Goal: Task Accomplishment & Management: Complete application form

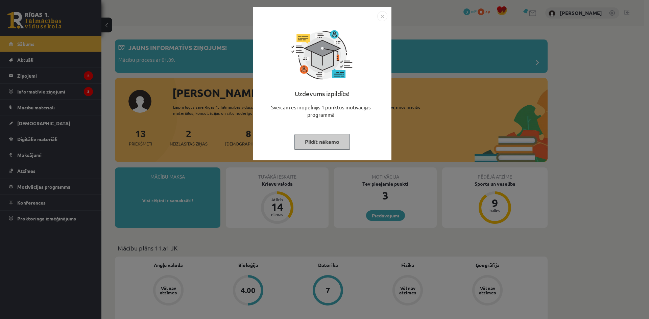
click at [382, 11] on img "Close" at bounding box center [382, 16] width 10 height 10
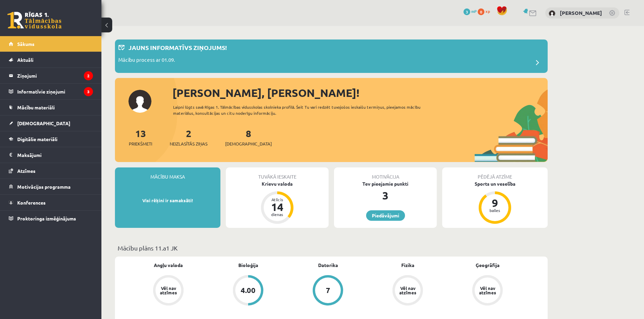
click at [536, 13] on link at bounding box center [533, 13] width 8 height 6
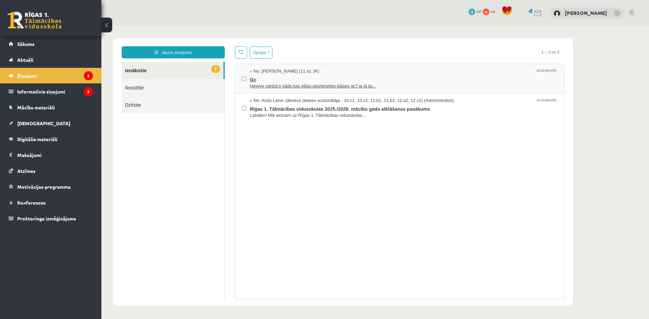
click at [286, 84] on span "Heyyyy varbūt ir kāds kas vēlas pievienoties klases gc? ja jā ta..." at bounding box center [404, 86] width 308 height 6
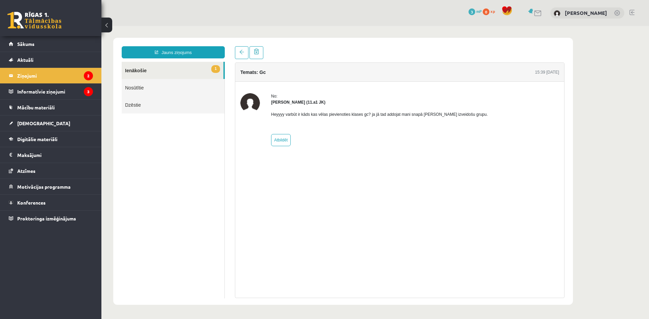
click at [105, 21] on button at bounding box center [106, 25] width 11 height 15
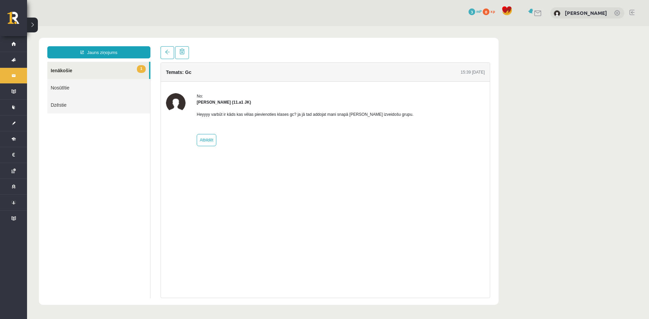
click at [36, 27] on button at bounding box center [32, 25] width 11 height 15
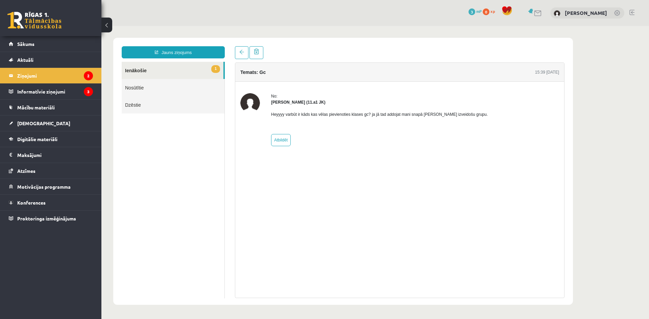
click at [169, 76] on link "1 Ienākošie" at bounding box center [173, 70] width 102 height 17
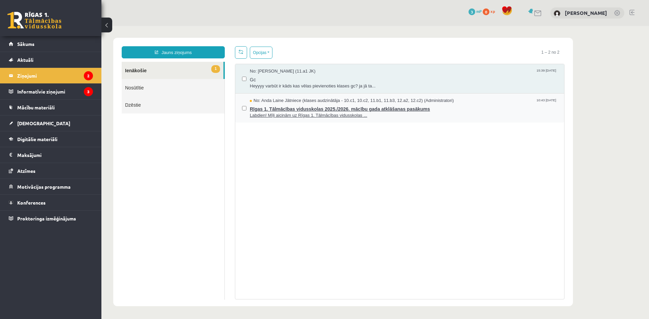
click at [259, 101] on span "No: Anda Laine Jātniece (klases audzinātāja - 10.c1, 10.c2, 11.b1, 11.b3, 12.a2…" at bounding box center [352, 101] width 204 height 6
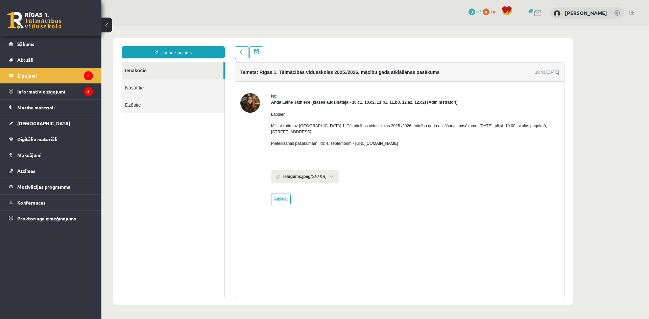
click at [86, 77] on icon "2" at bounding box center [88, 75] width 9 height 9
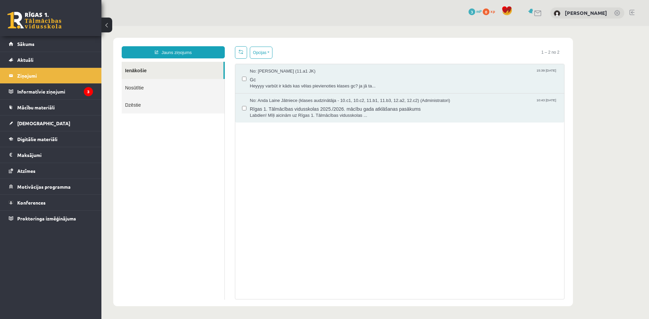
click at [150, 92] on link "Nosūtītie" at bounding box center [173, 87] width 103 height 17
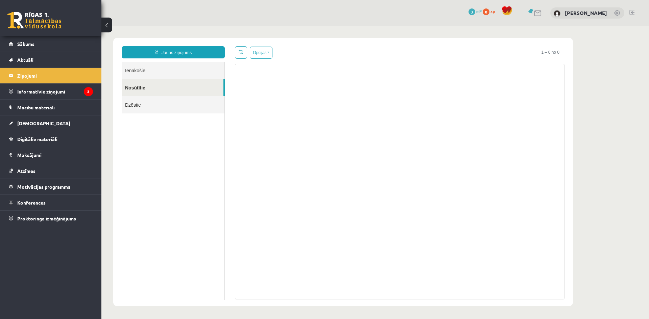
click at [151, 76] on link "Ienākošie" at bounding box center [173, 70] width 103 height 17
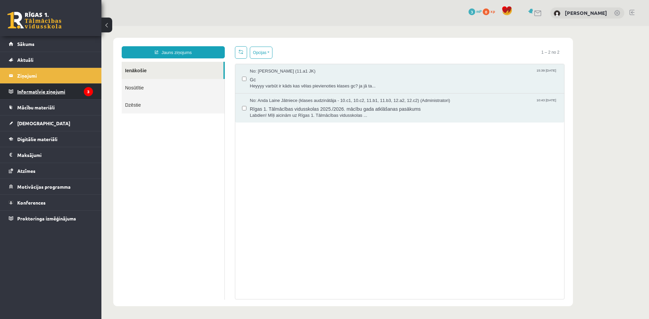
click at [43, 93] on legend "Informatīvie ziņojumi 3" at bounding box center [55, 92] width 76 height 16
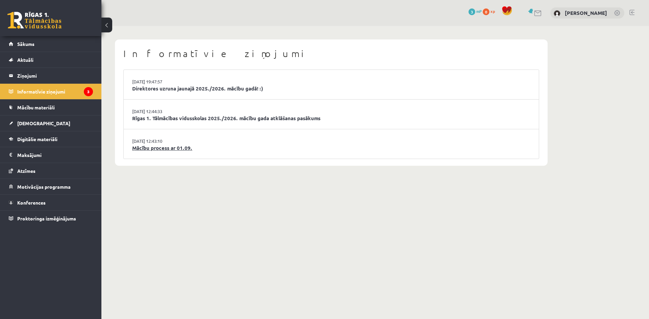
click at [172, 147] on link "Mācību process ar 01.09." at bounding box center [331, 148] width 398 height 8
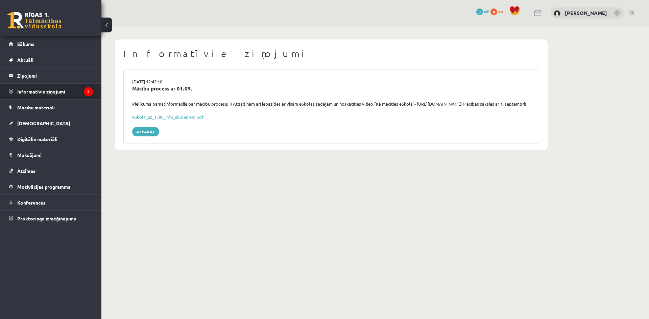
click at [30, 88] on legend "Informatīvie ziņojumi 2" at bounding box center [55, 92] width 76 height 16
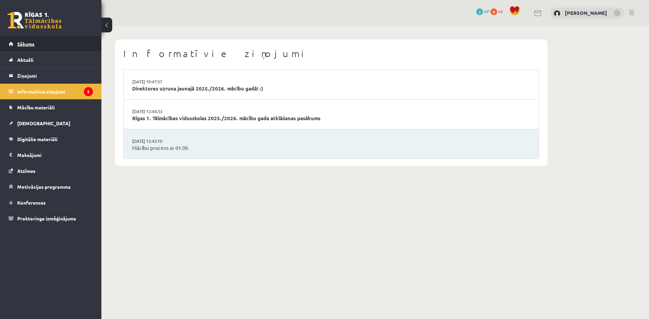
click at [35, 43] on link "Sākums" at bounding box center [51, 44] width 84 height 16
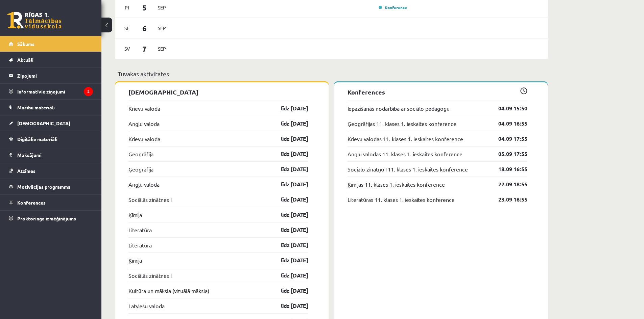
scroll to position [575, 0]
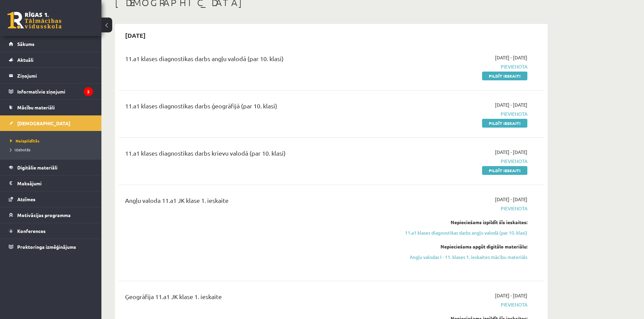
scroll to position [34, 0]
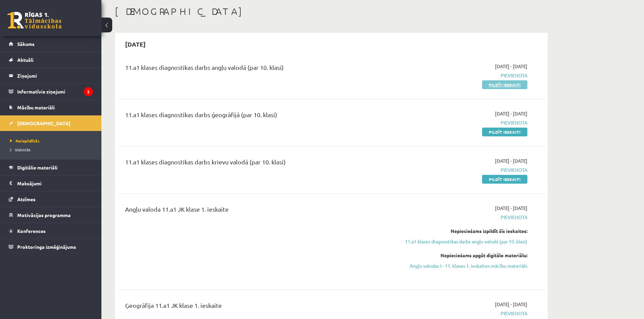
click at [515, 84] on link "Pildīt ieskaiti" at bounding box center [504, 84] width 45 height 9
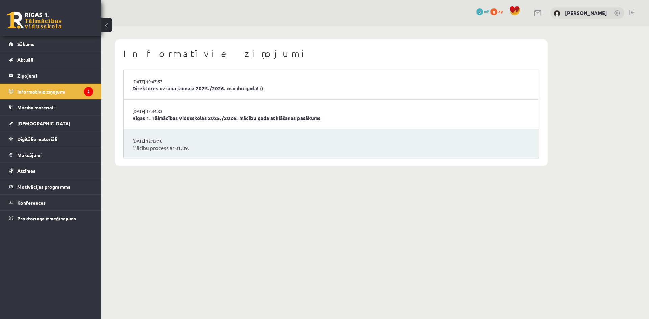
click at [178, 91] on link "Direktores uzruna jaunajā 2025./2026. mācību gadā! :)" at bounding box center [331, 89] width 398 height 8
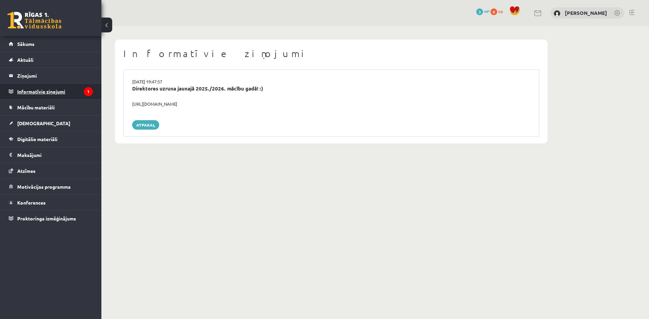
click at [62, 87] on legend "Informatīvie ziņojumi 1" at bounding box center [55, 92] width 76 height 16
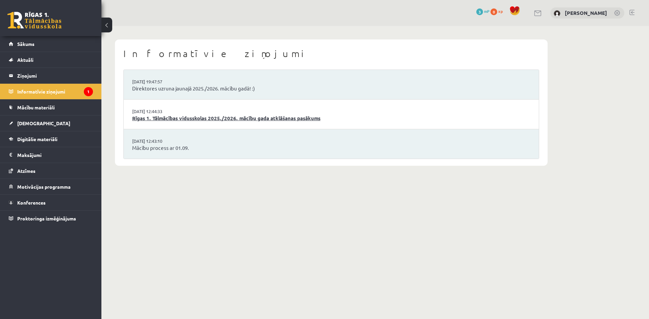
click at [174, 118] on link "Rīgas 1. Tālmācības vidusskolas 2025./2026. mācību gada atklāšanas pasākums" at bounding box center [331, 119] width 398 height 8
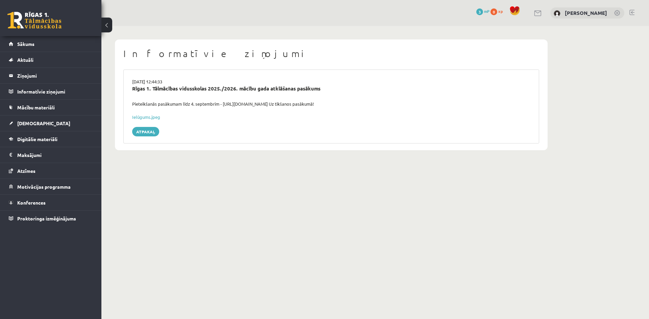
click at [103, 23] on button at bounding box center [106, 25] width 11 height 15
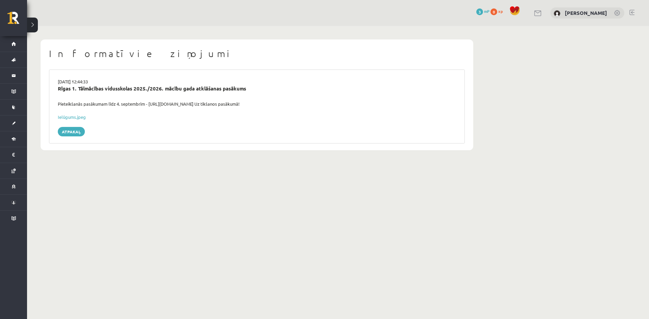
click at [34, 26] on button at bounding box center [32, 25] width 11 height 15
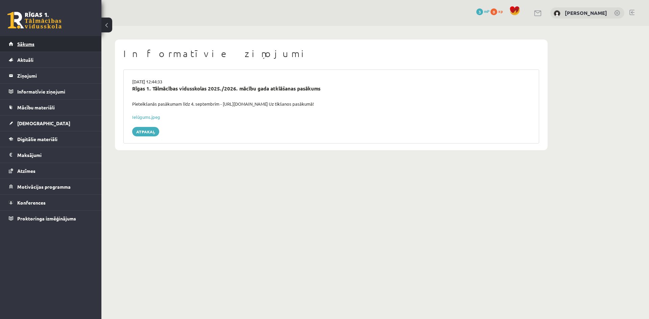
click at [40, 47] on link "Sākums" at bounding box center [51, 44] width 84 height 16
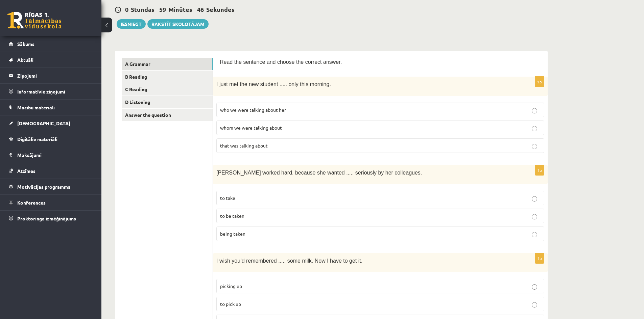
scroll to position [68, 0]
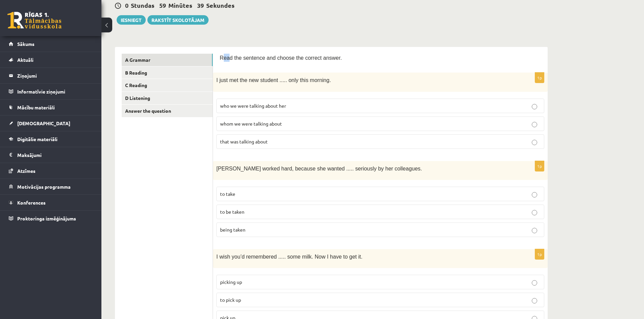
click at [226, 60] on span "Read the sentence and choose the correct answer." at bounding box center [281, 58] width 122 height 6
click at [221, 58] on span "Read the sentence and choose the correct answer." at bounding box center [281, 58] width 122 height 6
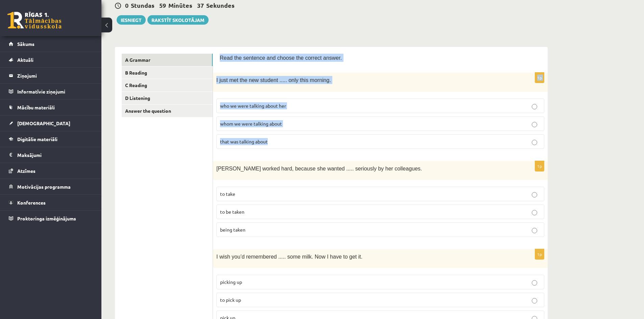
drag, startPoint x: 219, startPoint y: 56, endPoint x: 302, endPoint y: 139, distance: 116.9
copy form "Read the sentence and choose the correct answer. 1p I just met the new student …"
click at [310, 85] on div "I just met the new student ..... only this morning." at bounding box center [380, 82] width 335 height 19
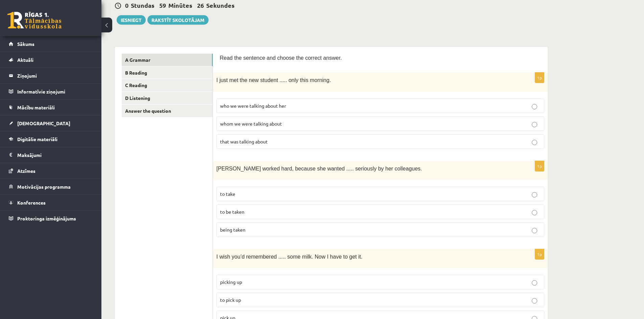
click at [289, 127] on label "whom we were talking about" at bounding box center [380, 124] width 328 height 15
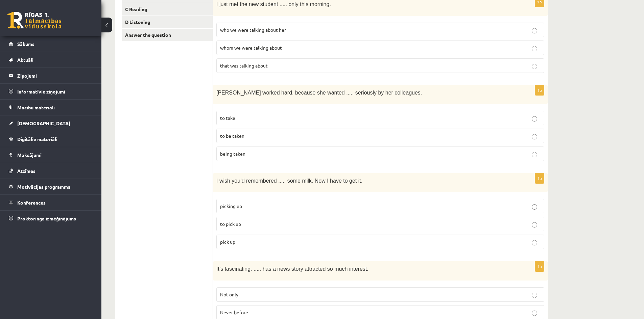
scroll to position [169, 0]
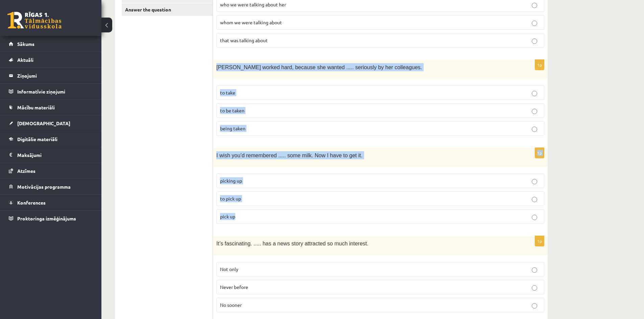
drag, startPoint x: 216, startPoint y: 68, endPoint x: 345, endPoint y: 214, distance: 195.5
copy form "Emma worked hard, because she wanted ..... seriously by her colleagues. to take…"
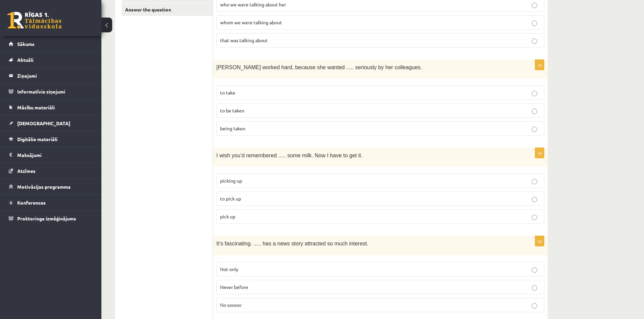
click at [241, 114] on label "to be taken" at bounding box center [380, 110] width 328 height 15
click at [238, 200] on span "to pick up" at bounding box center [230, 199] width 21 height 6
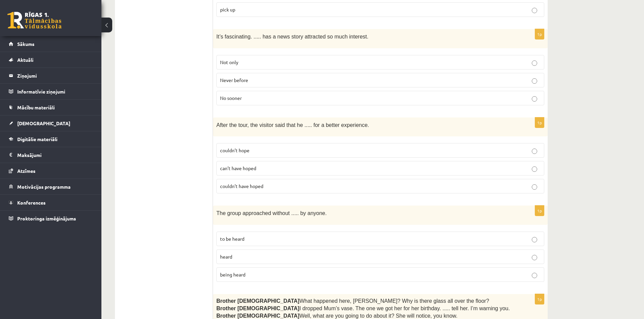
scroll to position [372, 0]
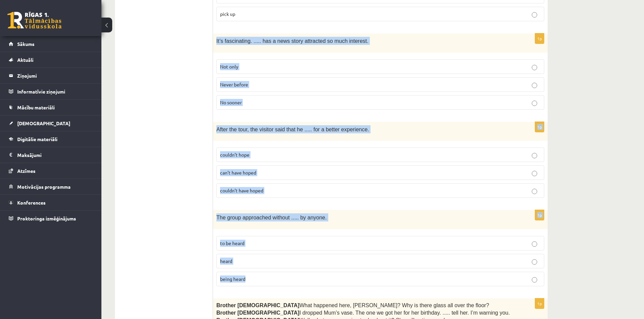
drag, startPoint x: 216, startPoint y: 40, endPoint x: 341, endPoint y: 278, distance: 268.6
copy form "It’s fascinating. ..... has a news story attracted so much interest. Not only N…"
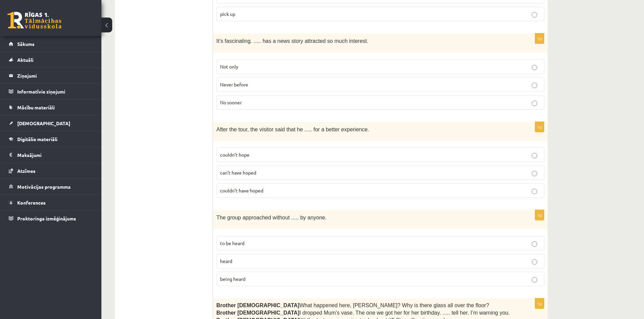
click at [255, 85] on p "Never before" at bounding box center [380, 84] width 320 height 7
click at [247, 188] on span "couldn’t have hoped" at bounding box center [241, 191] width 43 height 6
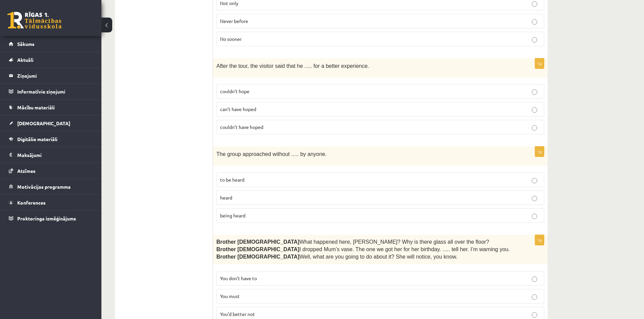
scroll to position [439, 0]
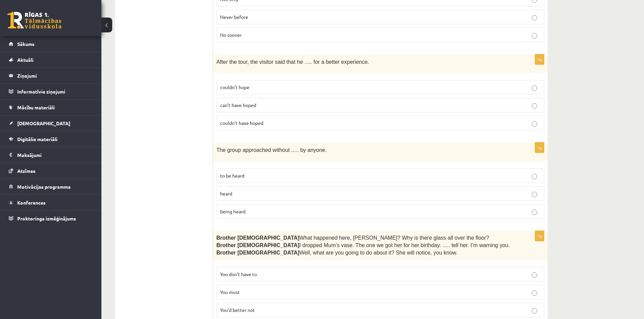
click at [258, 209] on p "being heard" at bounding box center [380, 211] width 320 height 7
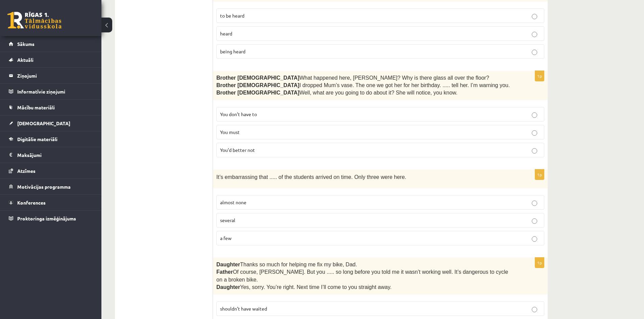
scroll to position [609, 0]
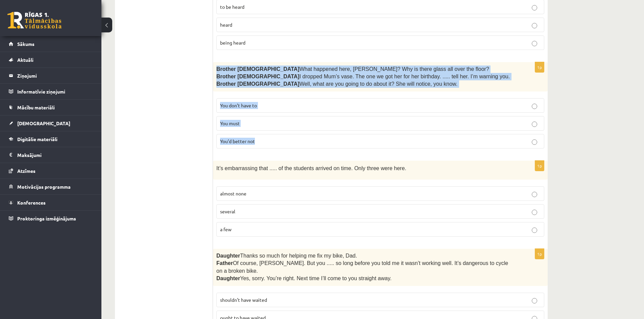
drag, startPoint x: 215, startPoint y: 66, endPoint x: 283, endPoint y: 133, distance: 96.1
click at [283, 133] on div "1p Brother 1  What happened here, Zak? Why is there glass all over the floor? B…" at bounding box center [380, 108] width 335 height 92
copy div "Brother 1  What happened here, Zak? Why is there glass all over the floor? Brot…"
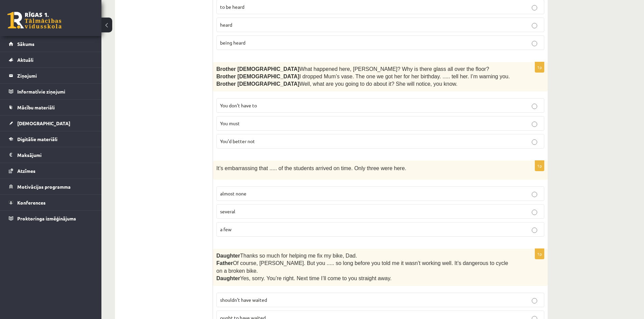
click at [241, 141] on span "You’d better not" at bounding box center [237, 141] width 35 height 6
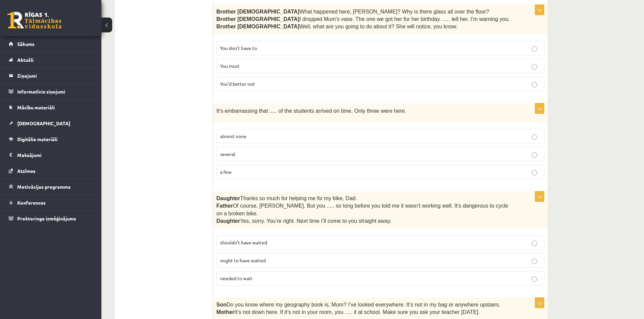
scroll to position [676, 0]
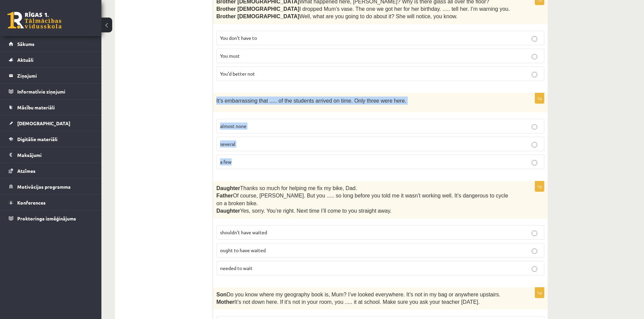
drag, startPoint x: 215, startPoint y: 98, endPoint x: 422, endPoint y: 159, distance: 215.7
click at [422, 159] on div "1p It’s embarrassing that ..... of the students arrived on time. Only three wer…" at bounding box center [380, 133] width 335 height 81
copy div "It’s embarrassing that ..... of the students arrived on time. Only three were h…"
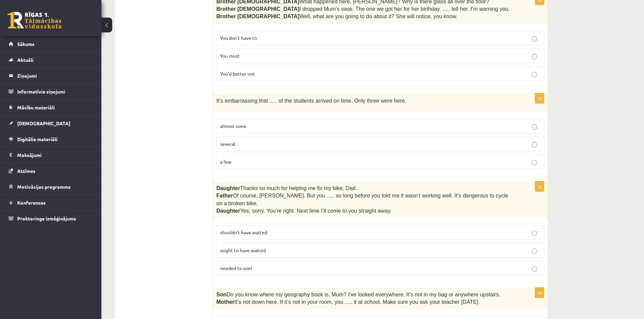
click at [243, 126] on span "almost none" at bounding box center [233, 126] width 26 height 6
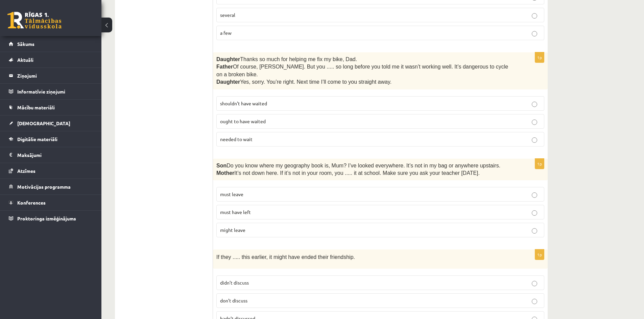
scroll to position [811, 0]
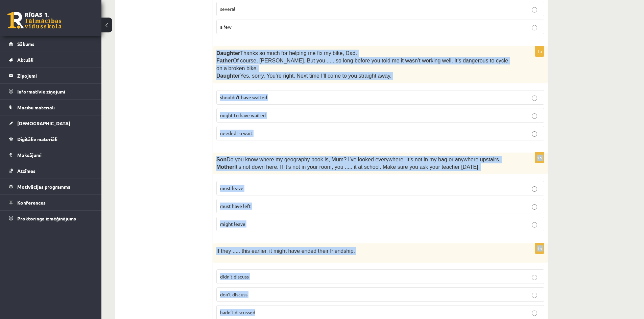
drag, startPoint x: 217, startPoint y: 50, endPoint x: 312, endPoint y: 304, distance: 271.1
click at [312, 304] on form "Read the sentence and choose the correct answer. 1p I just met the new student …" at bounding box center [380, 215] width 321 height 1811
copy form "Daughter  Thanks so much for helping me fix my bike, Dad. Father  Of course, Be…"
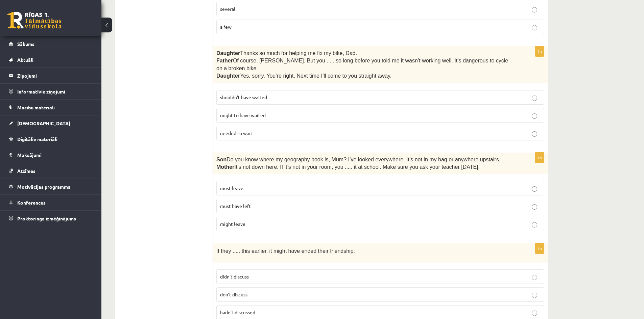
click at [178, 207] on ul "A Grammar B Reading C Reading D Listening Answer the question" at bounding box center [167, 215] width 91 height 1811
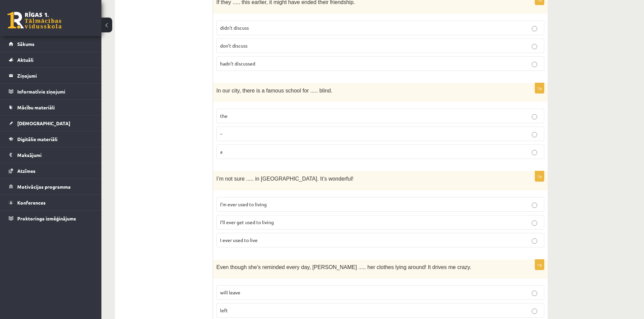
scroll to position [1082, 0]
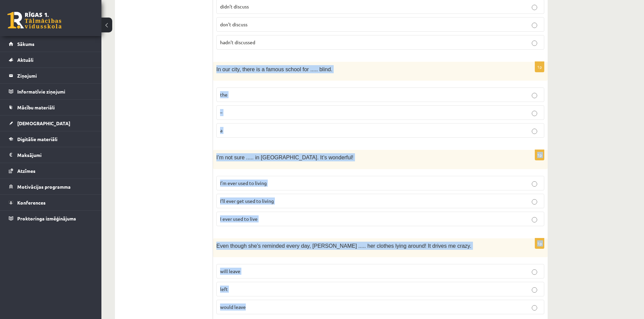
drag, startPoint x: 215, startPoint y: 59, endPoint x: 314, endPoint y: 291, distance: 252.2
copy form "In our city, there is a famous school for ..... blind. the – a 1p I’m not sure …"
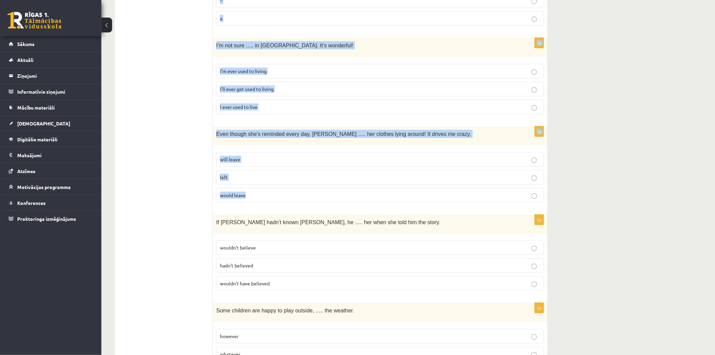
scroll to position [1194, 0]
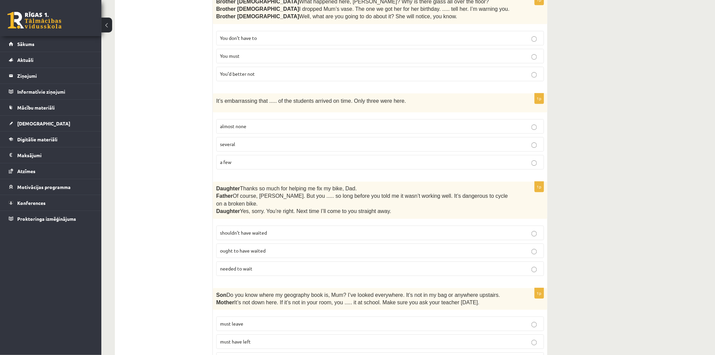
scroll to position [744, 0]
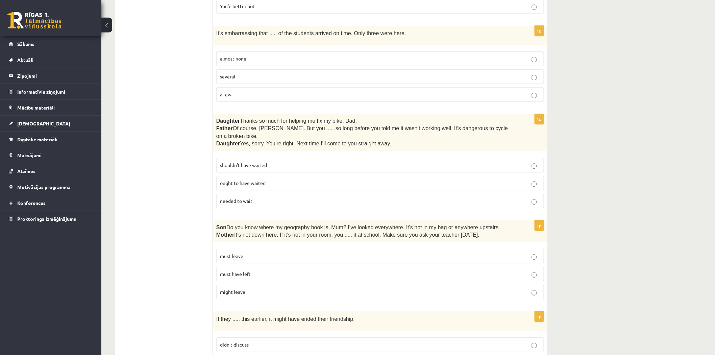
click at [231, 162] on span "shouldn’t have waited" at bounding box center [243, 165] width 47 height 6
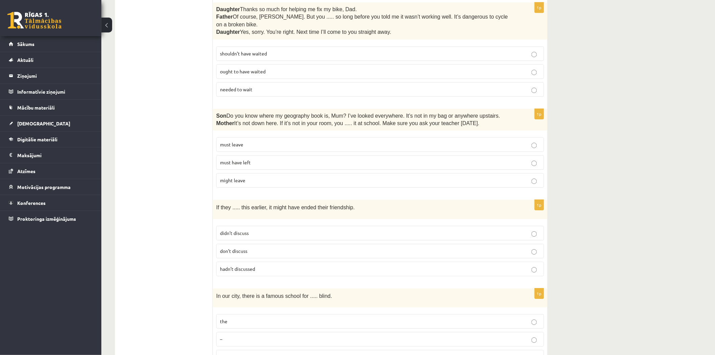
scroll to position [856, 0]
click at [241, 158] on span "must have left" at bounding box center [235, 161] width 31 height 6
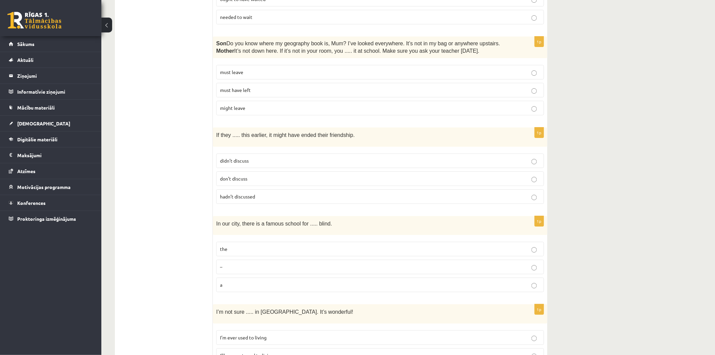
scroll to position [931, 0]
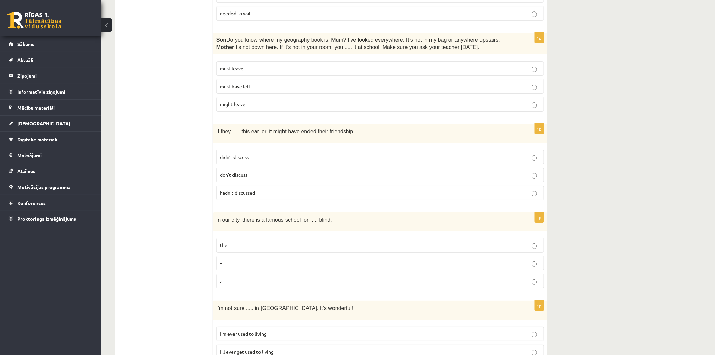
click at [252, 190] on span "hadn’t discussed" at bounding box center [237, 193] width 35 height 6
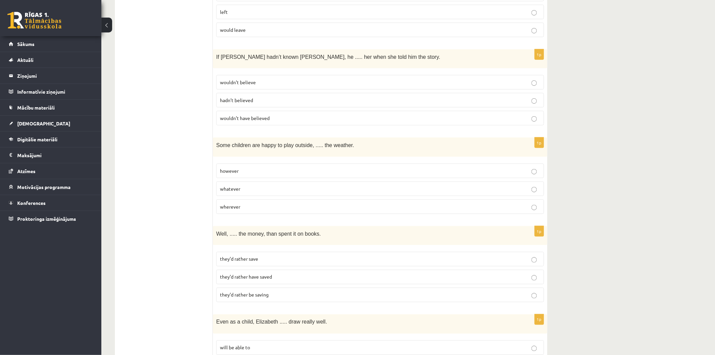
scroll to position [1382, 0]
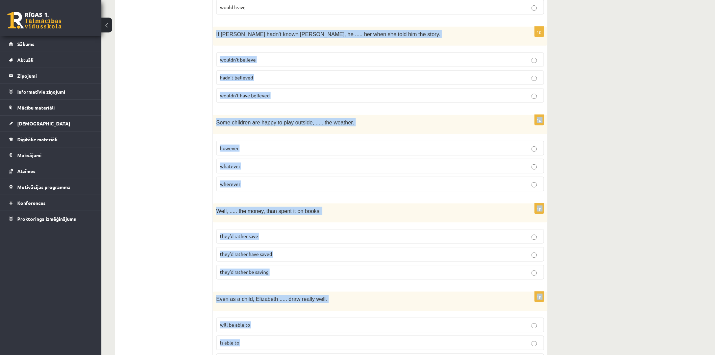
drag, startPoint x: 215, startPoint y: 22, endPoint x: 357, endPoint y: 346, distance: 354.2
copy form "If Tom hadn’t known Mariam, he ..... her when she told him the story. wouldn’t …"
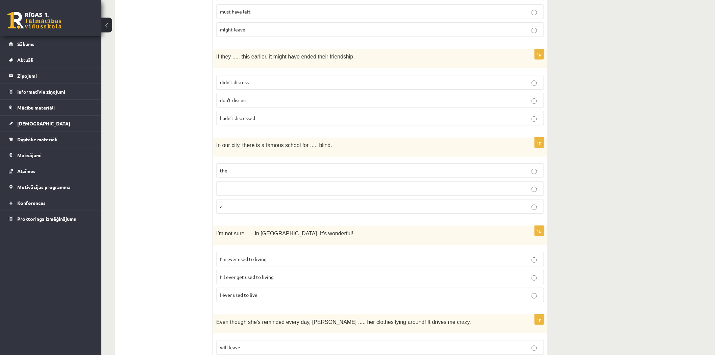
scroll to position [1006, 0]
click at [239, 167] on p "the" at bounding box center [380, 170] width 320 height 7
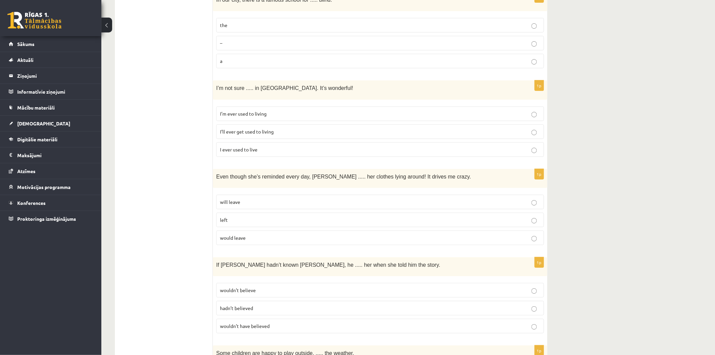
scroll to position [1157, 0]
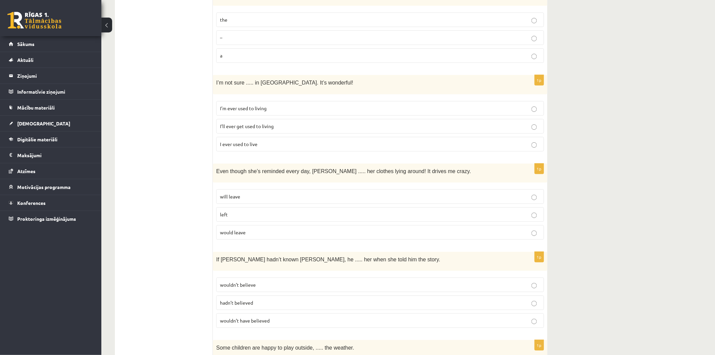
click at [234, 123] on span "I’ll ever get used to living" at bounding box center [247, 126] width 54 height 6
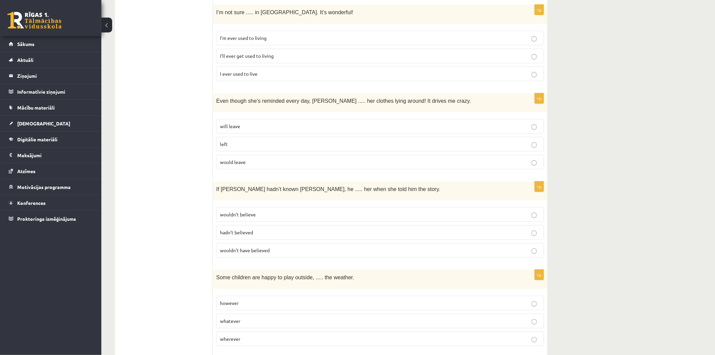
scroll to position [1232, 0]
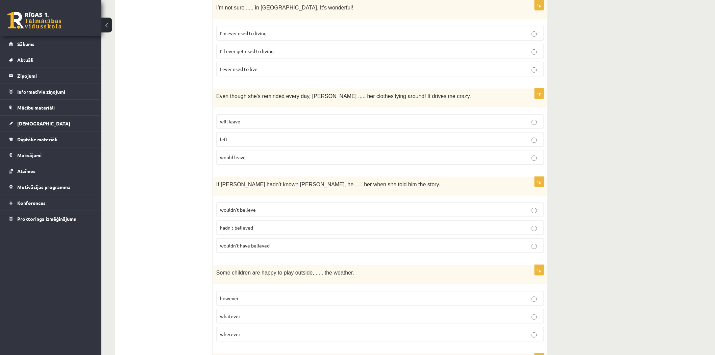
click at [235, 118] on p "will leave" at bounding box center [380, 121] width 320 height 7
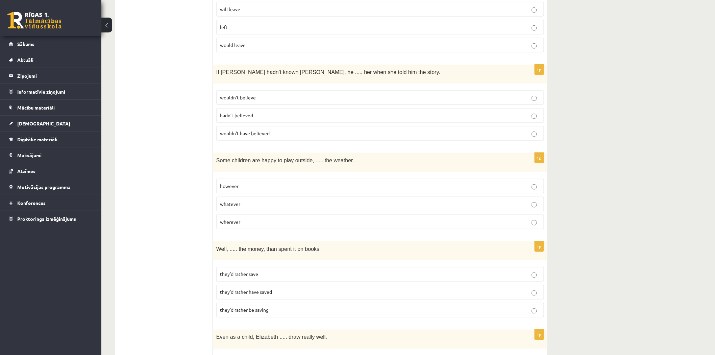
scroll to position [1344, 0]
click at [256, 130] on span "wouldn’t have believed" at bounding box center [245, 133] width 50 height 6
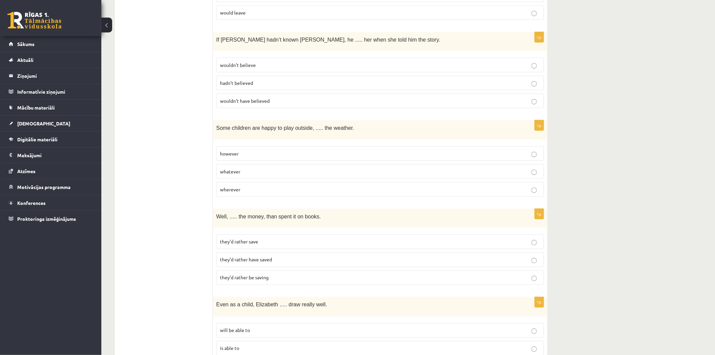
scroll to position [1382, 0]
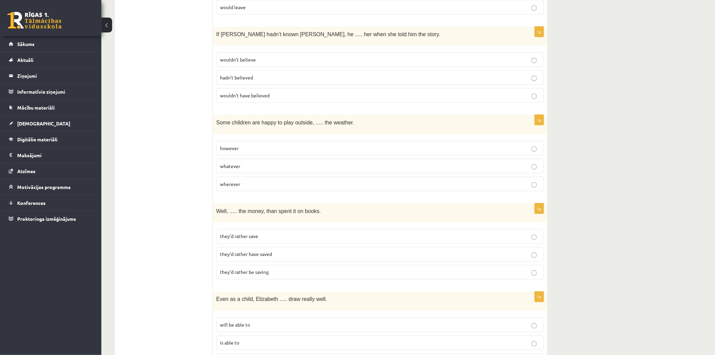
click at [236, 163] on span "whatever" at bounding box center [230, 166] width 20 height 6
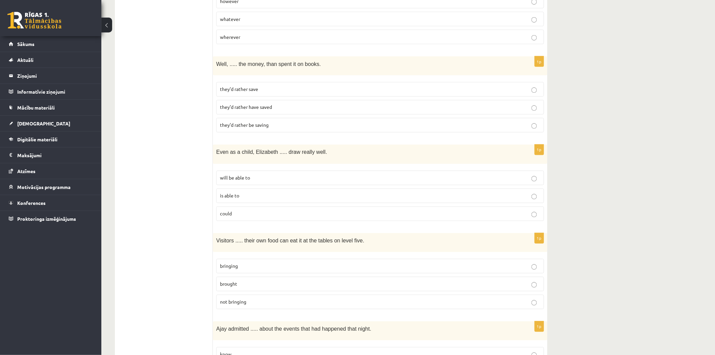
scroll to position [1532, 0]
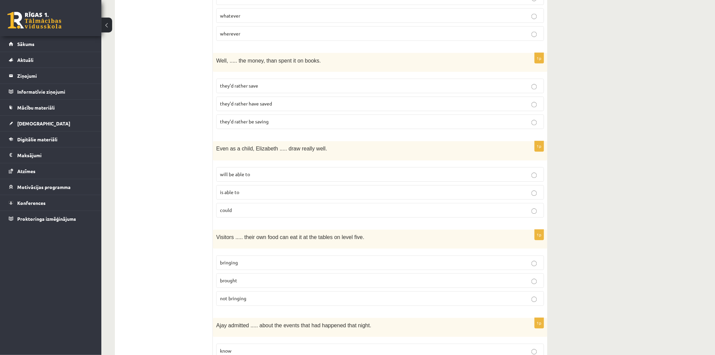
click at [267, 97] on label "they’d rather have saved" at bounding box center [380, 104] width 328 height 15
click at [231, 203] on label "could" at bounding box center [380, 210] width 328 height 15
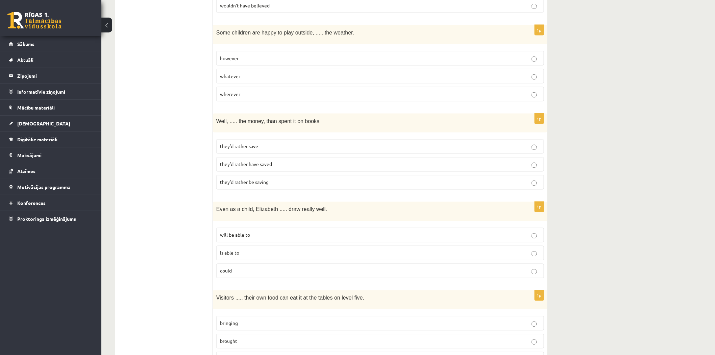
scroll to position [1583, 0]
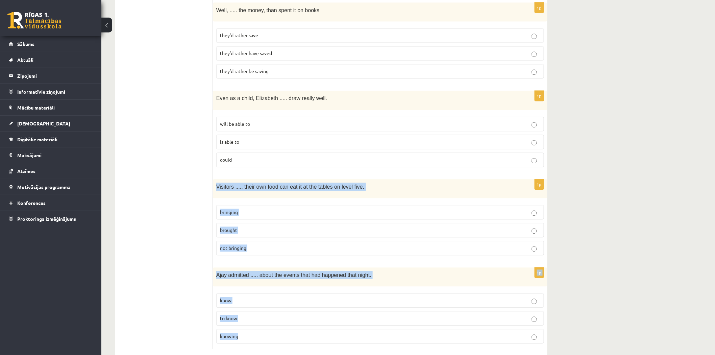
drag, startPoint x: 216, startPoint y: 173, endPoint x: 407, endPoint y: 326, distance: 244.8
copy form "Visitors ..... their own food can eat it at the tables on level five. bringing …"
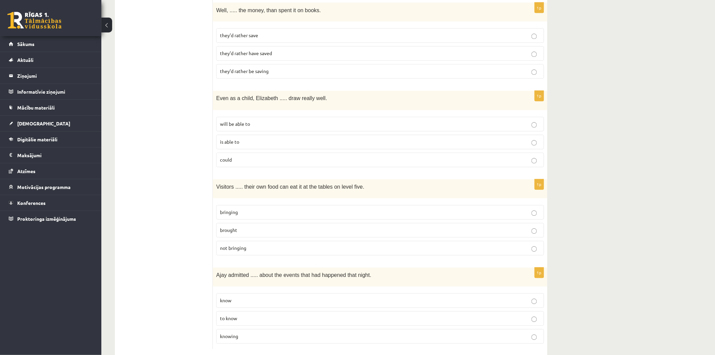
click at [251, 209] on p "bringing" at bounding box center [380, 212] width 320 height 7
click at [232, 319] on span "knowing" at bounding box center [229, 336] width 18 height 6
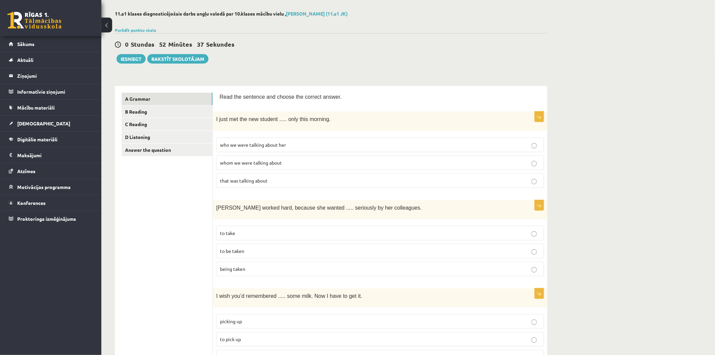
scroll to position [38, 0]
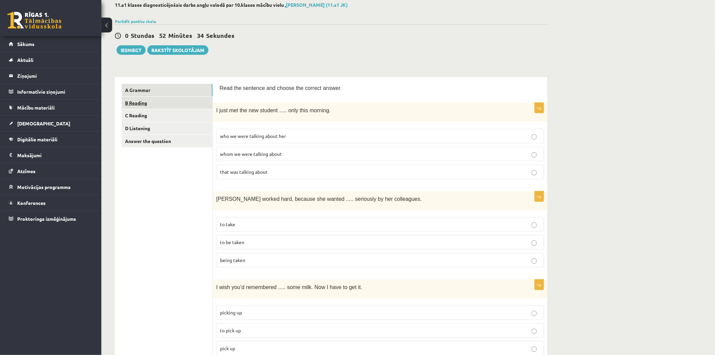
click at [135, 104] on link "B Reading" at bounding box center [167, 103] width 91 height 13
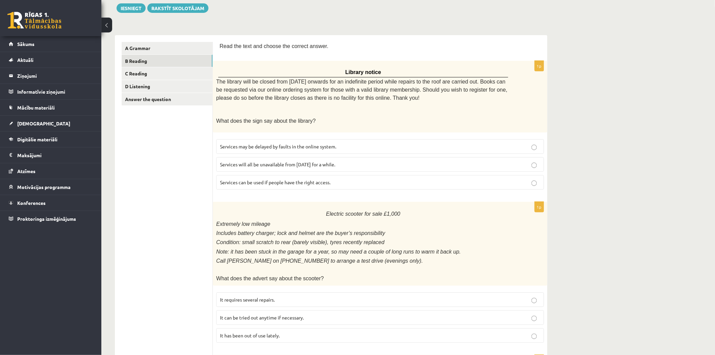
scroll to position [75, 0]
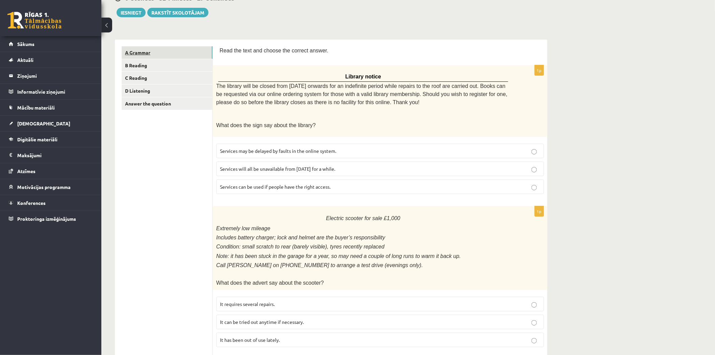
click at [160, 56] on link "A Grammar" at bounding box center [167, 52] width 91 height 13
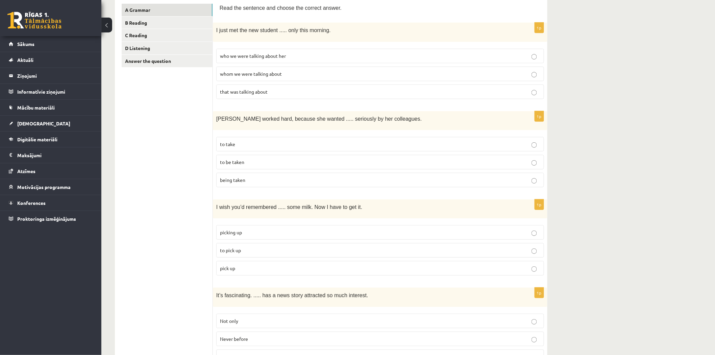
scroll to position [0, 0]
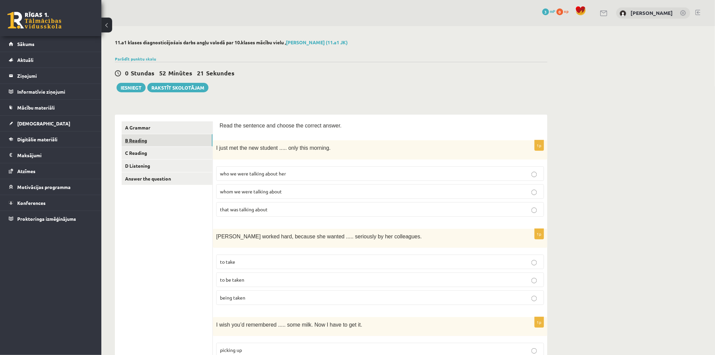
click at [151, 144] on link "B Reading" at bounding box center [167, 140] width 91 height 13
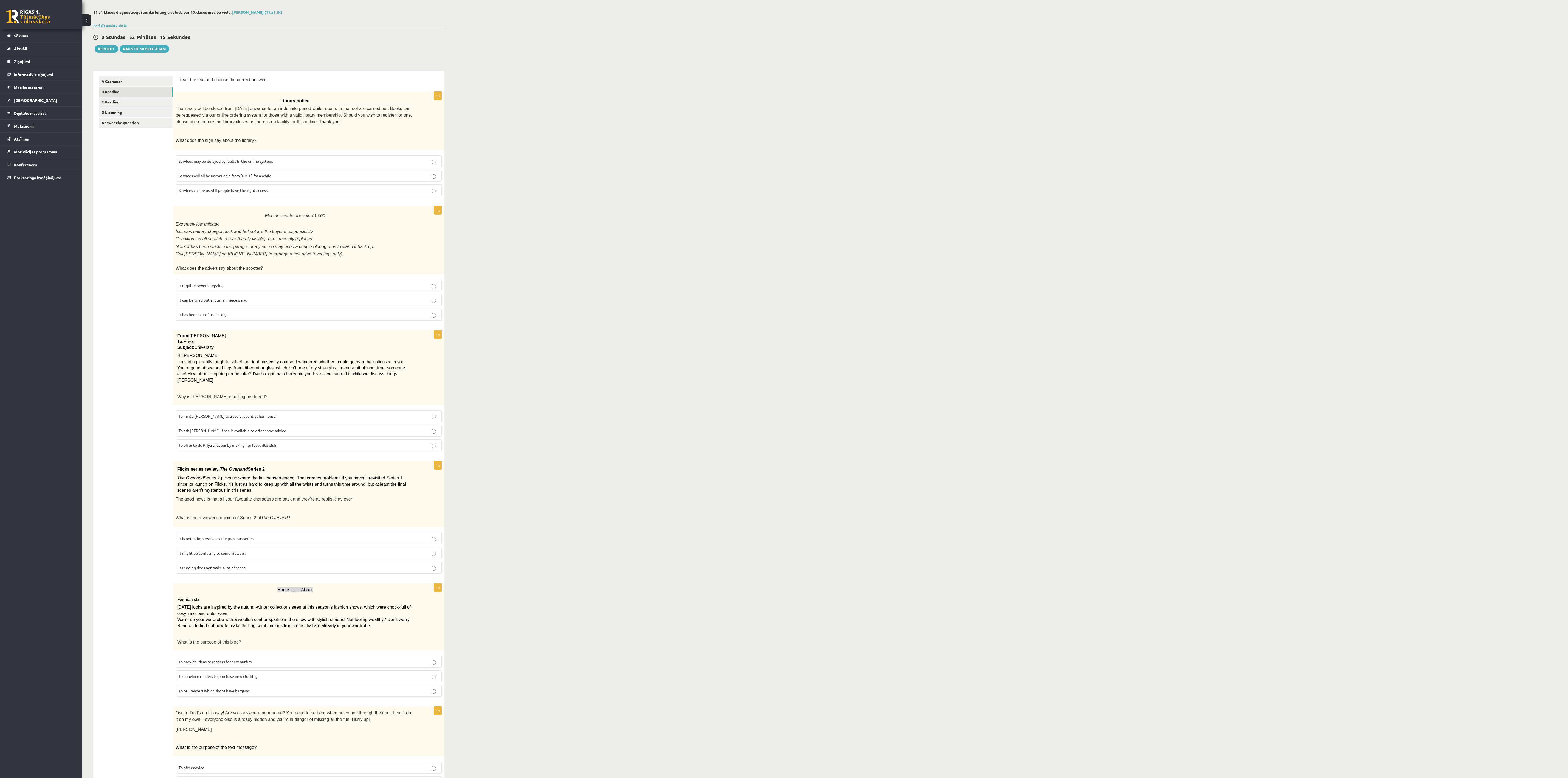
scroll to position [81, 0]
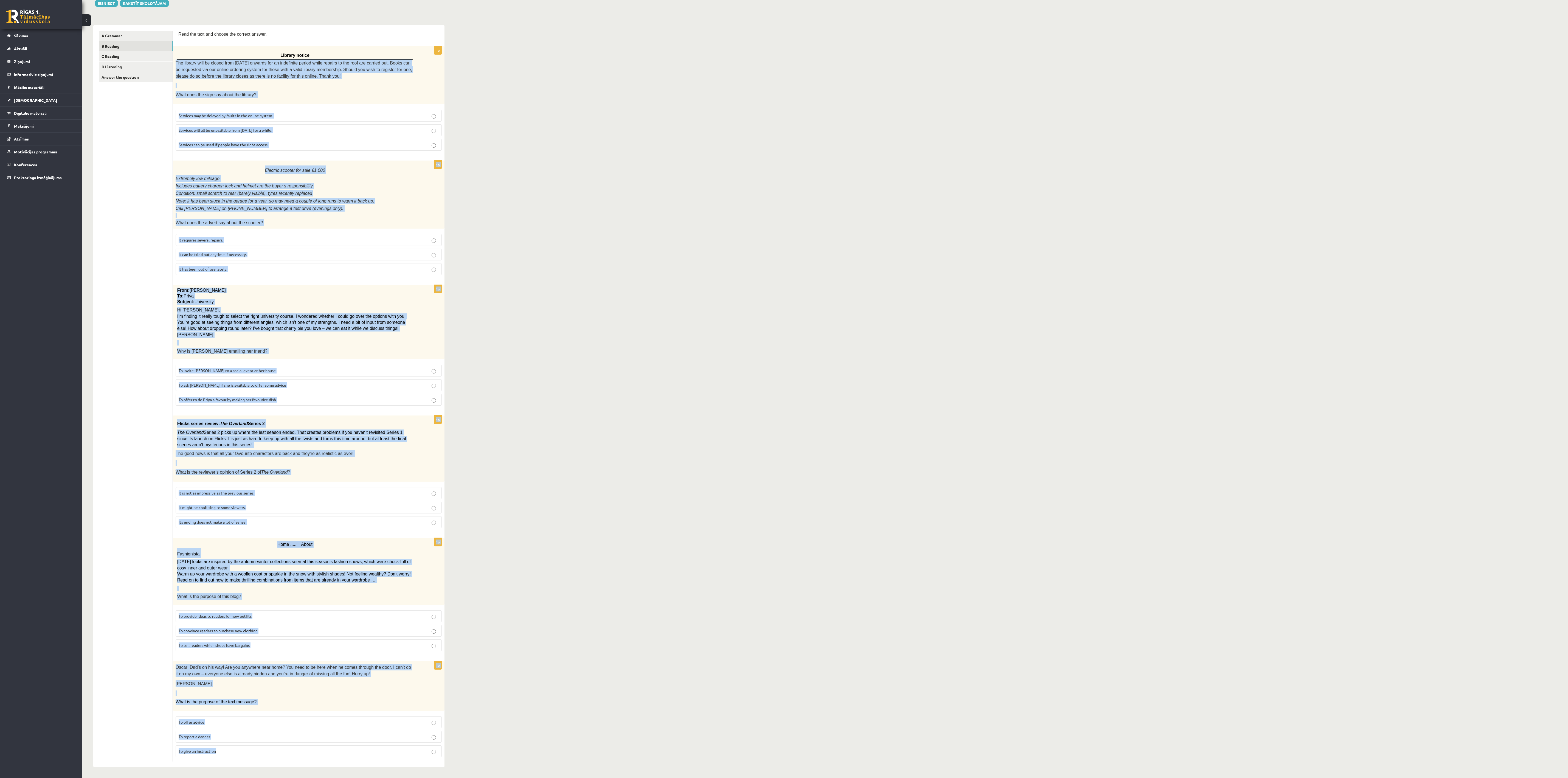
drag, startPoint x: 174, startPoint y: 49, endPoint x: 293, endPoint y: 764, distance: 724.8
click at [300, 259] on form "Read the text and choose the correct answer. 1p Library notice The library will…" at bounding box center [308, 396] width 261 height 732
copy form "The library will be closed from Monday onwards for an indefinite period while r…"
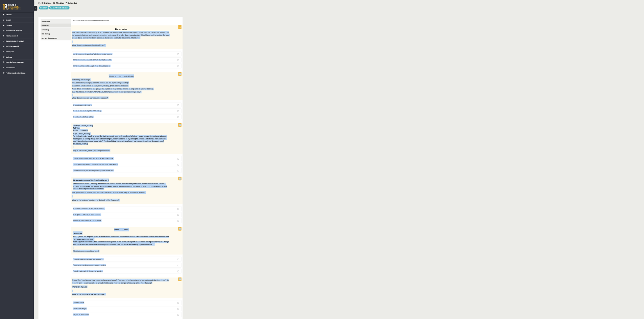
scroll to position [0, 0]
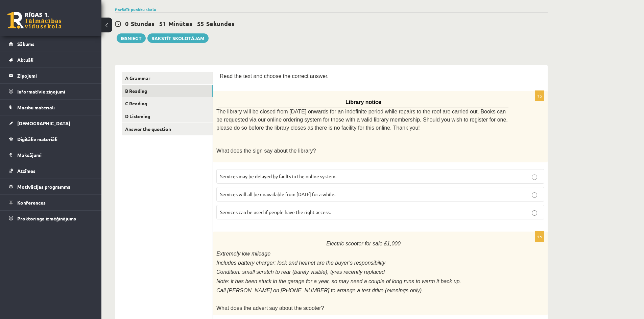
scroll to position [68, 0]
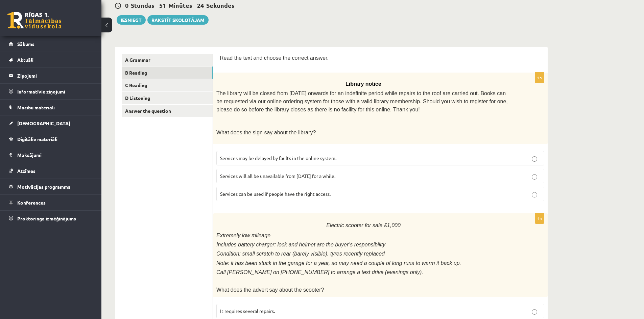
click at [230, 194] on span "Services can be used if people have the right access." at bounding box center [275, 194] width 111 height 6
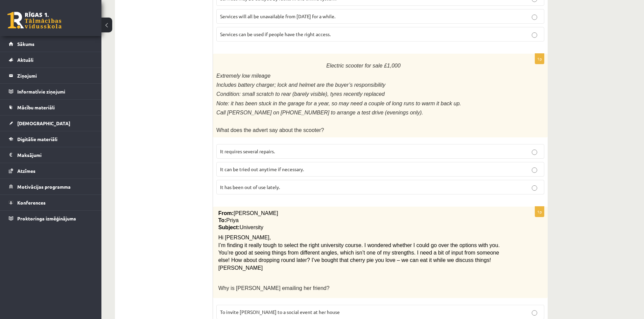
scroll to position [237, 0]
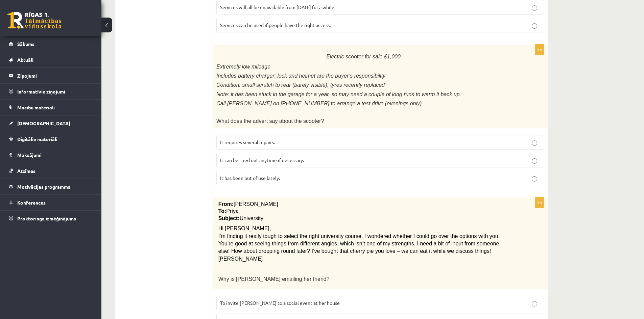
click at [246, 175] on span "It has been out of use lately." at bounding box center [250, 178] width 60 height 6
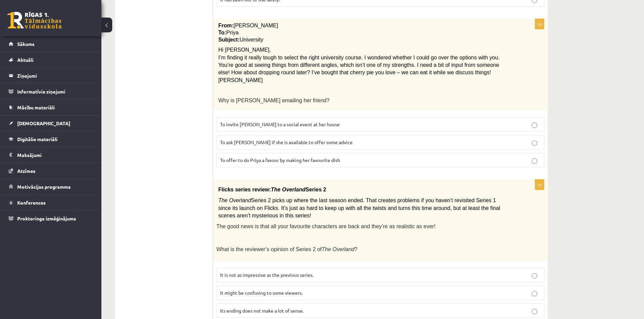
scroll to position [439, 0]
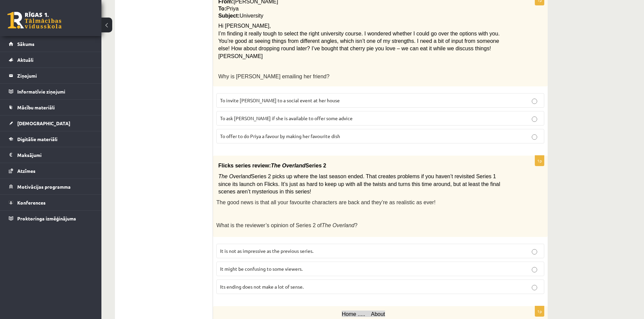
click at [238, 115] on span "To ask Priya if she is available to offer some advice" at bounding box center [286, 118] width 133 height 6
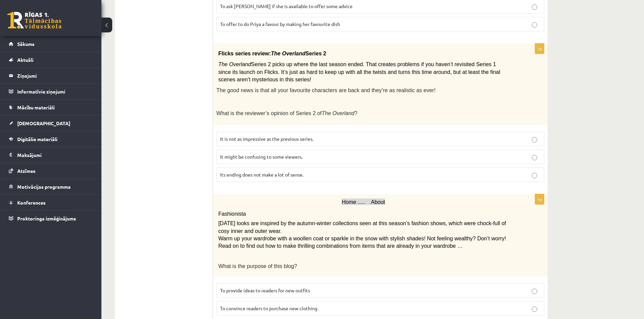
scroll to position [575, 0]
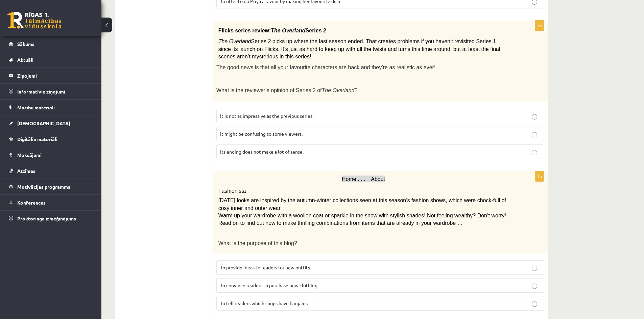
click at [351, 176] on span "Home ..... About" at bounding box center [363, 179] width 43 height 6
click at [241, 131] on span "It might be confusing to some viewers." at bounding box center [261, 134] width 82 height 6
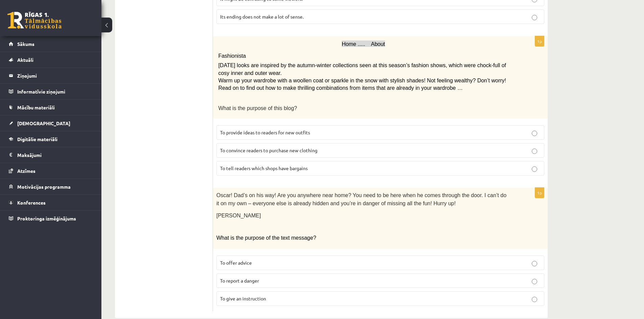
scroll to position [714, 0]
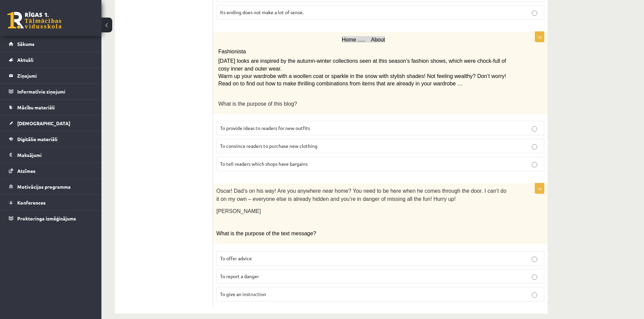
click at [230, 125] on span "To provide ideas to readers for new outfits" at bounding box center [265, 128] width 90 height 6
click at [223, 273] on span "To report a danger" at bounding box center [239, 276] width 39 height 6
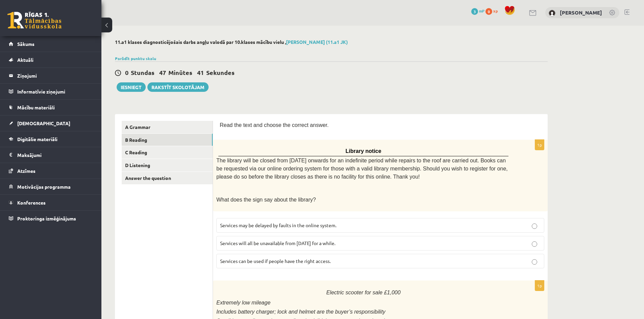
scroll to position [0, 0]
click at [163, 152] on link "C Reading" at bounding box center [167, 153] width 91 height 13
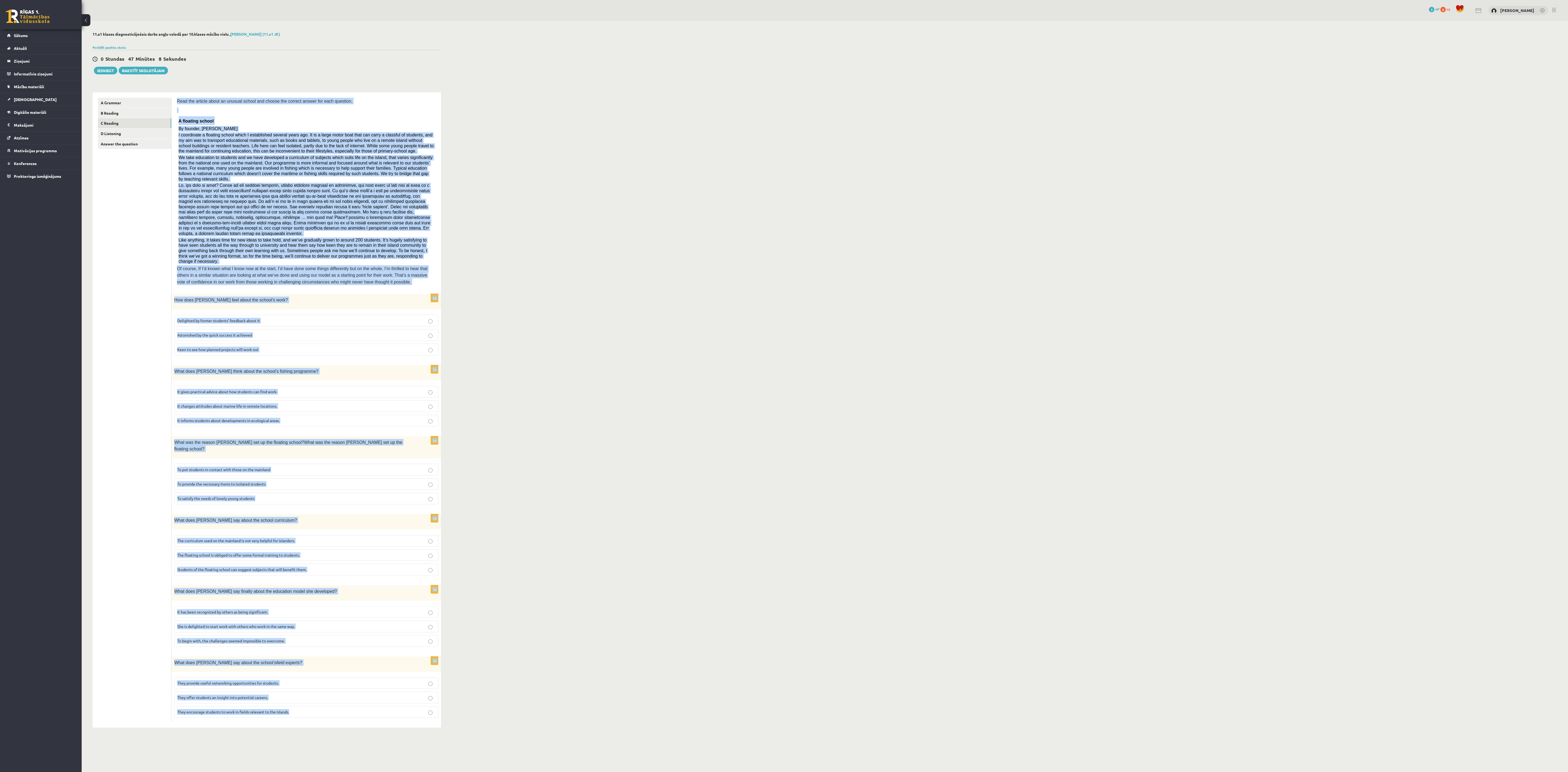
drag, startPoint x: 176, startPoint y: 101, endPoint x: 401, endPoint y: 708, distance: 647.4
click at [401, 257] on div "Read the article about an unusual school and choose the correct answer for each…" at bounding box center [306, 410] width 270 height 636
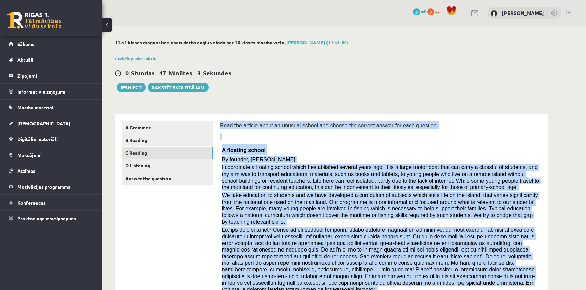
click at [268, 123] on span "Read the article about an unusual school and choose the correct answer for each…" at bounding box center [329, 126] width 218 height 6
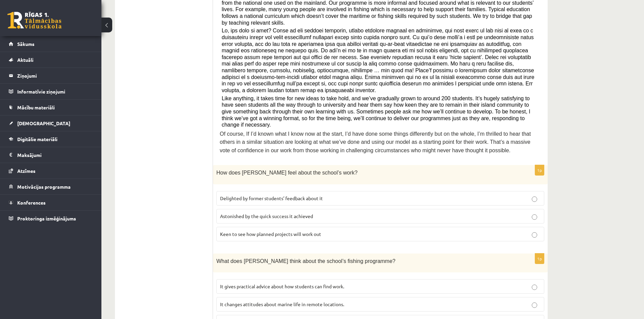
scroll to position [203, 0]
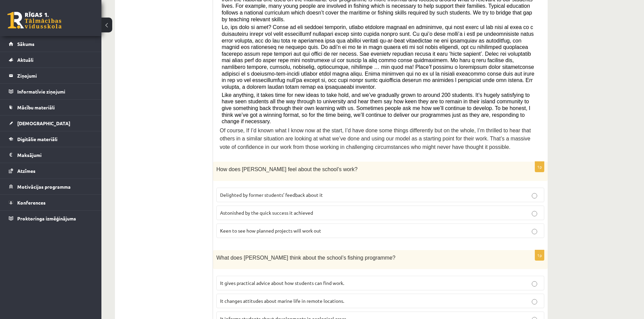
click at [269, 192] on span "Delighted by former students’ feedback about it" at bounding box center [271, 195] width 103 height 6
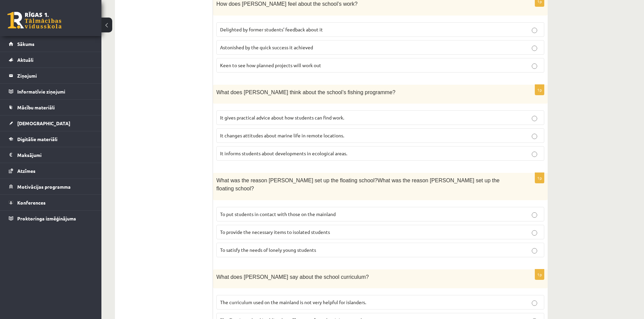
scroll to position [372, 0]
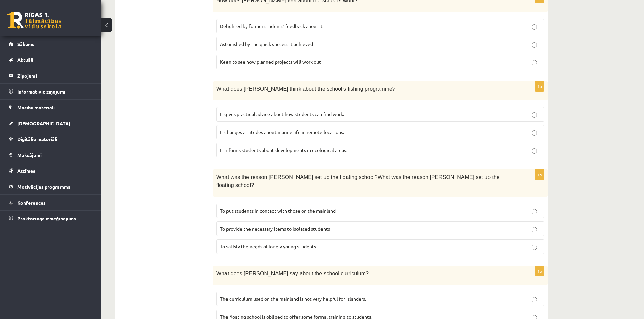
click at [226, 143] on label "It informs students about developments in ecological areas." at bounding box center [380, 150] width 328 height 15
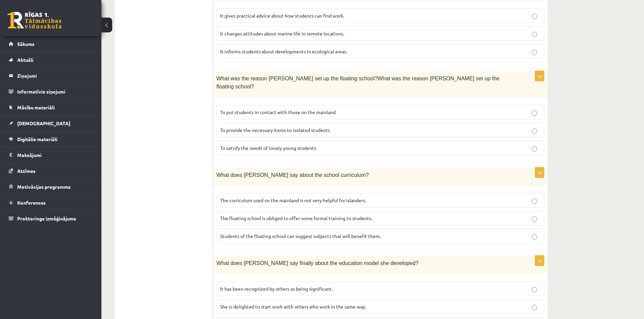
scroll to position [473, 0]
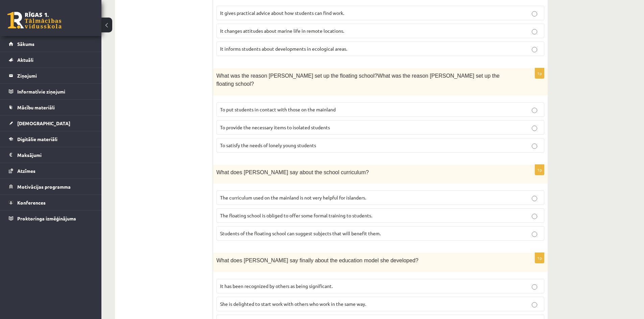
click at [234, 124] on span "To provide the necessary items to isolated students" at bounding box center [275, 127] width 110 height 6
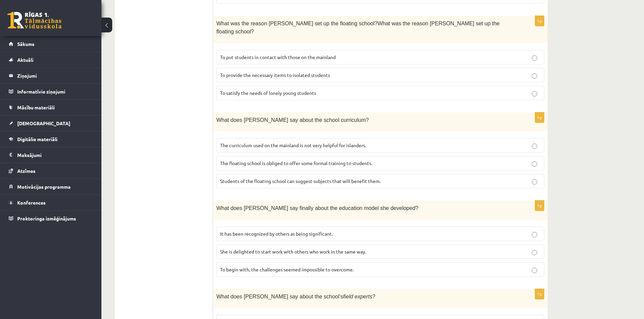
scroll to position [541, 0]
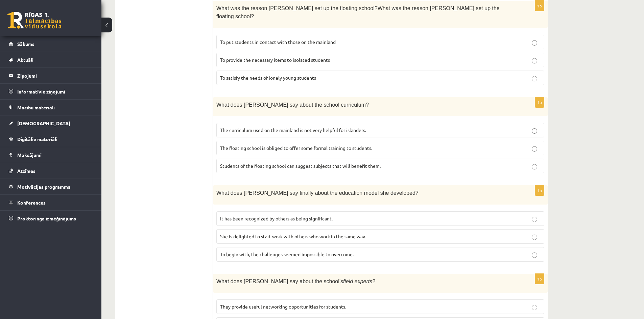
drag, startPoint x: 236, startPoint y: 99, endPoint x: 224, endPoint y: 102, distance: 13.0
click at [236, 127] on span "The curriculum used on the mainland is not very helpful for islanders." at bounding box center [293, 130] width 146 height 6
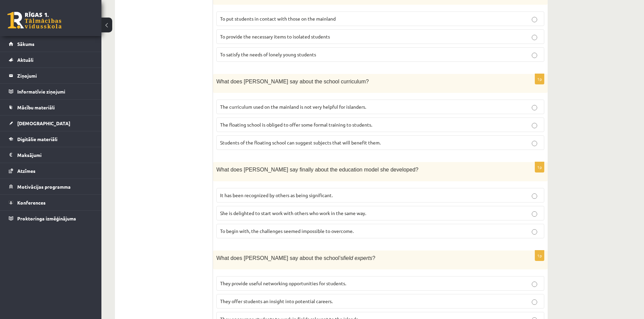
scroll to position [566, 0]
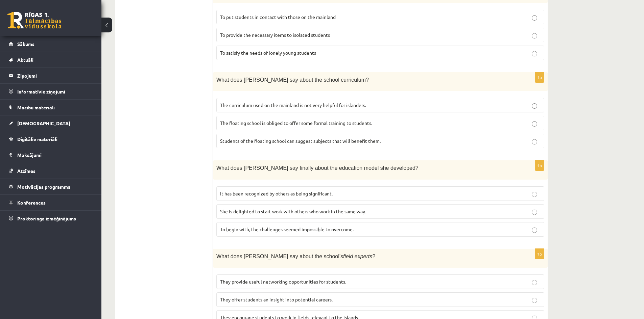
click at [265, 191] on span "It has been recognized by others as being significant." at bounding box center [276, 194] width 113 height 6
click at [246, 297] on span "They offer students an insight into potential careers." at bounding box center [276, 300] width 113 height 6
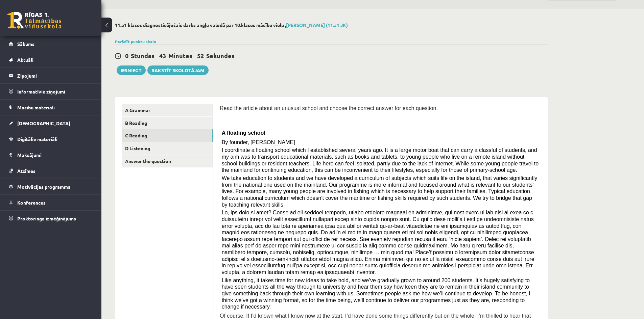
scroll to position [0, 0]
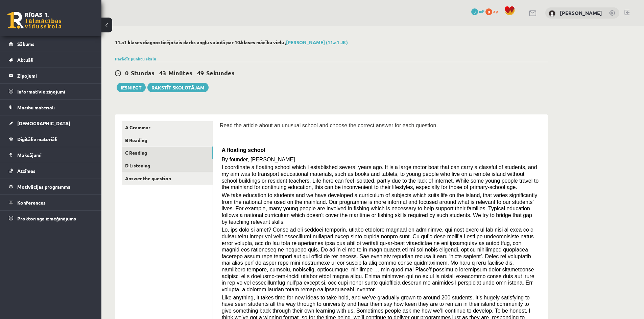
click at [149, 168] on link "D Listening" at bounding box center [167, 166] width 91 height 13
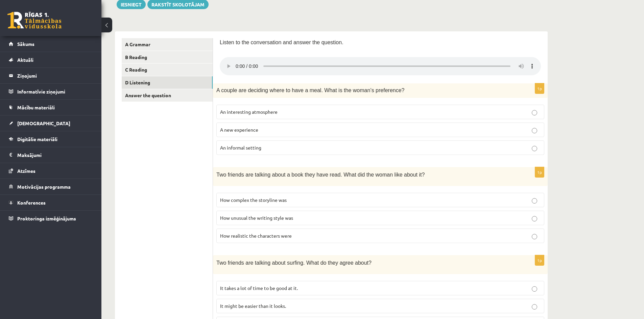
scroll to position [110, 0]
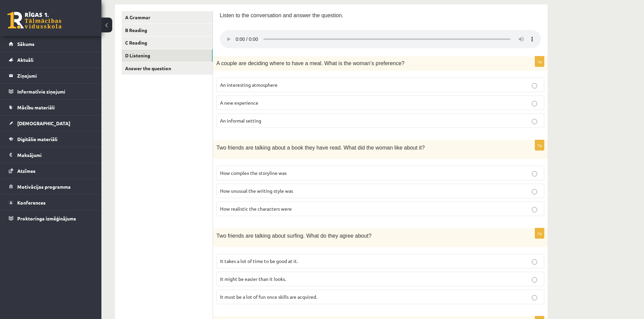
click at [258, 120] on span "An informal setting" at bounding box center [240, 121] width 41 height 6
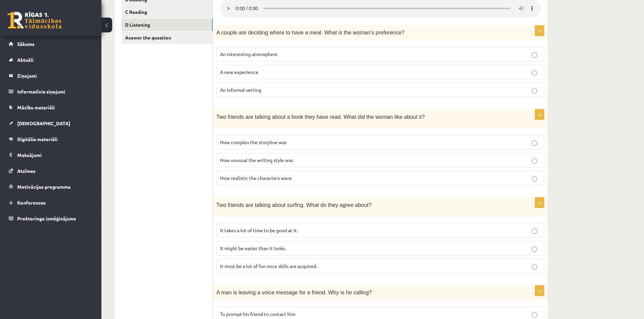
scroll to position [144, 0]
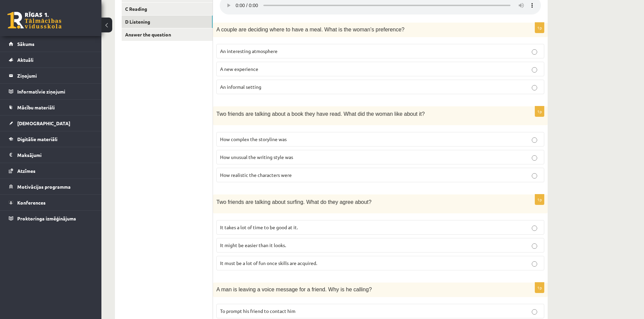
click at [261, 226] on span "It takes a lot of time to be good at it." at bounding box center [259, 227] width 78 height 6
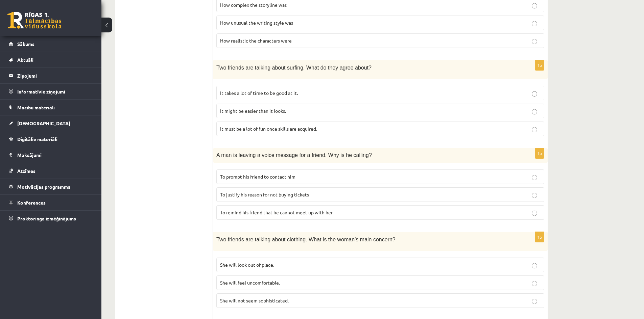
scroll to position [279, 0]
click at [233, 178] on p "To prompt his friend to contact him" at bounding box center [380, 176] width 320 height 7
click at [231, 174] on span "To prompt his friend to contact him" at bounding box center [257, 176] width 75 height 6
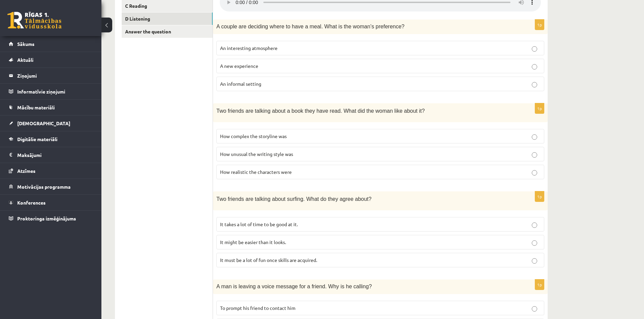
scroll to position [144, 0]
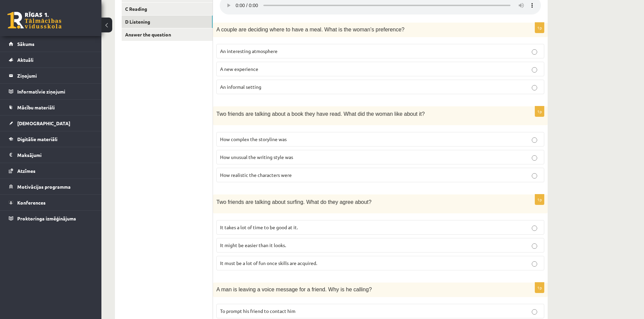
click at [238, 174] on span "How realistic the characters were" at bounding box center [256, 175] width 72 height 6
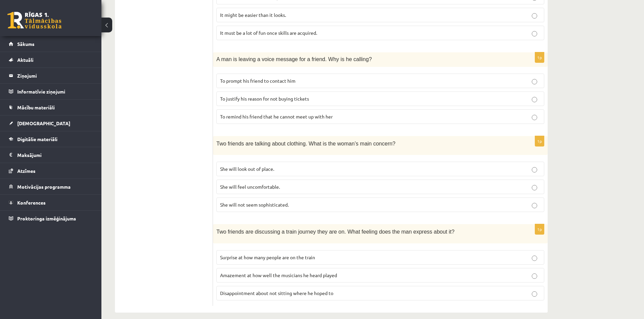
scroll to position [381, 0]
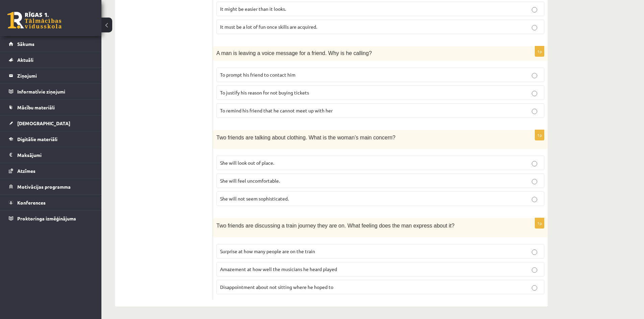
click at [227, 163] on span "She will look out of place." at bounding box center [247, 163] width 54 height 6
click at [268, 246] on label "Surprise at how many people are on the train" at bounding box center [380, 251] width 328 height 15
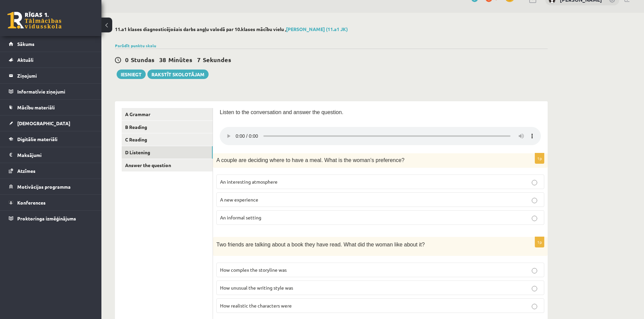
scroll to position [0, 0]
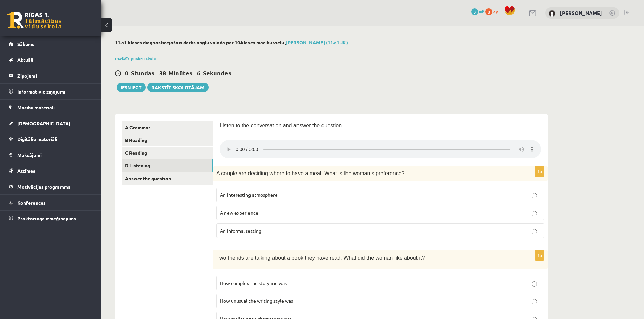
click at [170, 182] on link "Answer the question" at bounding box center [167, 178] width 91 height 13
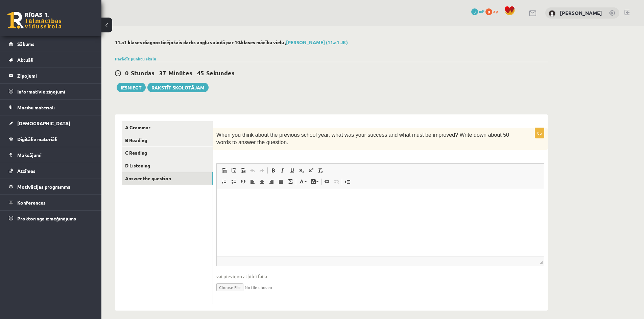
click at [315, 202] on p "Rich Text Editor, wiswyg-editor-user-answer-47363910575760" at bounding box center [380, 199] width 314 height 7
click at [301, 198] on p "**********" at bounding box center [380, 199] width 314 height 7
click at [361, 199] on p "**********" at bounding box center [380, 199] width 314 height 7
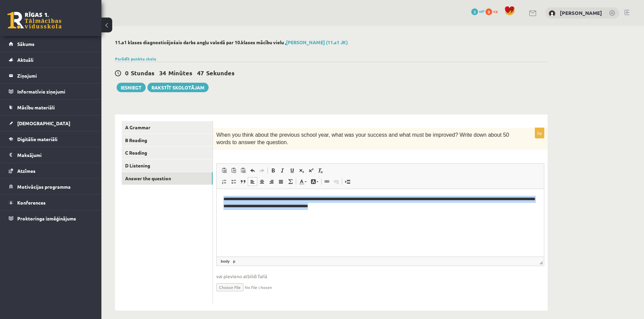
drag, startPoint x: 368, startPoint y: 207, endPoint x: 421, endPoint y: 380, distance: 180.9
click at [217, 192] on html "**********" at bounding box center [380, 203] width 327 height 28
click at [359, 207] on p "**********" at bounding box center [380, 203] width 314 height 14
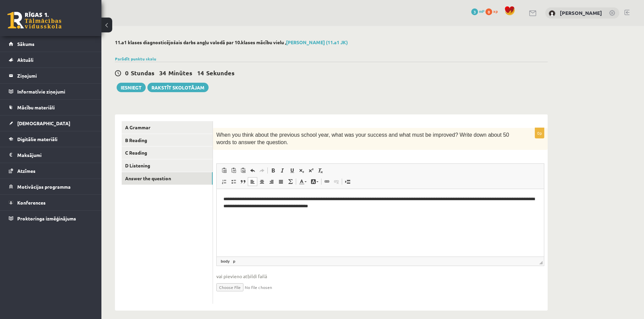
click at [338, 199] on p "**********" at bounding box center [380, 203] width 314 height 14
click at [442, 199] on p "**********" at bounding box center [380, 203] width 314 height 14
click at [475, 198] on p "**********" at bounding box center [380, 203] width 314 height 14
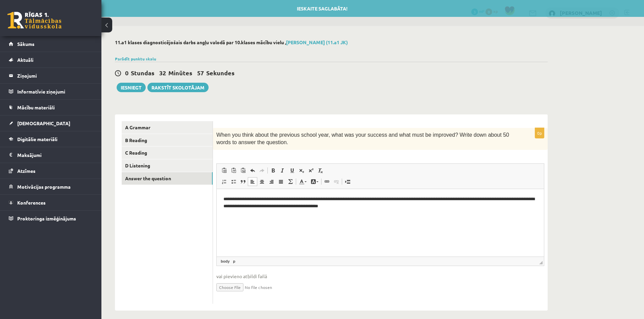
click at [532, 200] on p "**********" at bounding box center [380, 203] width 314 height 14
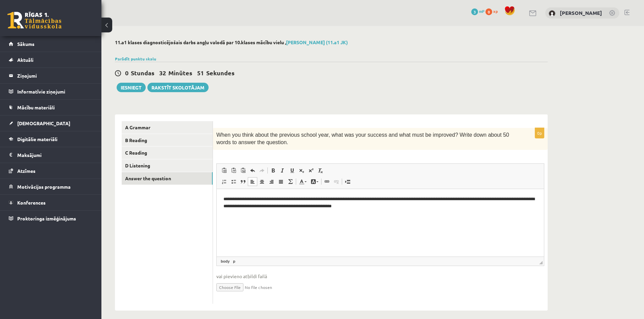
drag, startPoint x: 241, startPoint y: 204, endPoint x: 246, endPoint y: 206, distance: 5.7
click at [241, 205] on p "**********" at bounding box center [380, 203] width 314 height 14
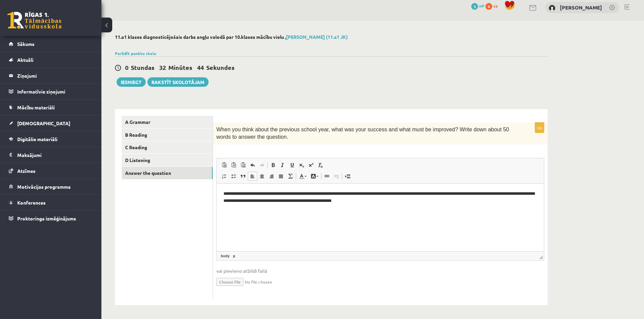
scroll to position [6, 0]
click at [133, 85] on button "Iesniegt" at bounding box center [131, 81] width 29 height 9
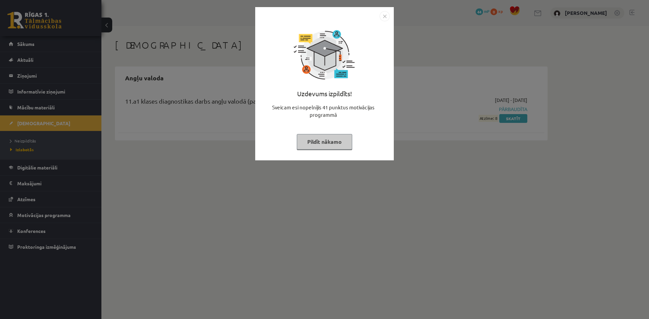
click at [385, 16] on img "Close" at bounding box center [385, 16] width 10 height 10
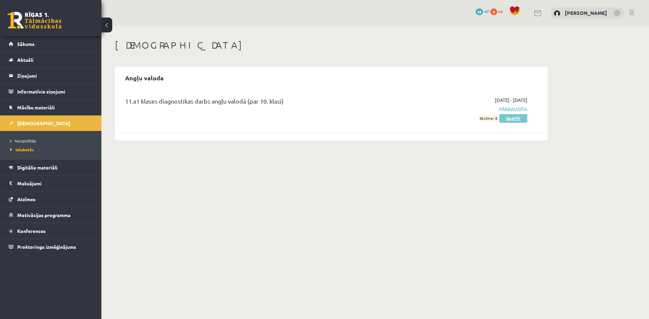
click at [510, 117] on link "Skatīt" at bounding box center [513, 118] width 28 height 9
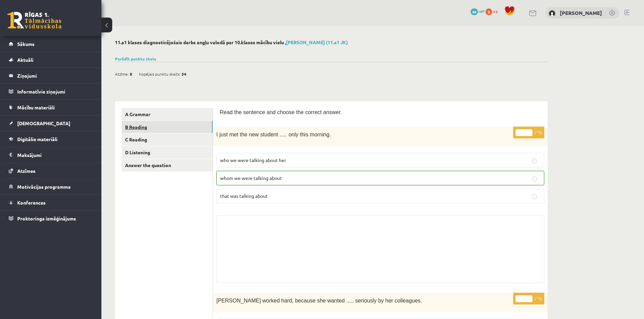
click at [155, 126] on link "B Reading" at bounding box center [167, 127] width 91 height 13
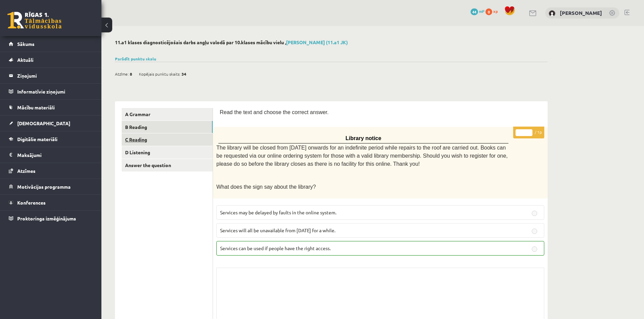
click at [140, 140] on link "C Reading" at bounding box center [167, 140] width 91 height 13
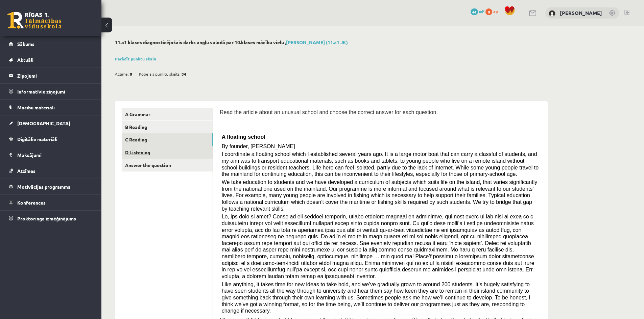
click at [153, 155] on link "D Listening" at bounding box center [167, 152] width 91 height 13
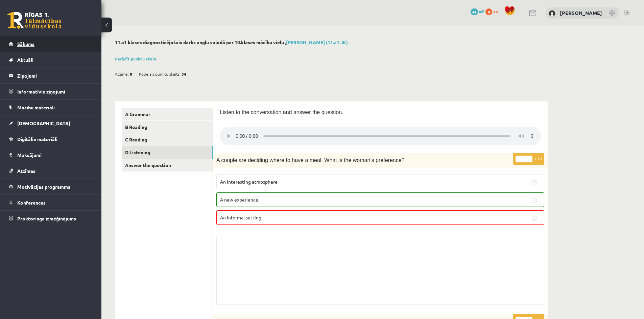
click at [64, 42] on link "Sākums" at bounding box center [51, 44] width 84 height 16
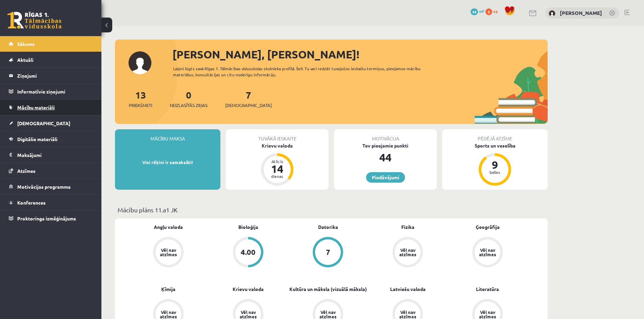
click at [53, 109] on span "Mācību materiāli" at bounding box center [36, 107] width 38 height 6
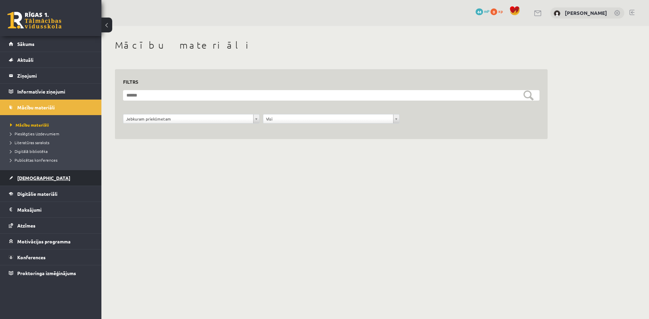
click at [41, 181] on link "[DEMOGRAPHIC_DATA]" at bounding box center [51, 178] width 84 height 16
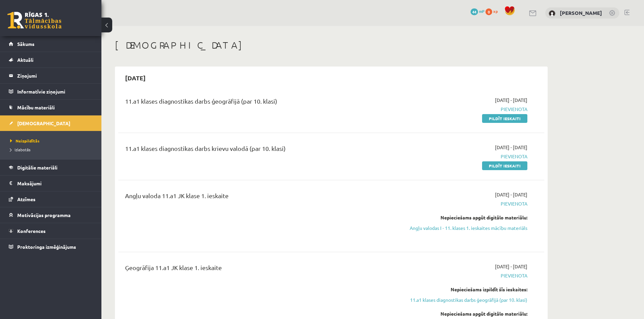
drag, startPoint x: 504, startPoint y: 120, endPoint x: 361, endPoint y: 34, distance: 167.0
click at [504, 120] on link "Pildīt ieskaiti" at bounding box center [504, 118] width 45 height 9
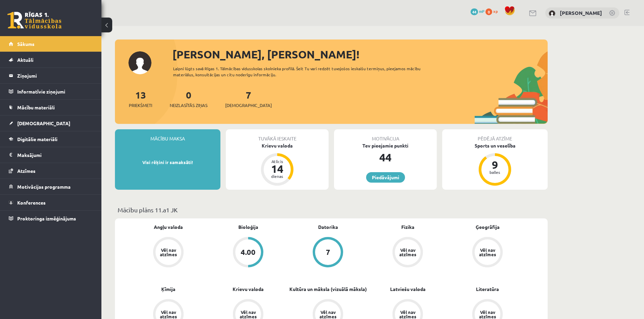
click at [478, 10] on span "44" at bounding box center [474, 11] width 7 height 7
click at [231, 98] on div "7 Ieskaites" at bounding box center [248, 98] width 47 height 21
click at [234, 97] on div "7 Ieskaites" at bounding box center [248, 98] width 47 height 21
click at [236, 96] on link "7 Ieskaites" at bounding box center [248, 99] width 47 height 20
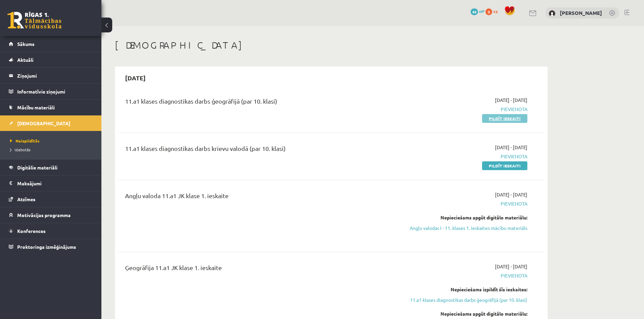
click at [492, 120] on link "Pildīt ieskaiti" at bounding box center [504, 118] width 45 height 9
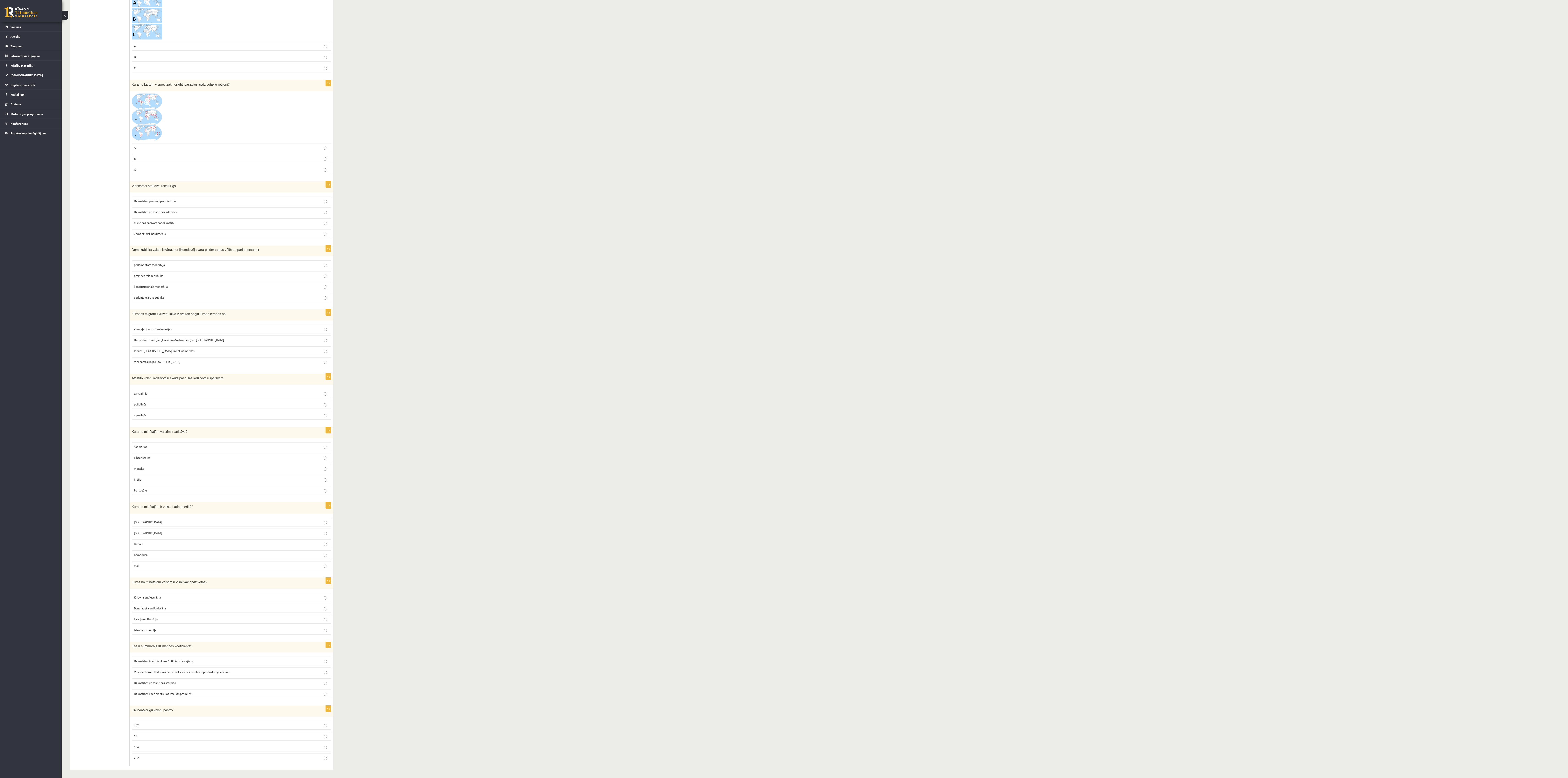
scroll to position [1231, 0]
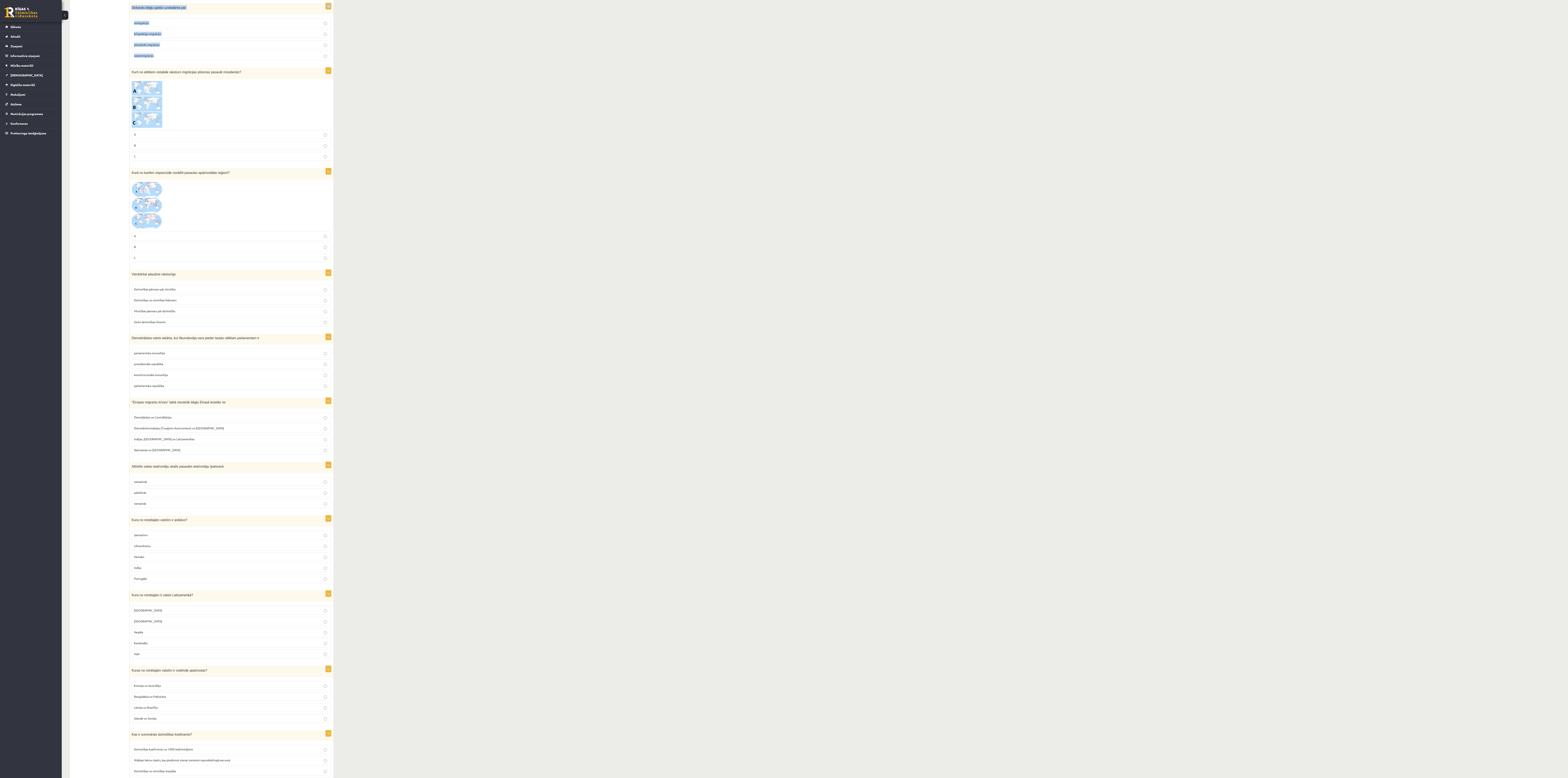
drag, startPoint x: 130, startPoint y: 81, endPoint x: 274, endPoint y: 156, distance: 162.4
copy form "Kurās no minētajām valstīm migrācijas saldo ir ilgstoši pozitīvs? Zviedrijā un …"
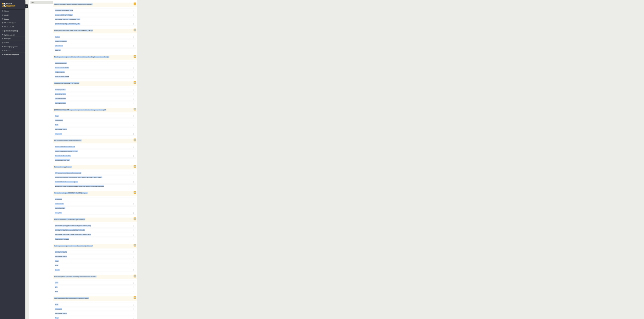
scroll to position [0, 0]
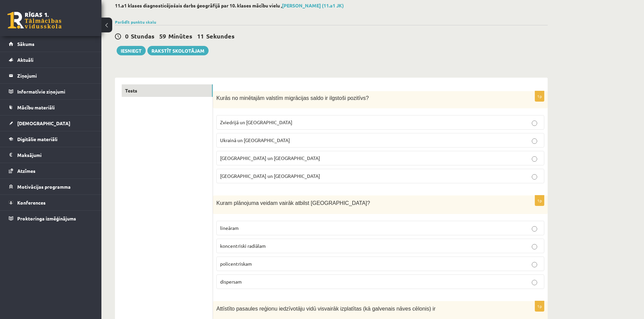
scroll to position [68, 0]
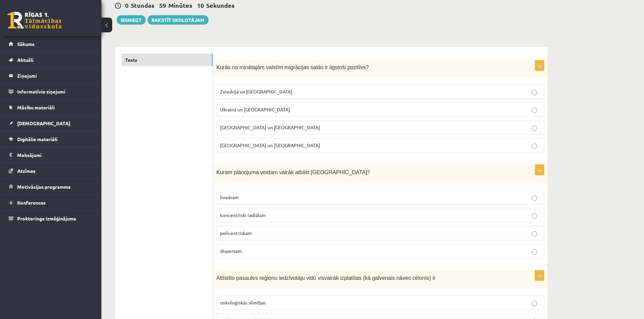
click at [225, 90] on span "Zviedrijā un ASV" at bounding box center [256, 92] width 72 height 6
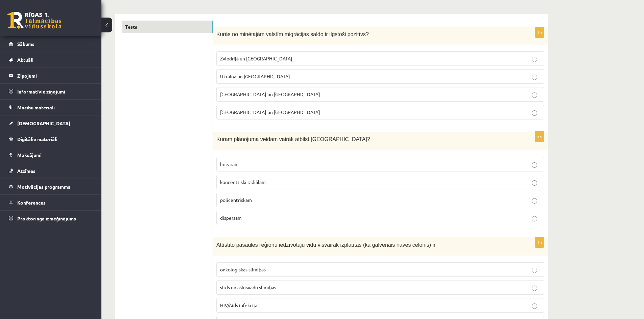
scroll to position [135, 0]
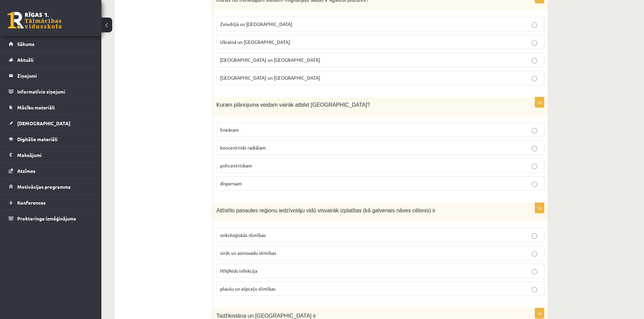
click at [230, 166] on span "policentriskam" at bounding box center [236, 166] width 32 height 6
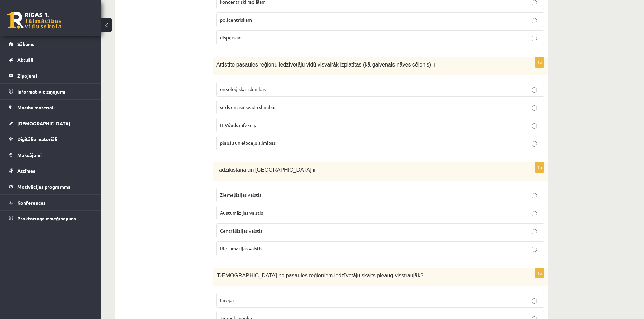
scroll to position [304, 0]
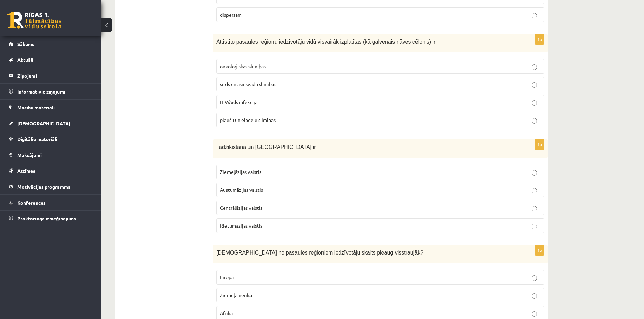
click at [233, 87] on span "sirds un asinsvadu slimības" at bounding box center [248, 84] width 56 height 6
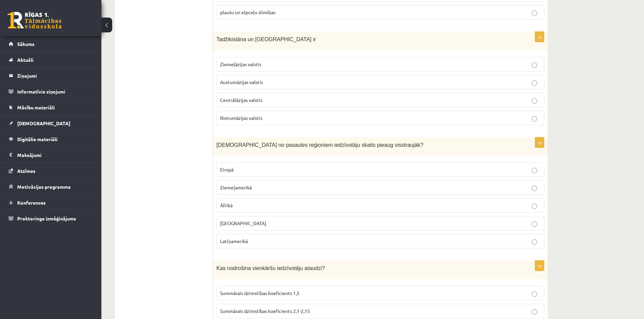
scroll to position [406, 0]
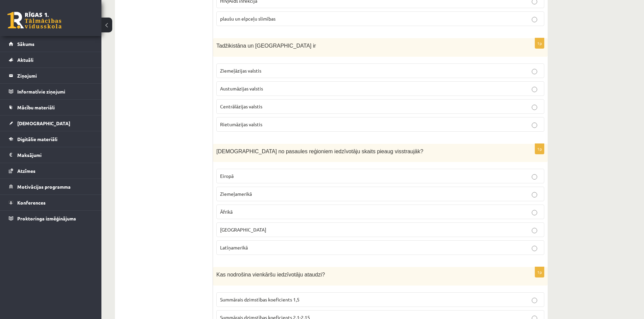
click at [233, 113] on label "Centrālāzijas valstis" at bounding box center [380, 106] width 328 height 15
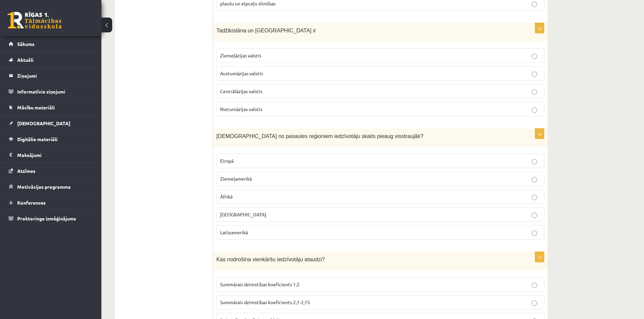
scroll to position [473, 0]
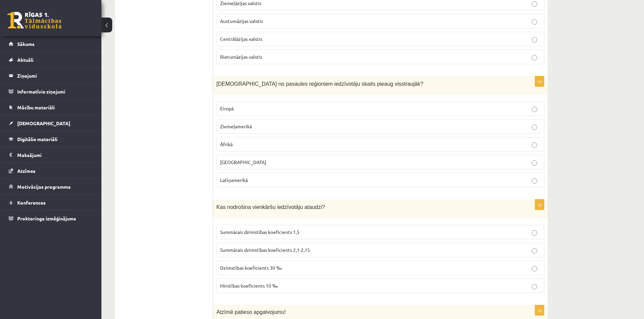
click at [240, 148] on p "Āfrikā" at bounding box center [380, 144] width 320 height 7
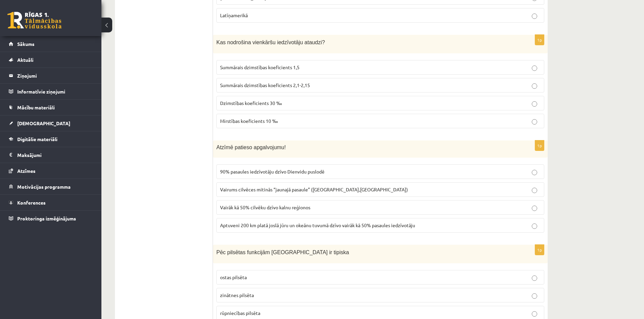
scroll to position [642, 0]
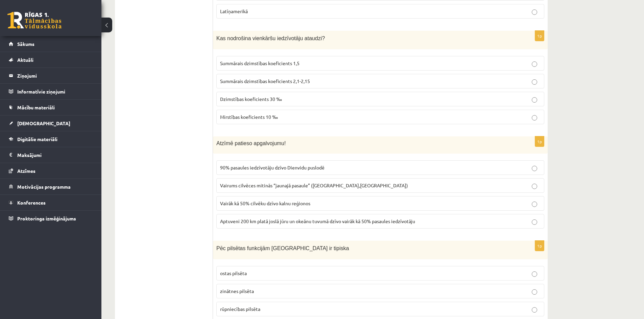
click at [255, 57] on label "Summārais dzimstības koeficients 1,5" at bounding box center [380, 63] width 328 height 15
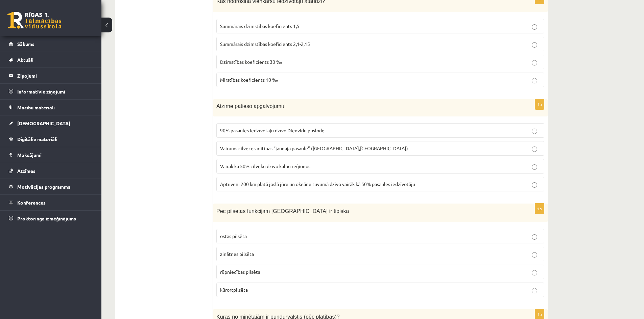
scroll to position [676, 0]
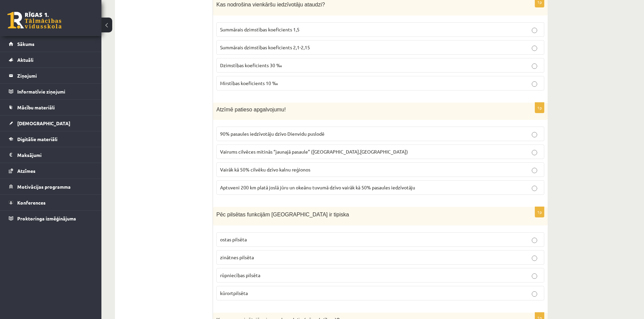
click at [250, 50] on span "Summārais dzimstības koeficients 2,1-2,15" at bounding box center [265, 47] width 90 height 6
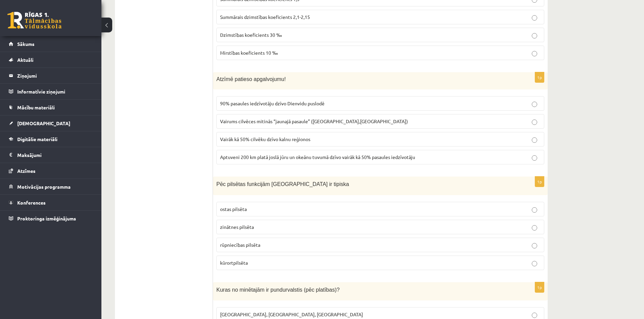
scroll to position [710, 0]
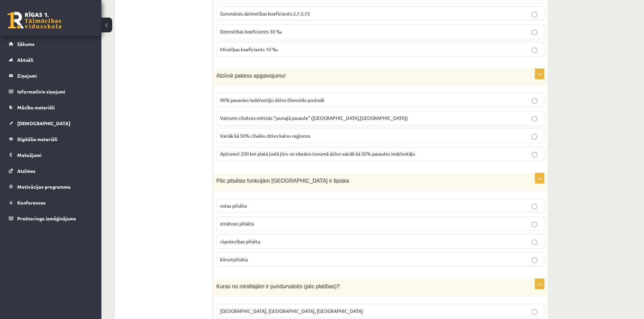
click at [261, 154] on span "Aptuveni 200 km platā joslā jūru un okeānu tuvumā dzīvo vairāk kā 50% pasaules …" at bounding box center [317, 154] width 195 height 6
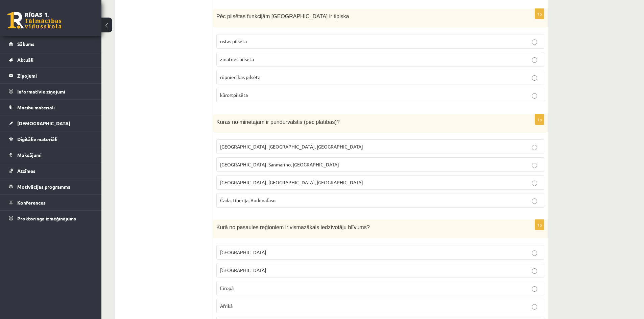
scroll to position [879, 0]
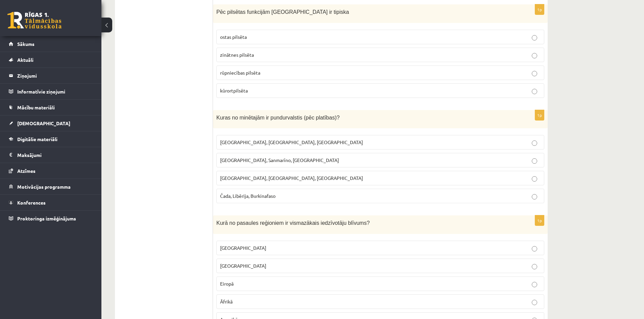
click at [244, 92] on span "kūrortpilsēta" at bounding box center [234, 91] width 28 height 6
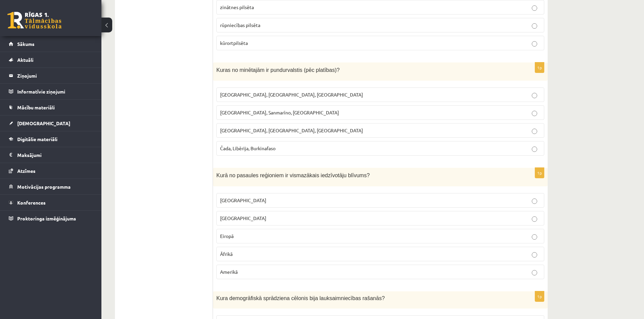
scroll to position [947, 0]
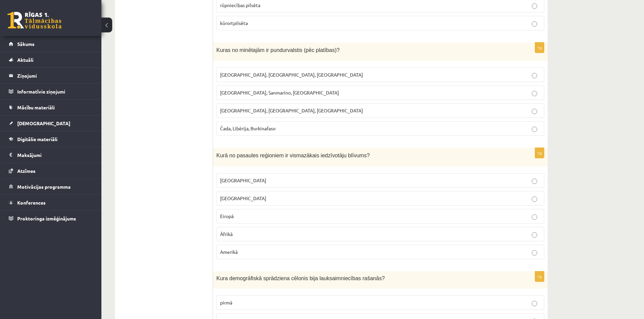
click at [221, 89] on label "Monako, Sanmarīno, Luksemburga" at bounding box center [380, 93] width 328 height 15
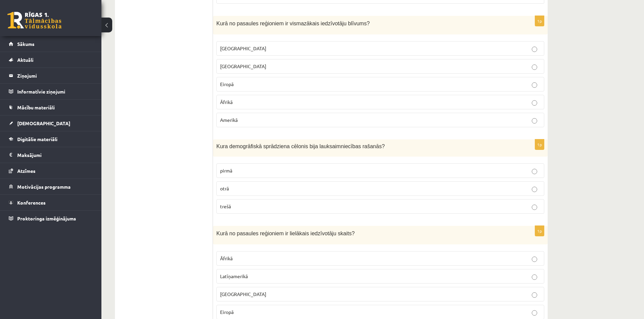
scroll to position [1082, 0]
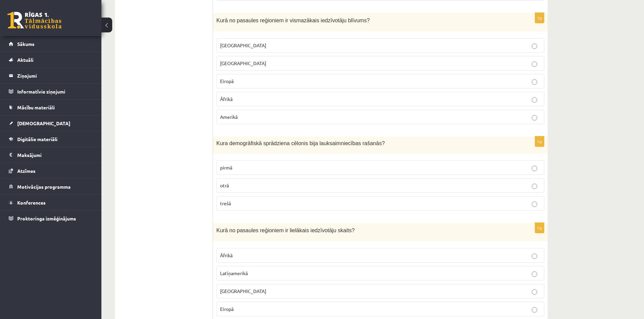
click at [230, 65] on span "Āzijā" at bounding box center [243, 63] width 46 height 6
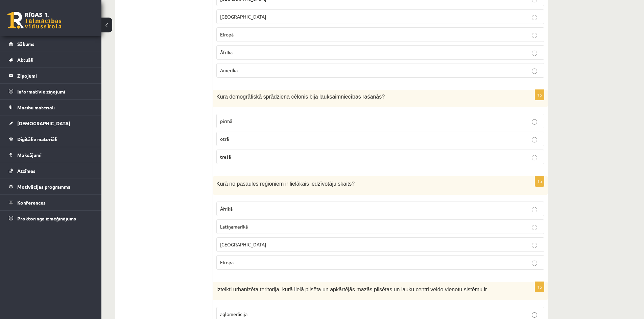
scroll to position [1149, 0]
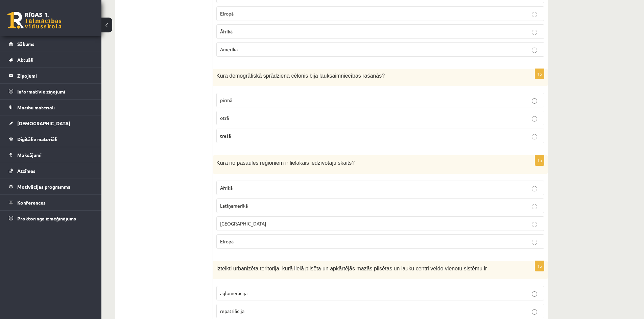
click at [233, 103] on p "pirmā" at bounding box center [380, 100] width 320 height 7
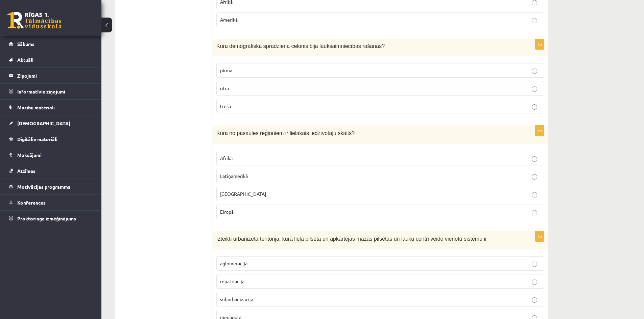
scroll to position [1183, 0]
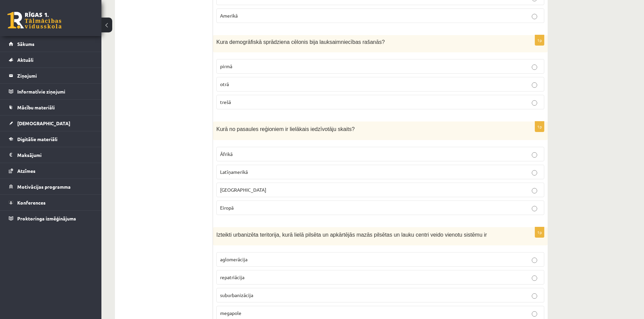
click at [228, 190] on span "Āzijā" at bounding box center [243, 190] width 46 height 6
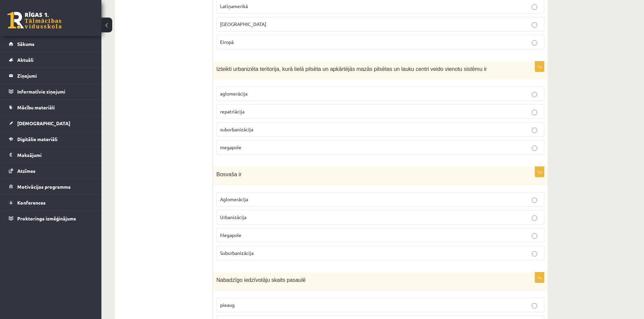
scroll to position [1352, 0]
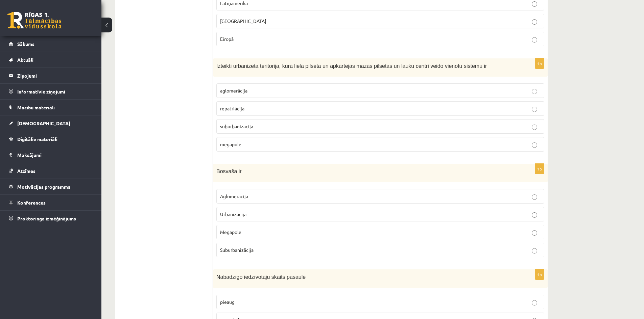
click at [231, 87] on label "aglomerācija" at bounding box center [380, 91] width 328 height 15
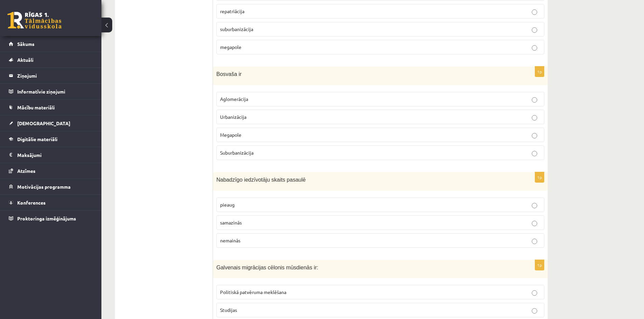
scroll to position [1454, 0]
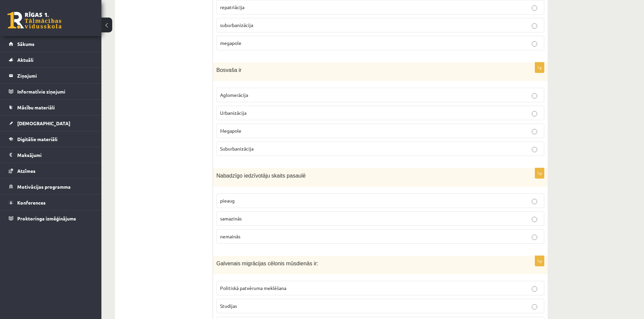
click at [246, 131] on p "Megapole" at bounding box center [380, 130] width 320 height 7
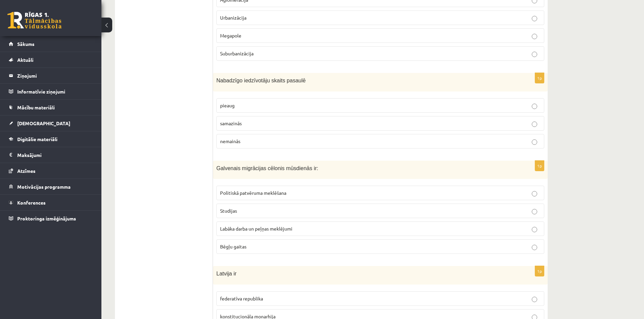
scroll to position [1555, 0]
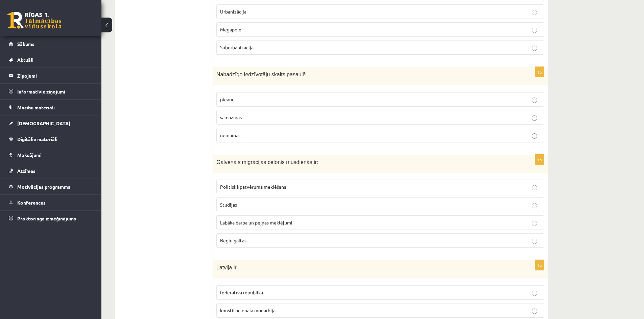
click at [218, 99] on label "pieaug" at bounding box center [380, 99] width 328 height 15
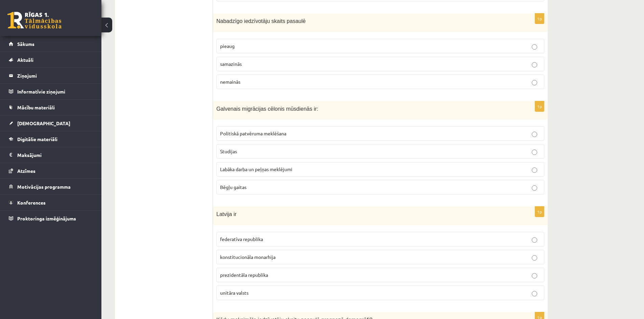
scroll to position [1623, 0]
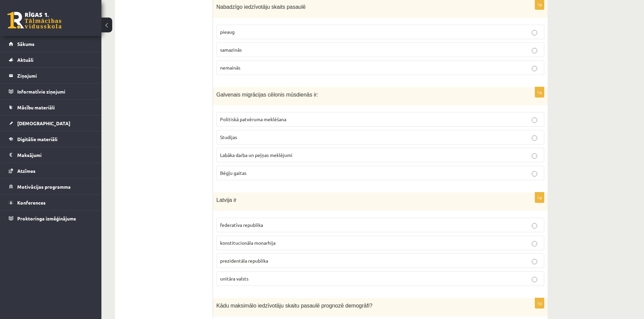
click at [239, 156] on span "Labāka darba un peļņas meklējumi" at bounding box center [256, 155] width 72 height 6
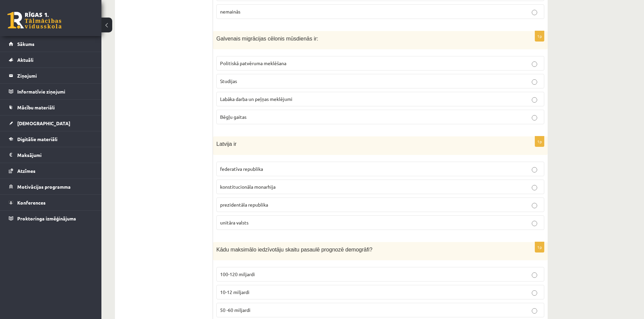
scroll to position [1724, 0]
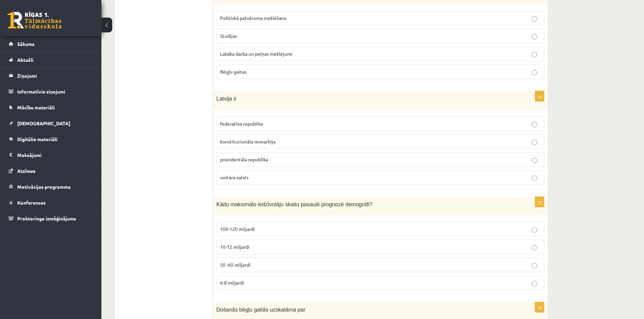
click at [244, 153] on label "prezidentāla republika" at bounding box center [380, 159] width 328 height 15
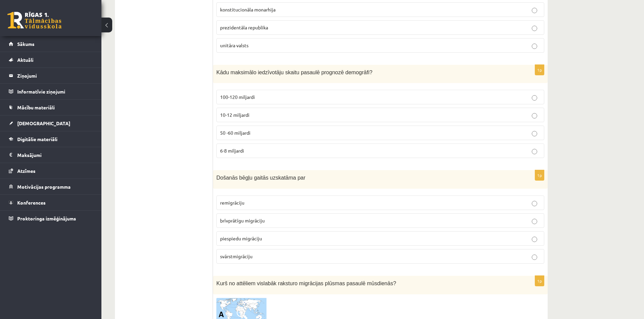
scroll to position [1859, 0]
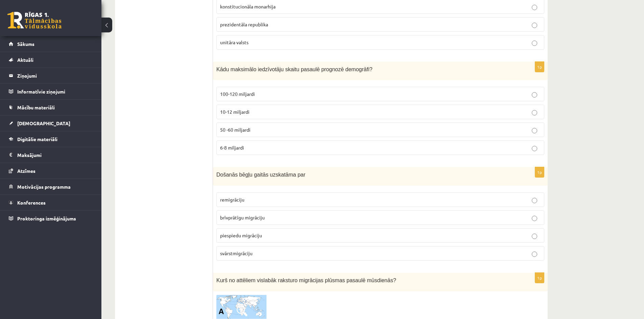
click at [248, 132] on span "50 -60 miljardi" at bounding box center [235, 130] width 30 height 6
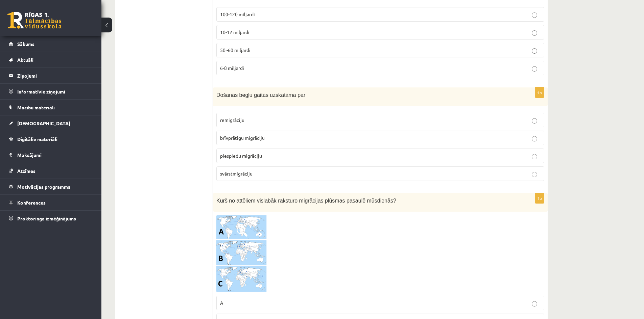
scroll to position [1961, 0]
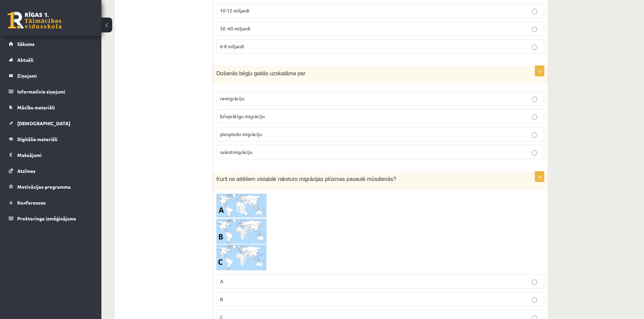
click at [225, 118] on span "brīvprātīgu migrāciju" at bounding box center [242, 116] width 45 height 6
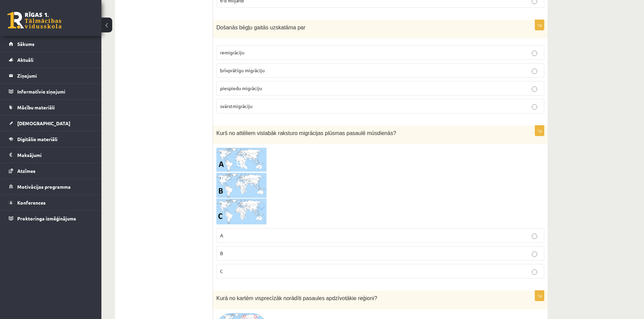
scroll to position [2028, 0]
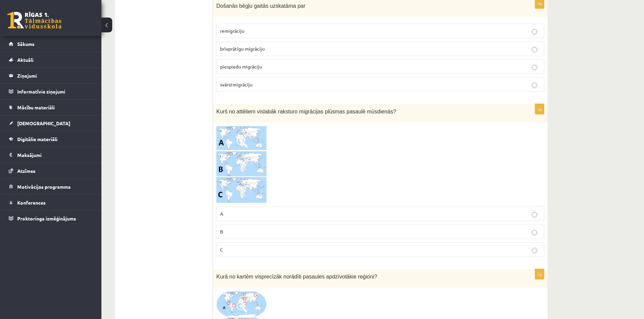
click at [235, 68] on span "piespiedu migrāciju" at bounding box center [241, 67] width 42 height 6
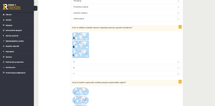
scroll to position [2062, 0]
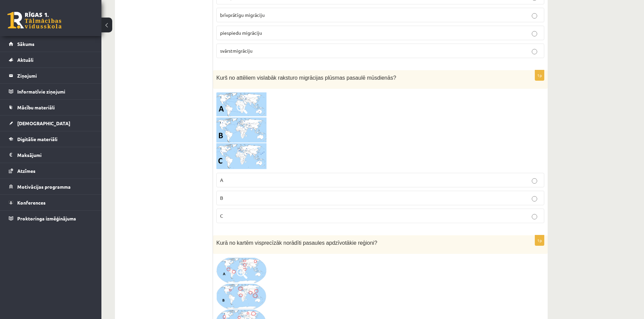
click at [247, 112] on img at bounding box center [241, 131] width 51 height 78
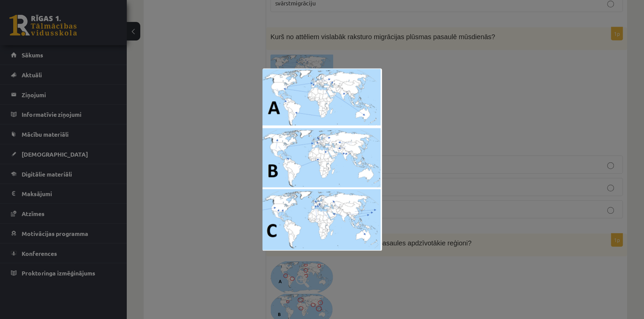
scroll to position [2118, 0]
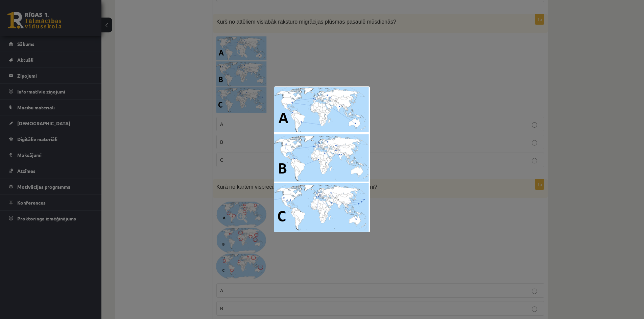
click at [424, 136] on div at bounding box center [322, 159] width 644 height 319
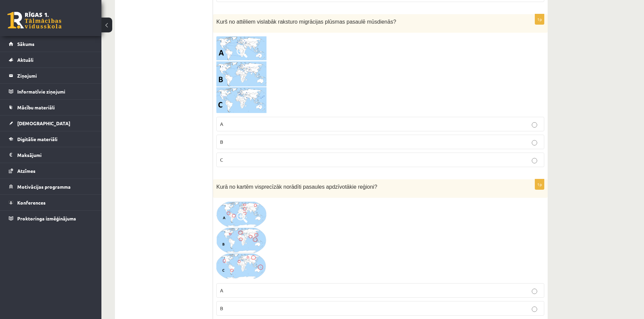
click at [275, 159] on p "C" at bounding box center [380, 160] width 320 height 7
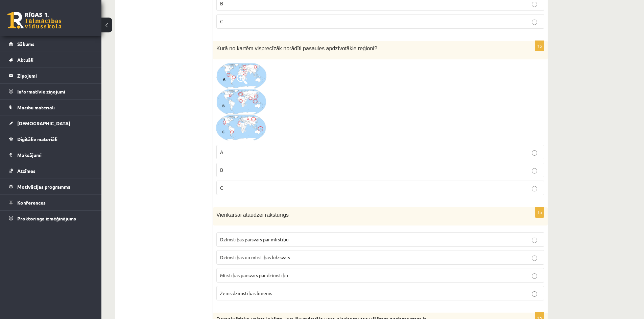
scroll to position [2253, 0]
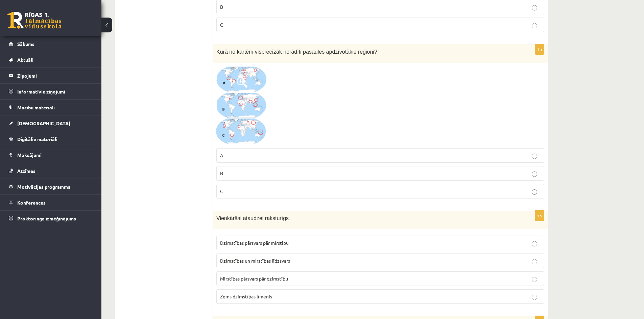
click at [241, 91] on img at bounding box center [241, 105] width 51 height 79
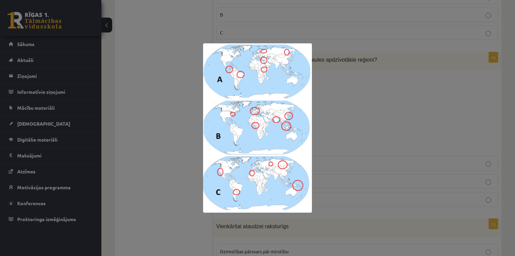
click at [408, 103] on div at bounding box center [257, 128] width 515 height 256
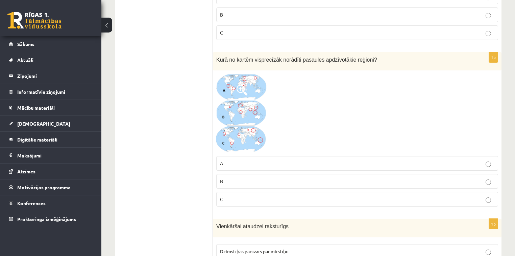
click at [247, 177] on p "B" at bounding box center [357, 180] width 275 height 7
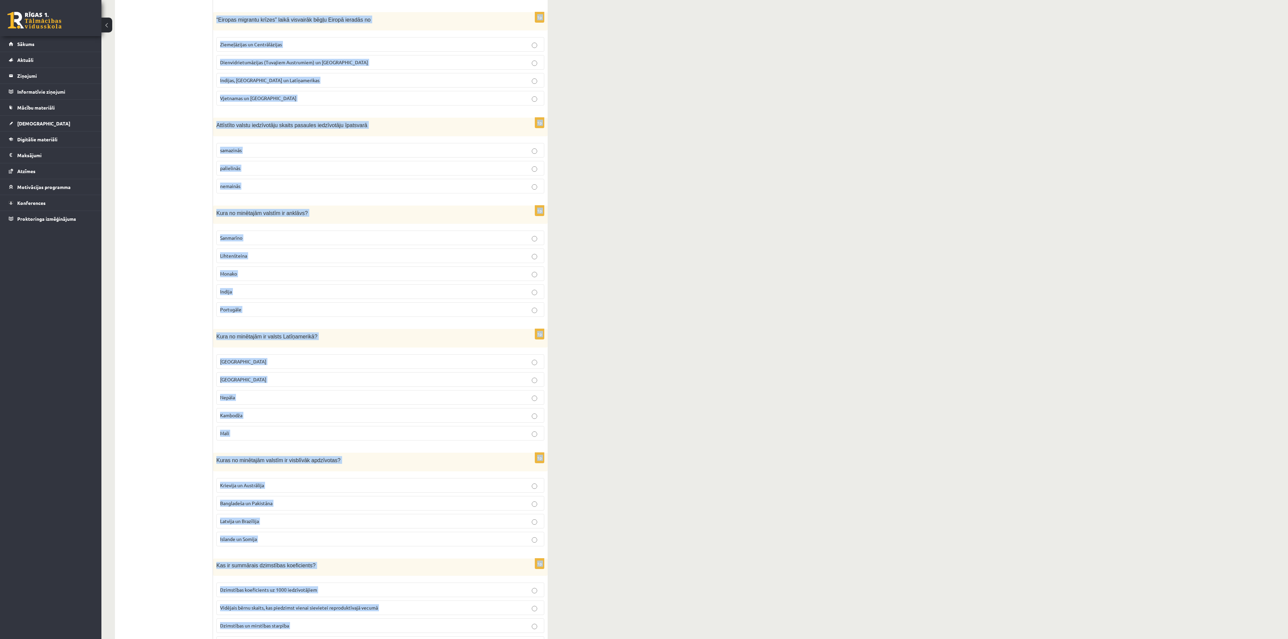
scroll to position [2886, 0]
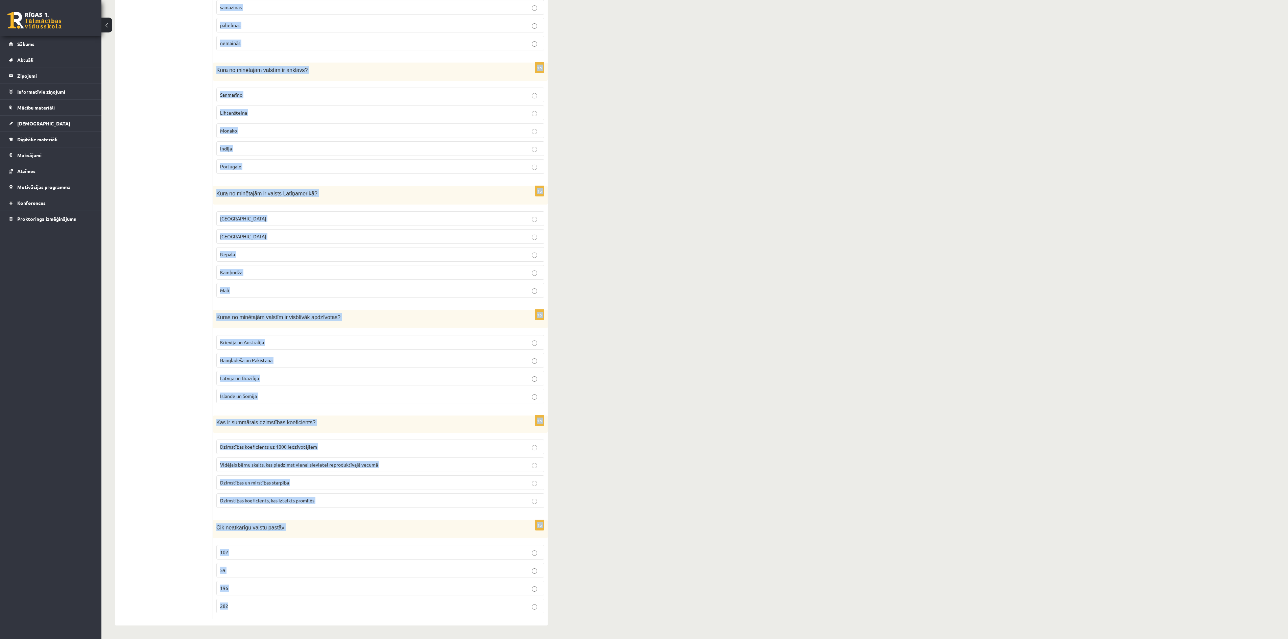
drag, startPoint x: 214, startPoint y: 16, endPoint x: 445, endPoint y: 632, distance: 658.3
copy form "Vienkāršai ataudzei raksturīgs Dzimstības pārsvars pār mirstību Dzimstības un m…"
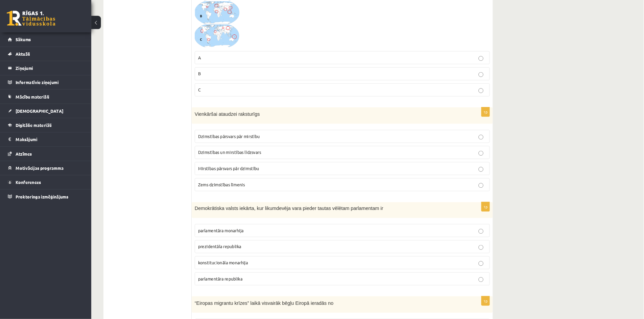
scroll to position [2345, 0]
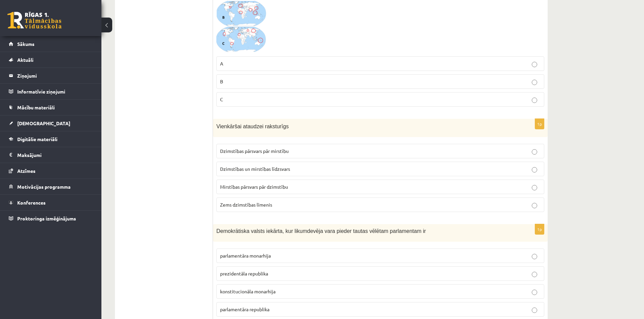
click at [254, 154] on span "Dzimstības pārsvars pār mirstību" at bounding box center [254, 151] width 69 height 6
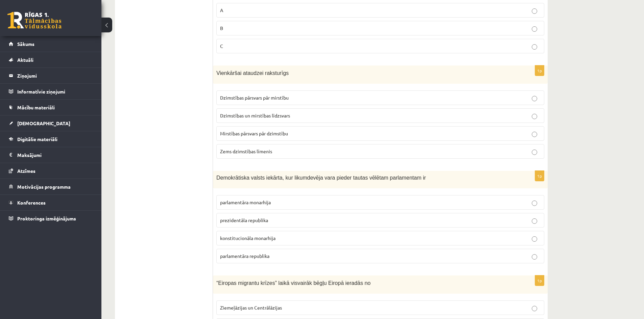
scroll to position [2447, 0]
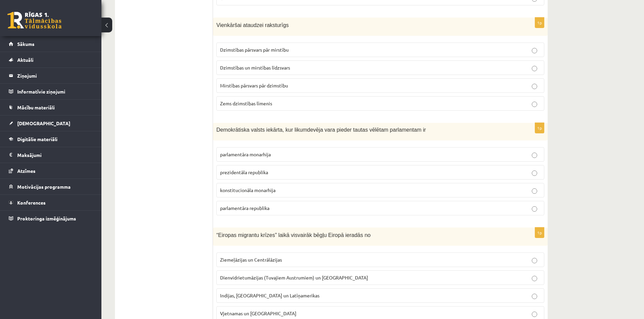
click at [250, 158] on p "parlamentāra monarhija" at bounding box center [380, 154] width 320 height 7
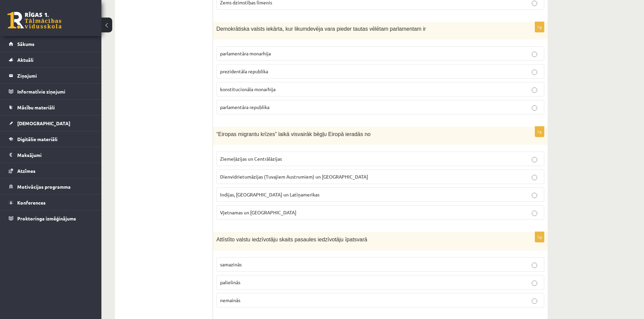
scroll to position [2548, 0]
click at [238, 196] on span "Indijas, Pakistānas un Latīņamerikas" at bounding box center [269, 194] width 99 height 6
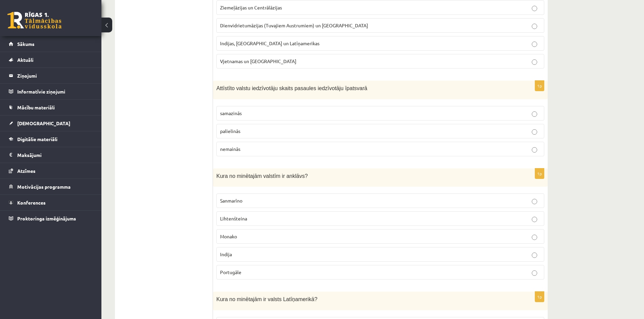
scroll to position [2717, 0]
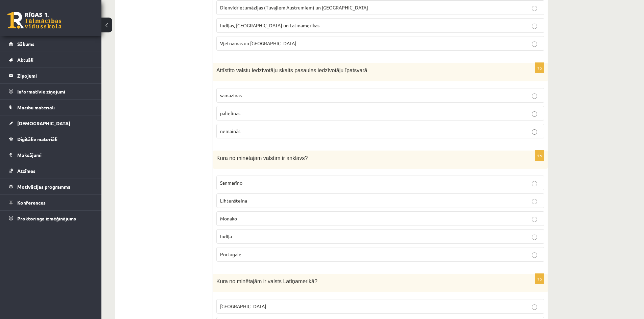
click at [245, 96] on p "samazinās" at bounding box center [380, 95] width 320 height 7
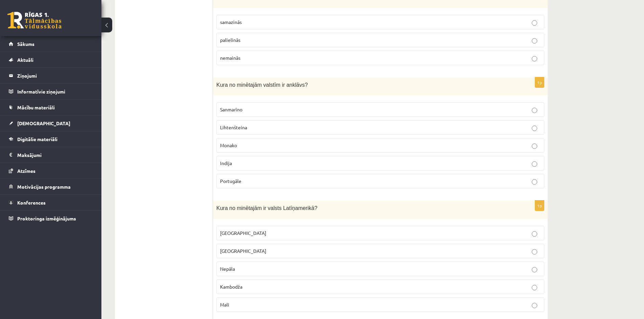
scroll to position [2819, 0]
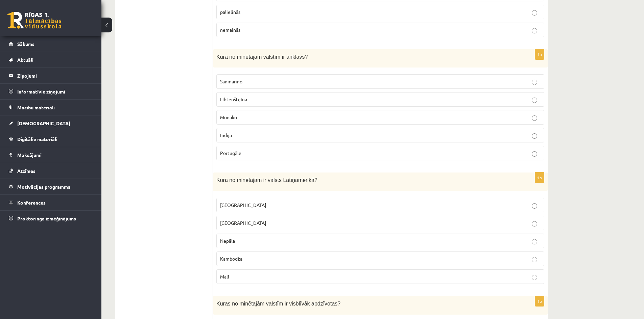
click at [228, 83] on span "Sanmarīno" at bounding box center [231, 81] width 22 height 6
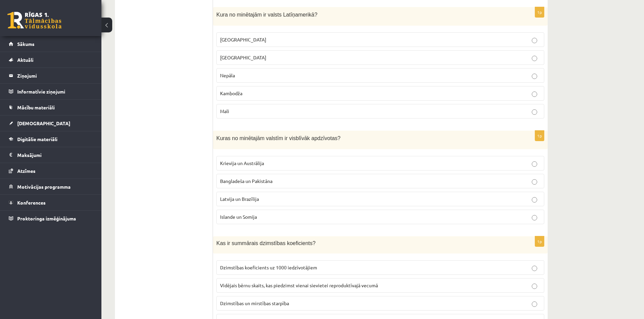
scroll to position [2988, 0]
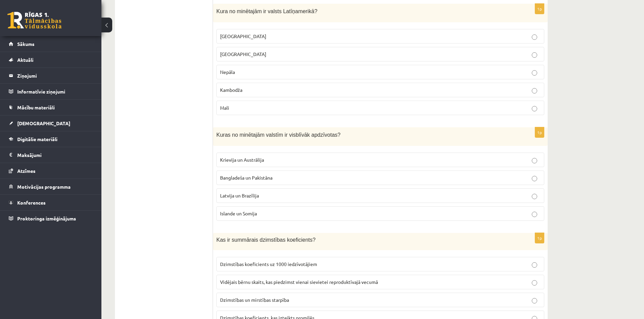
click at [248, 33] on p "Meksika" at bounding box center [380, 36] width 320 height 7
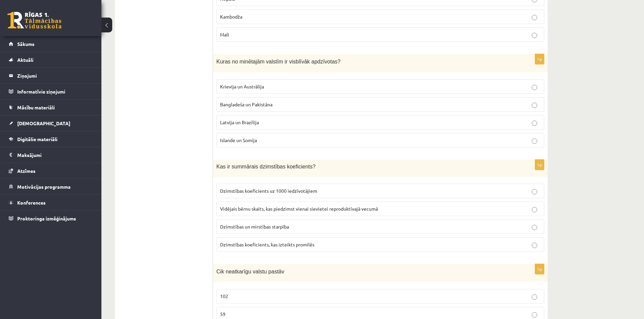
scroll to position [3089, 0]
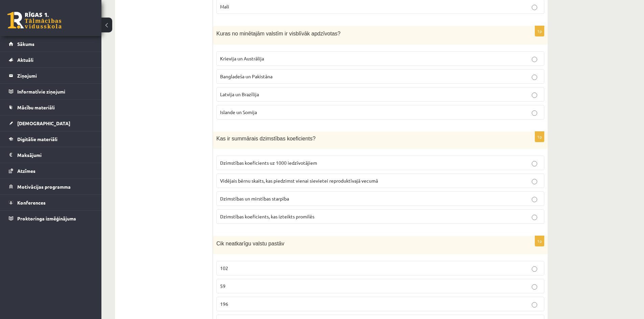
click at [234, 78] on span "Bangladeša un Pakistāna" at bounding box center [246, 76] width 52 height 6
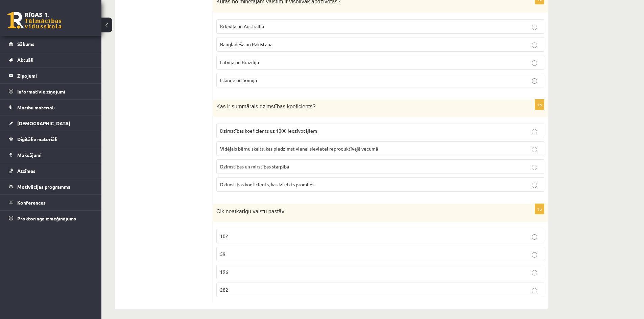
scroll to position [3125, 0]
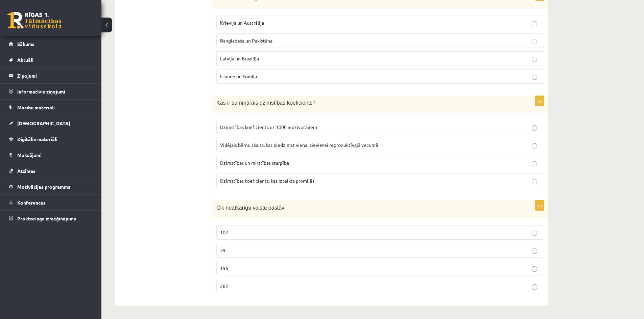
click at [263, 144] on span "Vidējais bērnu skaits, kas piedzimst vienai sievietei reproduktīvajā vecumā" at bounding box center [299, 145] width 158 height 6
click at [240, 291] on label "282" at bounding box center [380, 286] width 328 height 15
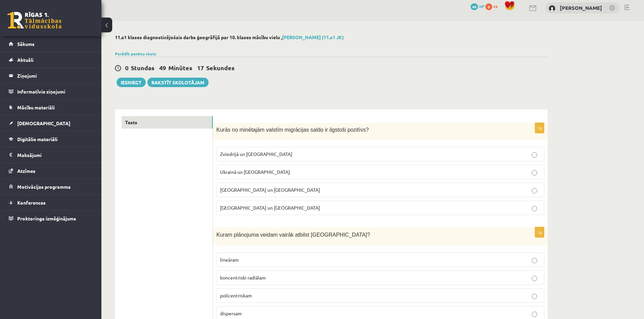
scroll to position [0, 0]
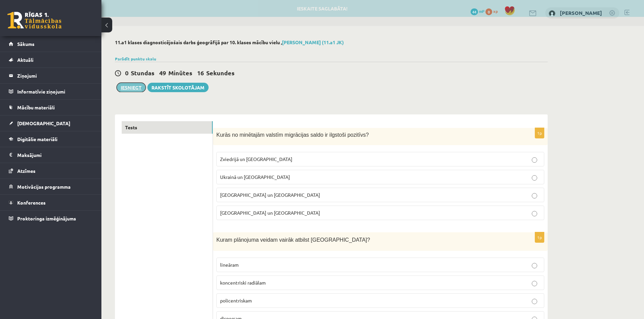
click at [135, 91] on button "Iesniegt" at bounding box center [131, 87] width 29 height 9
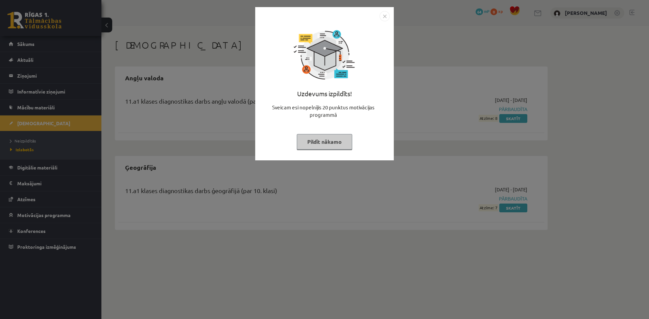
click at [384, 16] on img "Close" at bounding box center [385, 16] width 10 height 10
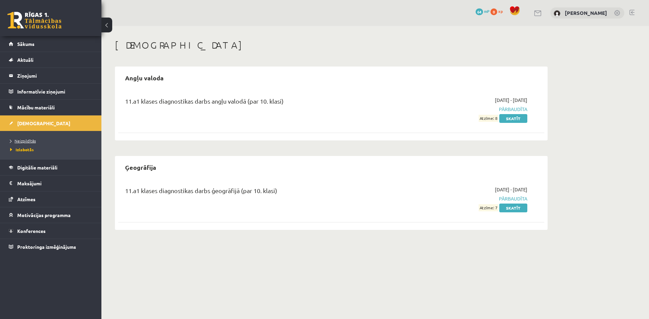
click at [30, 142] on span "Neizpildītās" at bounding box center [23, 140] width 26 height 5
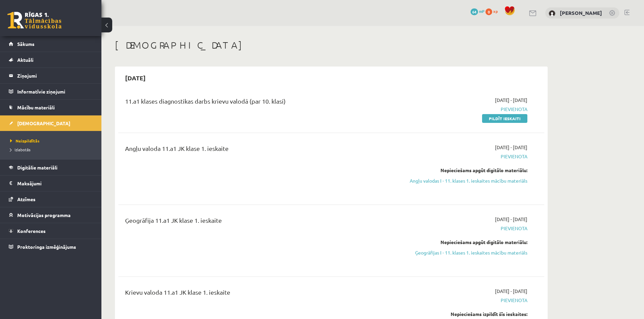
click at [430, 52] on div "[DEMOGRAPHIC_DATA]" at bounding box center [331, 47] width 433 height 14
click at [498, 117] on link "Pildīt ieskaiti" at bounding box center [504, 118] width 45 height 9
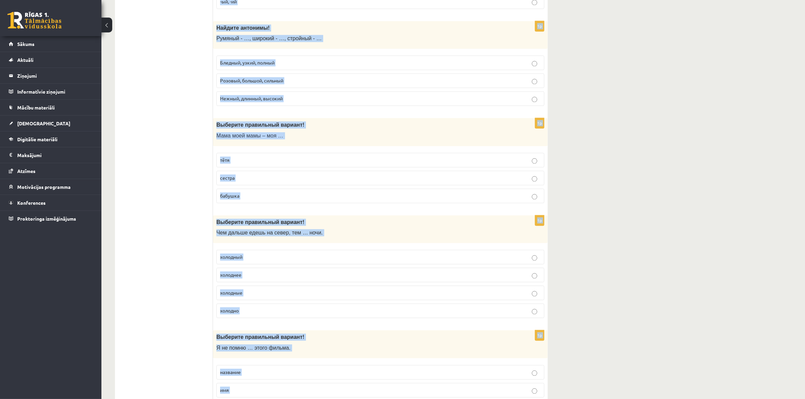
scroll to position [2054, 0]
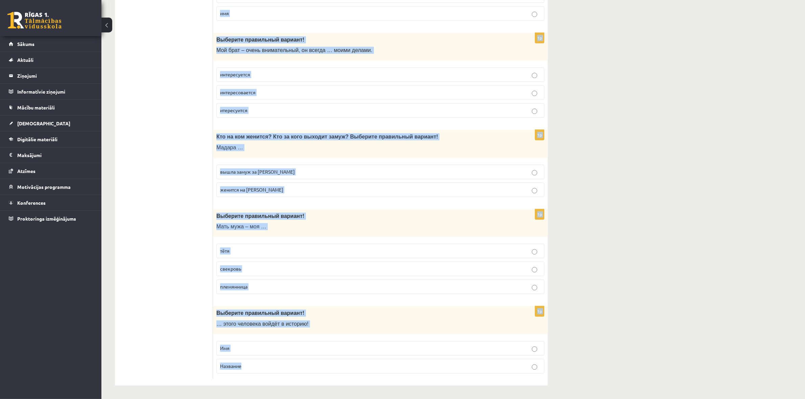
drag, startPoint x: 215, startPoint y: 50, endPoint x: 336, endPoint y: 372, distance: 344.3
copy form "Loremips dolorsitam consect! Adi … eli? sedd eius temp 0i Utlabore etdolorema a…"
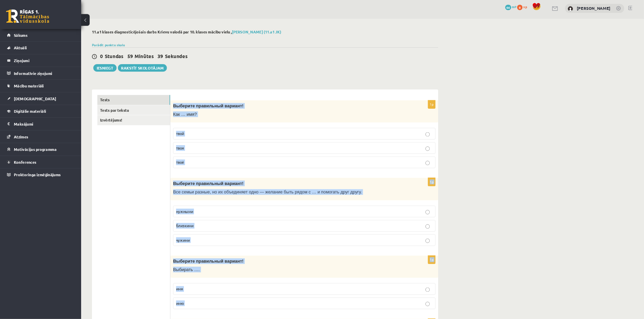
scroll to position [0, 0]
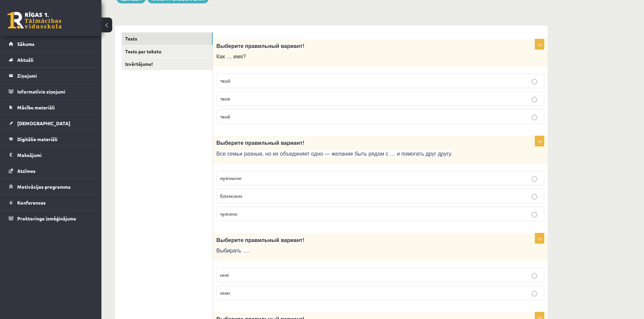
scroll to position [101, 0]
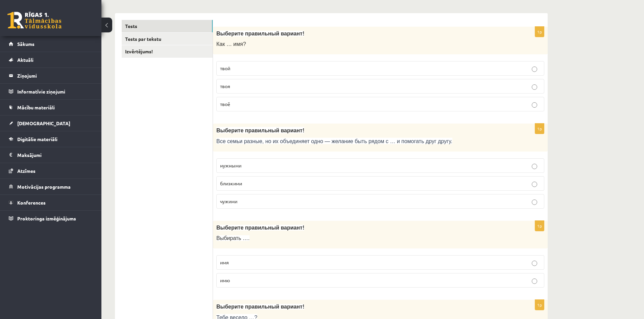
click at [234, 106] on p "твоё" at bounding box center [380, 104] width 320 height 7
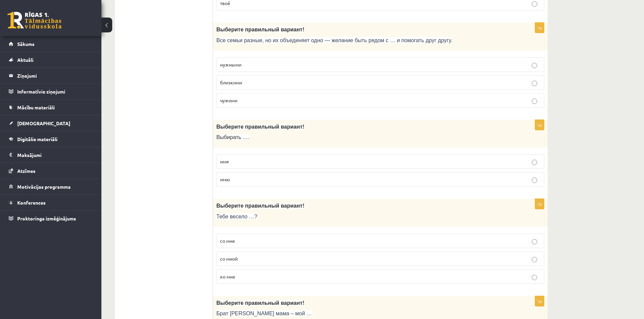
scroll to position [203, 0]
click at [224, 85] on span "близкими" at bounding box center [231, 82] width 22 height 6
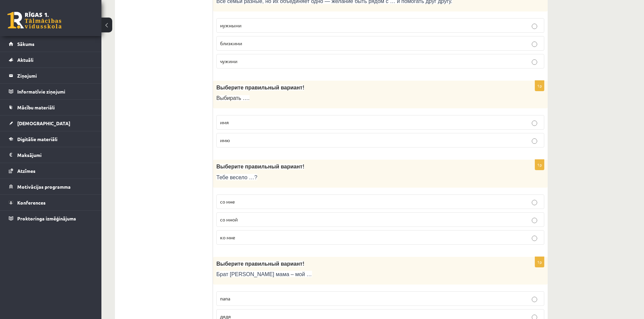
scroll to position [270, 0]
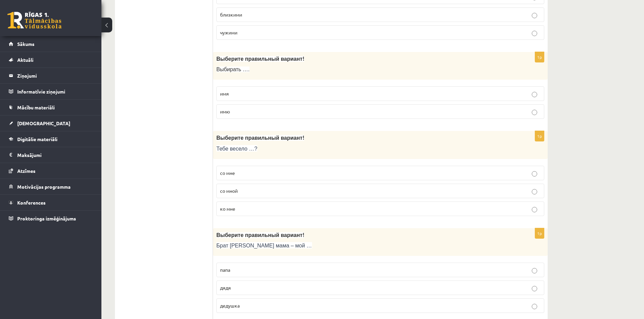
click at [239, 94] on p "имя" at bounding box center [380, 93] width 320 height 7
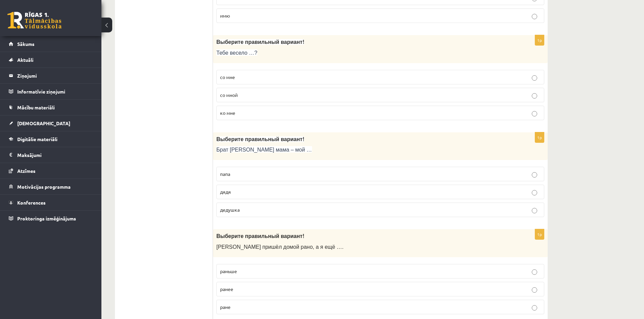
scroll to position [372, 0]
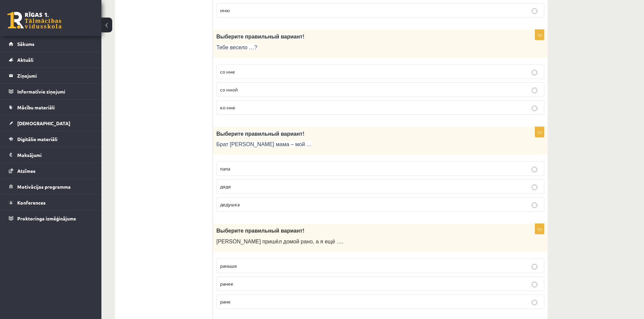
click at [221, 86] on label "со мной" at bounding box center [380, 89] width 328 height 15
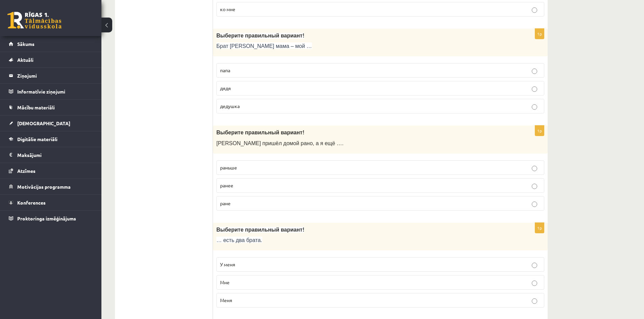
scroll to position [473, 0]
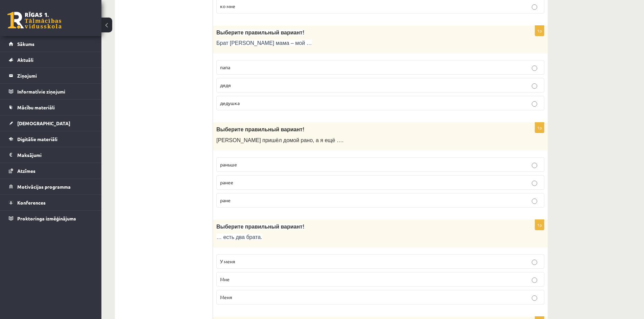
click at [226, 87] on span "дядя" at bounding box center [225, 85] width 11 height 6
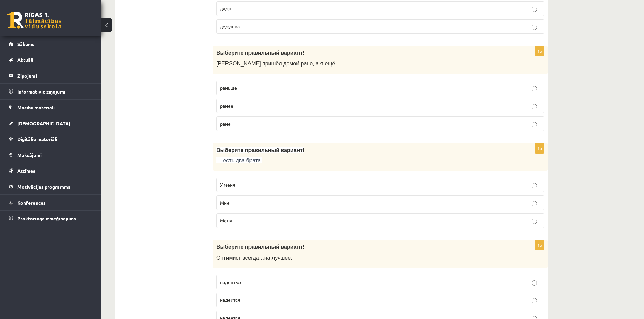
scroll to position [575, 0]
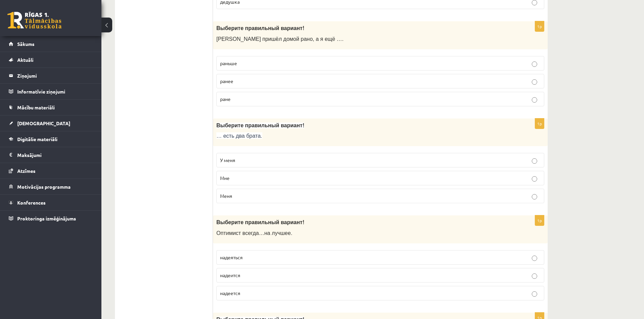
click at [222, 60] on p "раньше" at bounding box center [380, 63] width 320 height 7
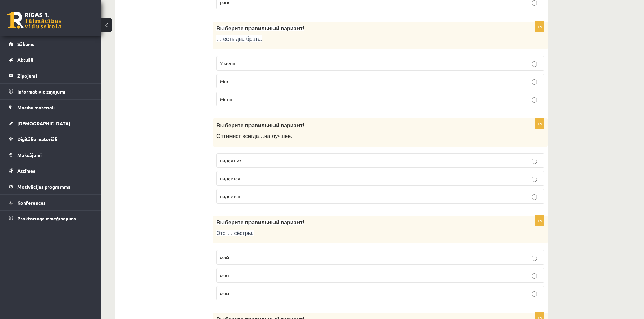
scroll to position [676, 0]
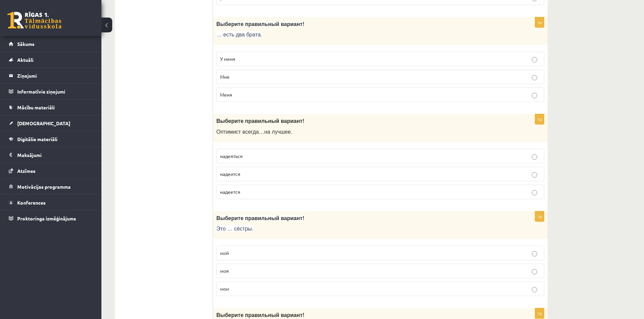
drag, startPoint x: 244, startPoint y: 55, endPoint x: 175, endPoint y: 64, distance: 69.9
click at [244, 55] on label "У меня" at bounding box center [380, 59] width 328 height 15
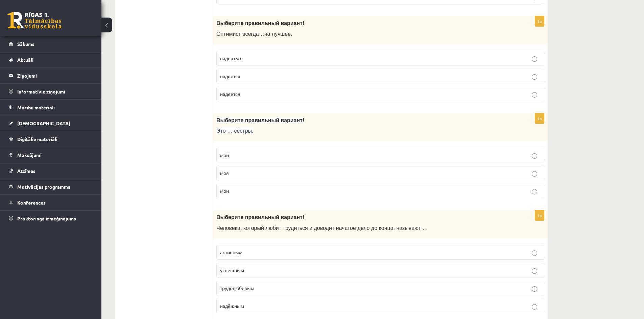
scroll to position [778, 0]
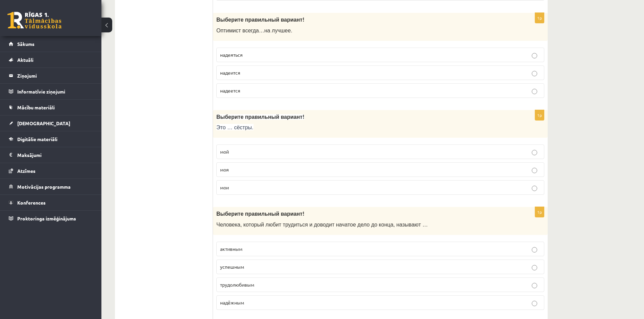
click at [232, 94] on label "надеется" at bounding box center [380, 91] width 328 height 15
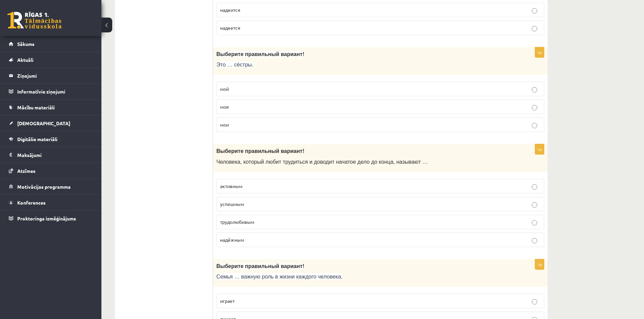
scroll to position [845, 0]
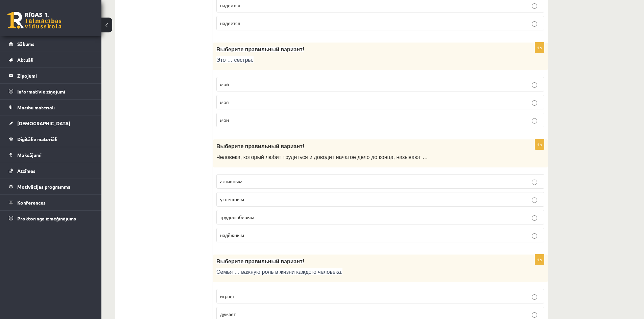
click at [220, 119] on label "мои" at bounding box center [380, 120] width 328 height 15
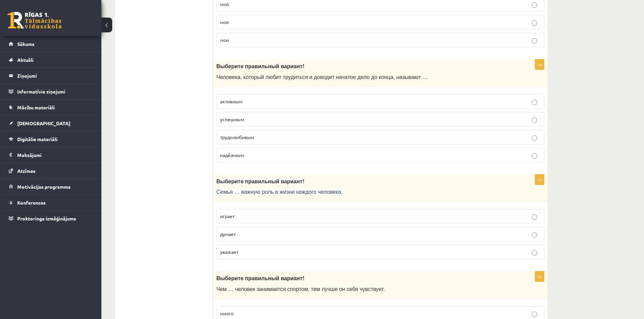
scroll to position [947, 0]
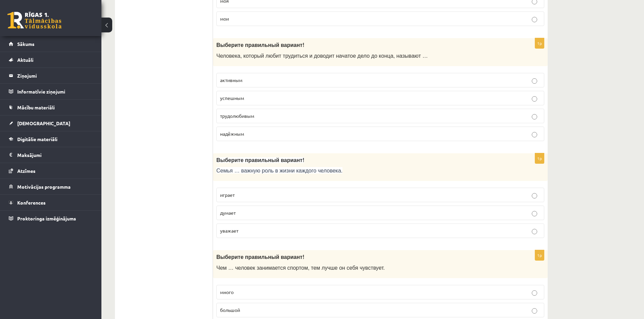
click at [227, 116] on span "трудолюбивым" at bounding box center [237, 116] width 34 height 6
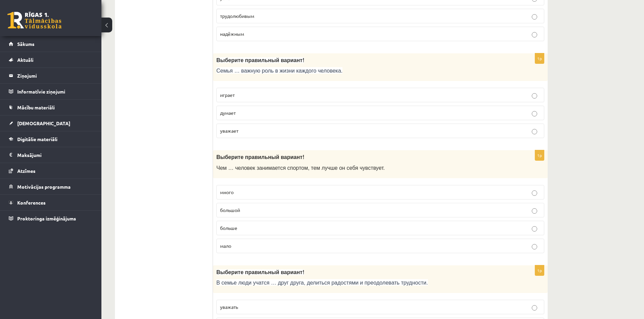
scroll to position [1048, 0]
click at [222, 95] on span "играет" at bounding box center [227, 94] width 15 height 6
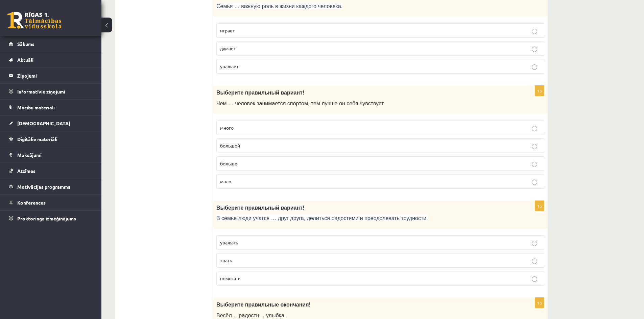
scroll to position [1116, 0]
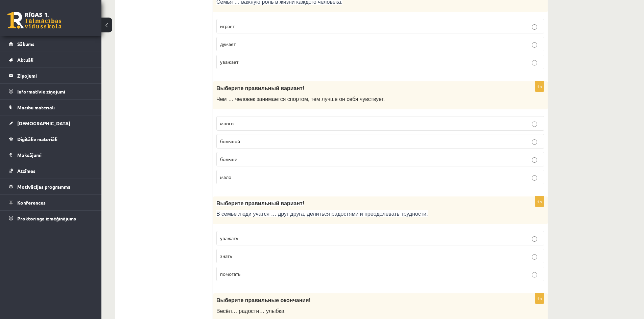
click at [220, 159] on label "больше" at bounding box center [380, 159] width 328 height 15
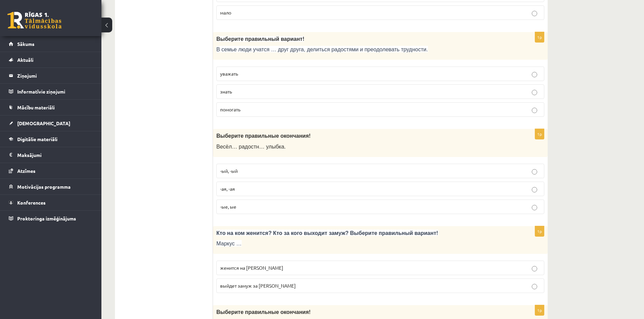
scroll to position [1285, 0]
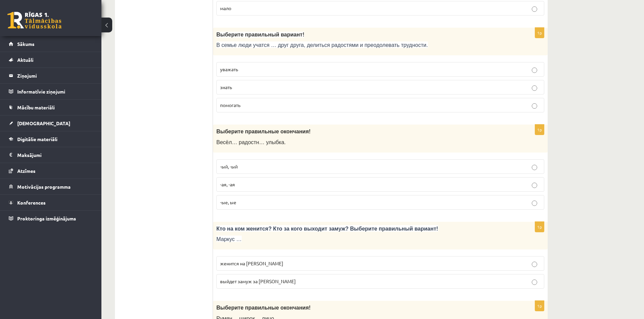
click at [268, 67] on p "уважать" at bounding box center [380, 69] width 320 height 7
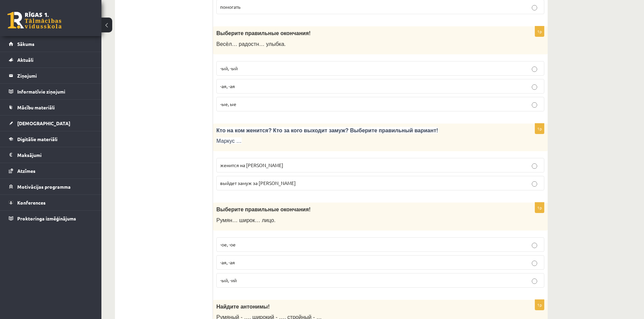
scroll to position [1386, 0]
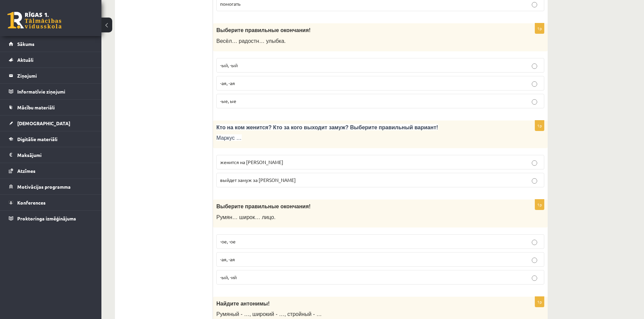
click at [230, 83] on span "-ая, -ая" at bounding box center [227, 83] width 15 height 6
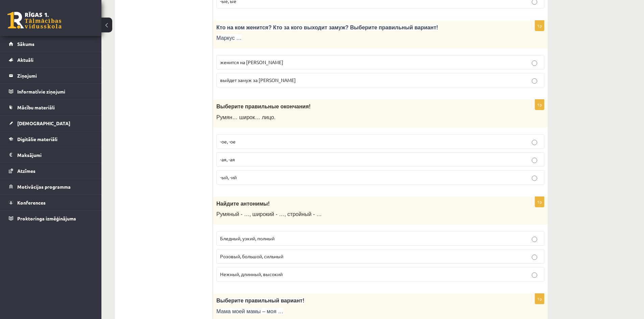
scroll to position [1487, 0]
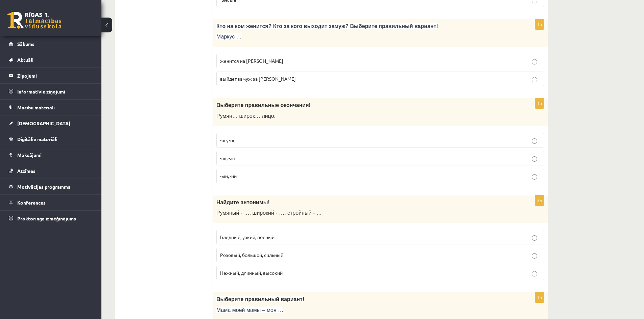
click at [239, 64] on span "женится на Агнии" at bounding box center [251, 61] width 63 height 6
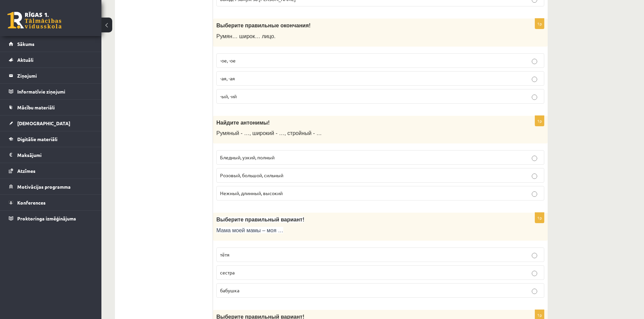
scroll to position [1589, 0]
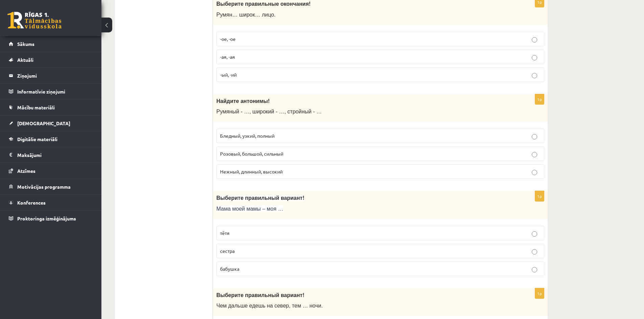
click at [223, 38] on span "-ое, -ое" at bounding box center [228, 39] width 16 height 6
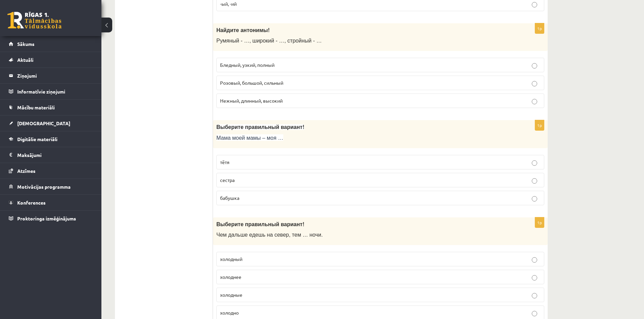
scroll to position [1656, 0]
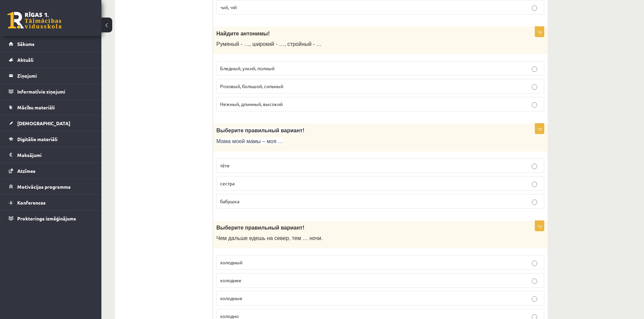
click at [218, 66] on label "Бледный, узкий, полный" at bounding box center [380, 68] width 328 height 15
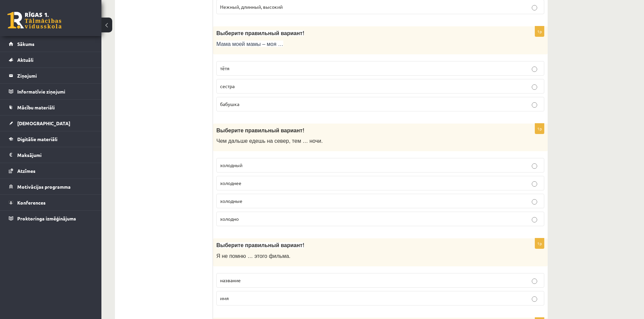
scroll to position [1758, 0]
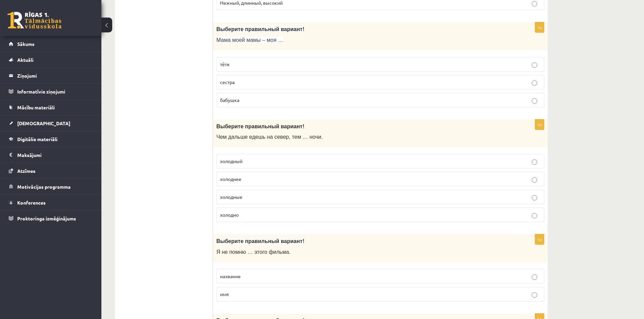
click at [237, 100] on span "бабушка" at bounding box center [229, 100] width 19 height 6
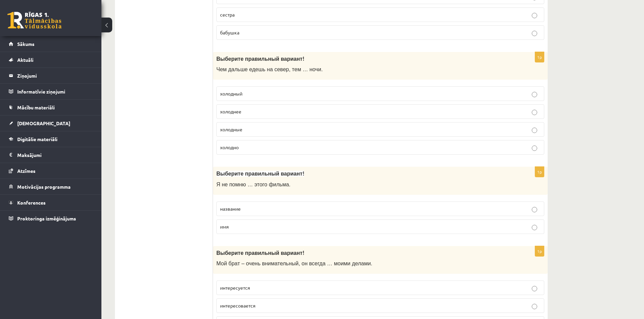
scroll to position [1859, 0]
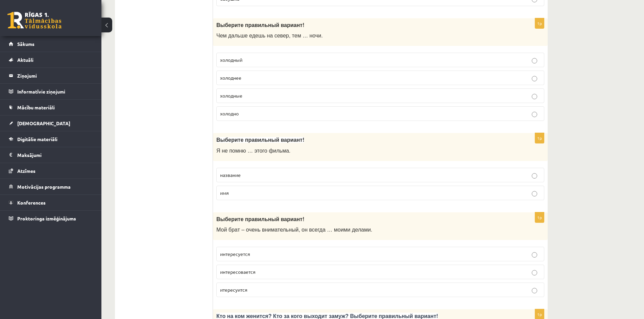
click at [223, 76] on span "холоднее" at bounding box center [230, 78] width 21 height 6
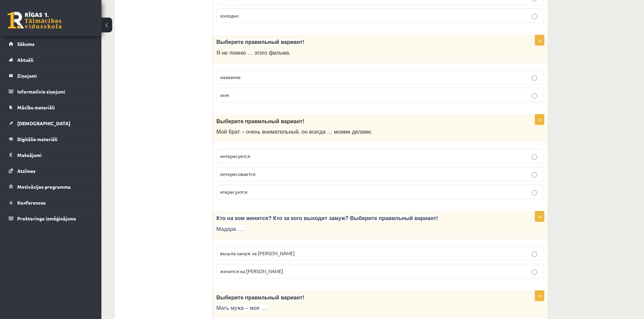
scroll to position [1961, 0]
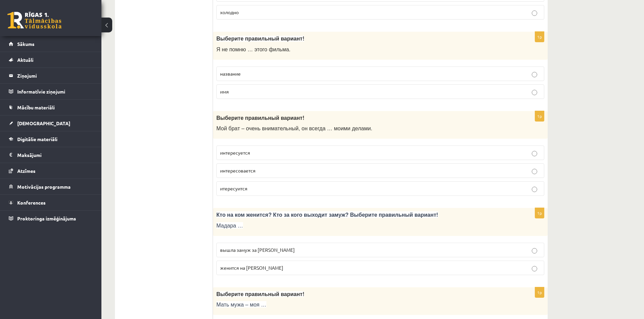
click at [239, 72] on span "название" at bounding box center [230, 74] width 21 height 6
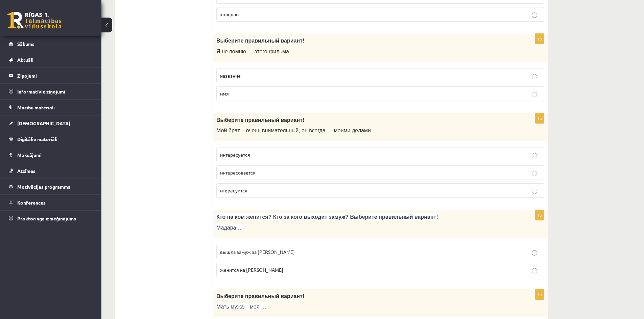
scroll to position [1950, 0]
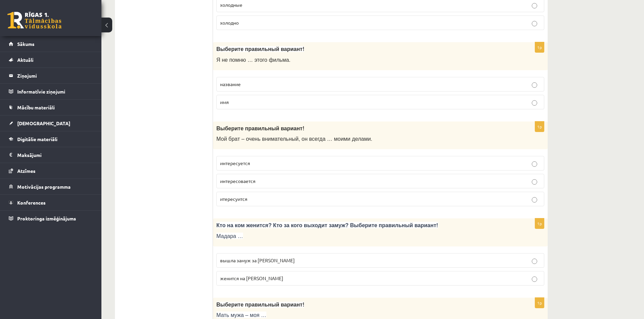
click at [261, 165] on p "интересуется" at bounding box center [380, 163] width 320 height 7
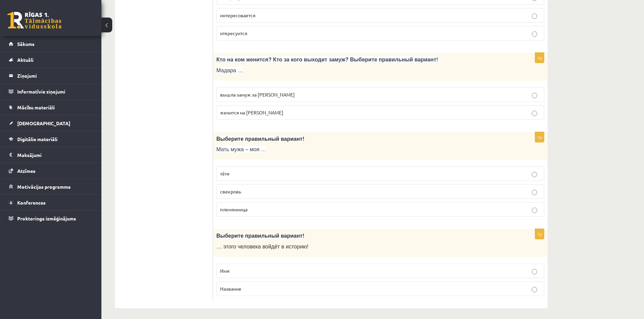
scroll to position [2119, 0]
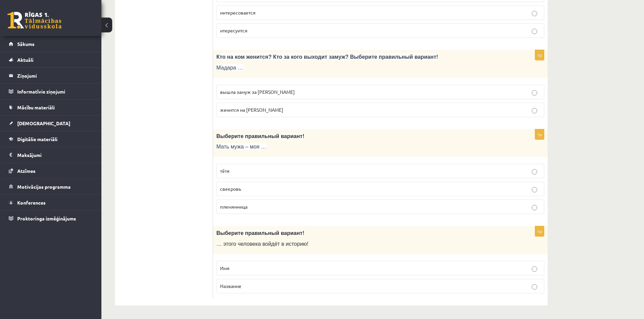
click at [226, 93] on span "вышла замуж за Марка" at bounding box center [257, 92] width 75 height 6
click at [246, 187] on p "свекровь" at bounding box center [380, 189] width 320 height 7
click at [229, 266] on span "Имя" at bounding box center [224, 268] width 9 height 6
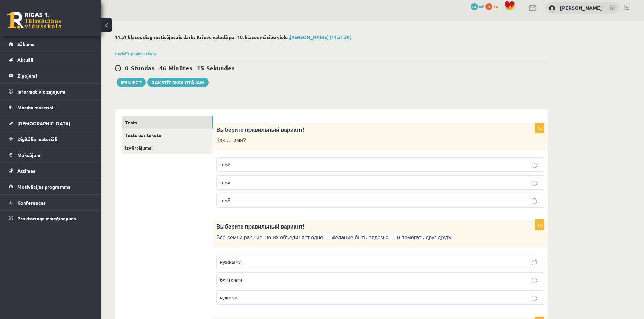
scroll to position [0, 0]
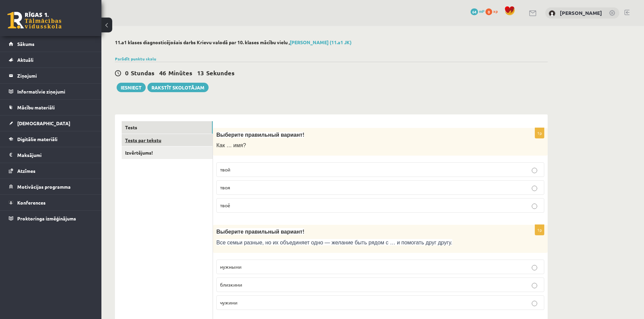
click at [137, 137] on link "Tests par tekstu" at bounding box center [167, 140] width 91 height 13
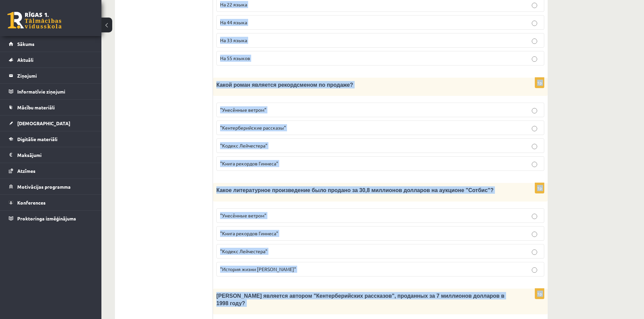
scroll to position [582, 0]
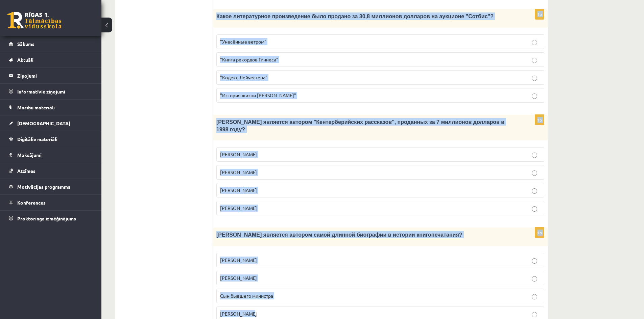
drag, startPoint x: 219, startPoint y: 91, endPoint x: 369, endPoint y: 289, distance: 248.5
copy form "Прочитайте текст «Интересные факты о книгах», выберите правильный вариант! Инте…"
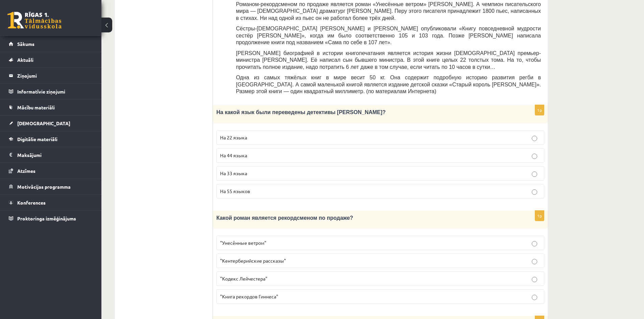
scroll to position [278, 0]
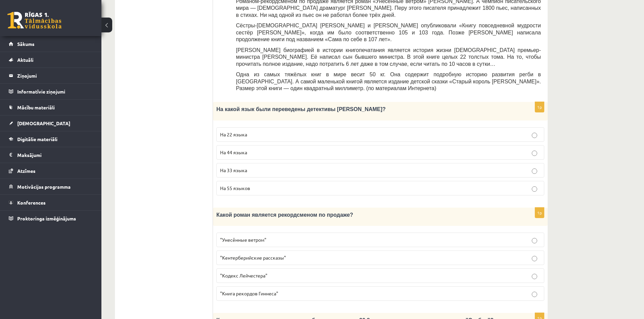
click at [242, 149] on span "На 44 языка" at bounding box center [233, 152] width 27 height 6
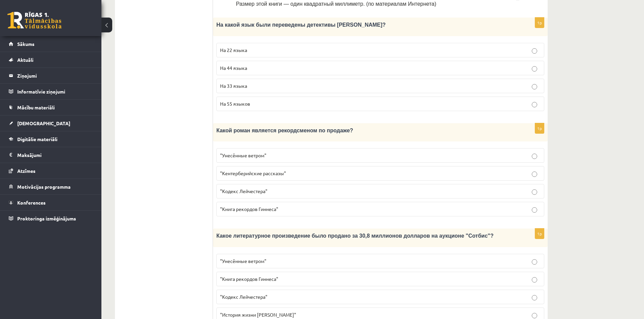
scroll to position [379, 0]
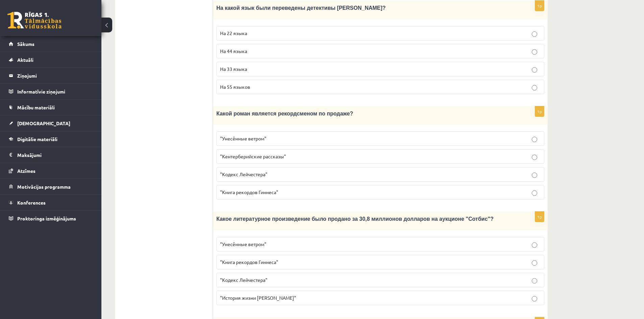
click at [226, 132] on label ""Унесённые ветром"" at bounding box center [380, 139] width 328 height 15
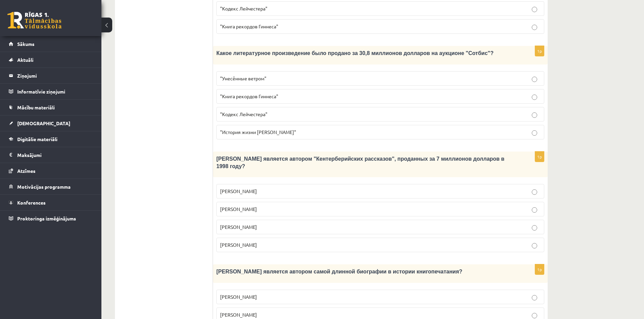
scroll to position [548, 0]
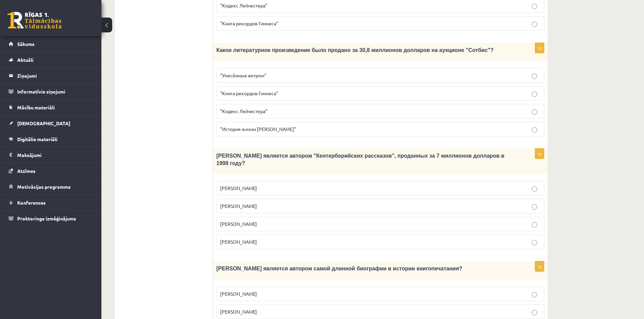
click at [259, 72] on span ""Унесённые ветром"" at bounding box center [243, 75] width 46 height 6
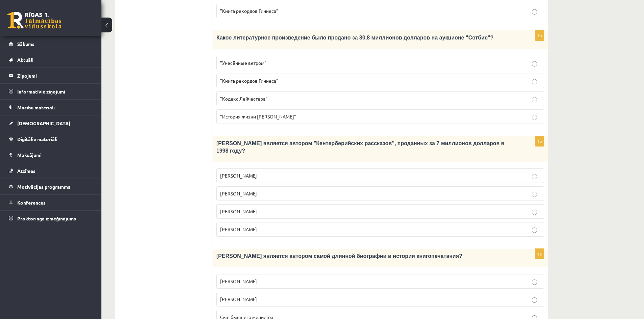
scroll to position [582, 0]
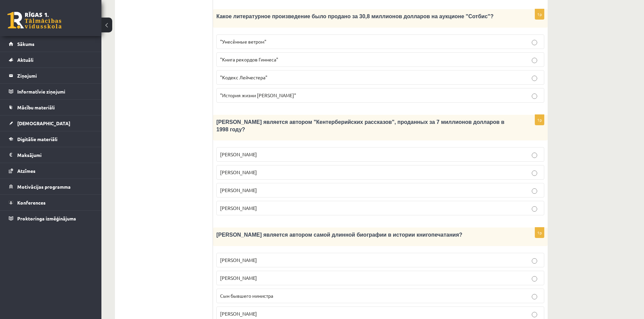
click at [234, 187] on span "Джефри Чосер" at bounding box center [238, 190] width 37 height 6
click at [221, 289] on label "Сын бывшего министра" at bounding box center [380, 296] width 328 height 15
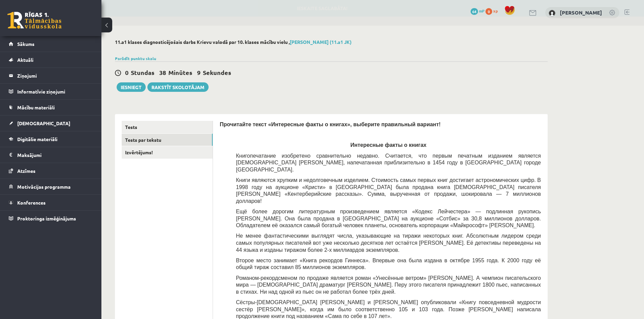
scroll to position [0, 0]
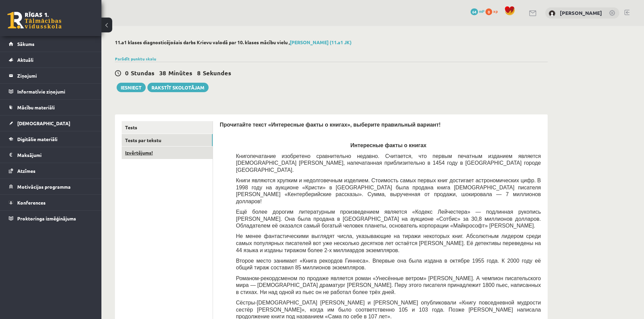
click at [147, 151] on link "Izvērtējums!" at bounding box center [167, 153] width 91 height 13
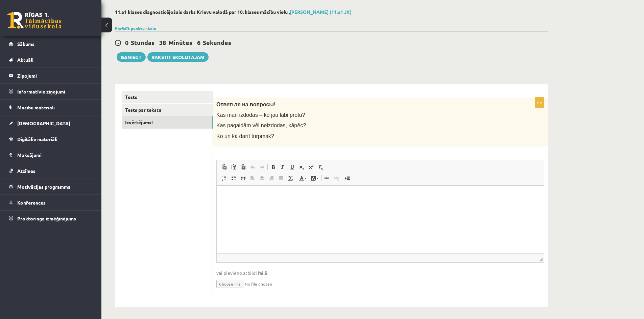
scroll to position [33, 0]
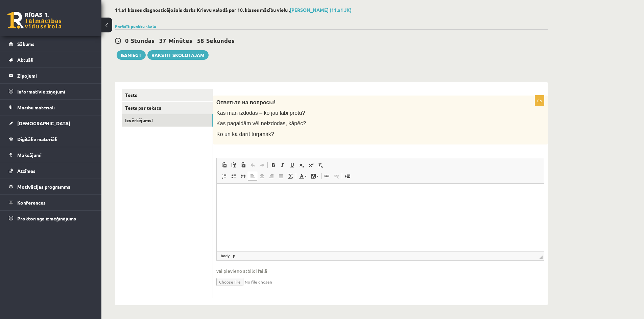
click at [270, 203] on html at bounding box center [380, 194] width 327 height 21
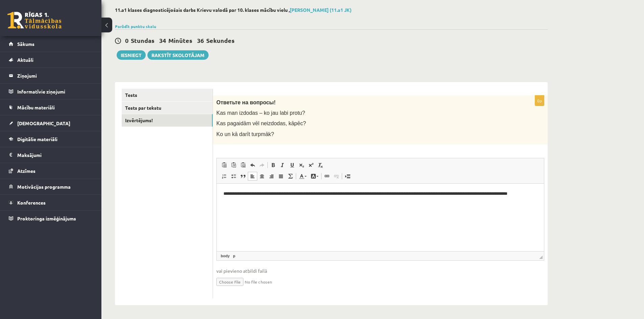
click at [367, 194] on p "**********" at bounding box center [380, 197] width 314 height 14
click at [470, 196] on p "**********" at bounding box center [380, 197] width 314 height 14
click at [252, 203] on p "**********" at bounding box center [380, 197] width 314 height 14
click at [132, 54] on button "Iesniegt" at bounding box center [131, 54] width 29 height 9
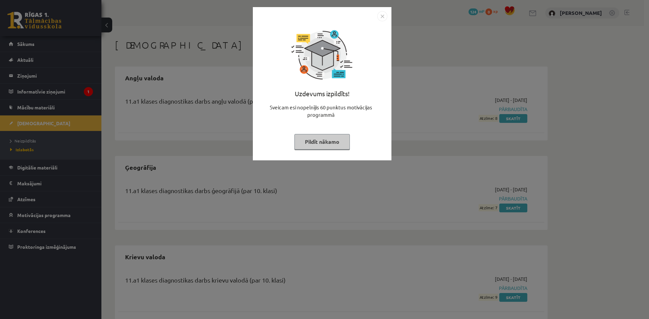
click at [383, 16] on img "Close" at bounding box center [382, 16] width 10 height 10
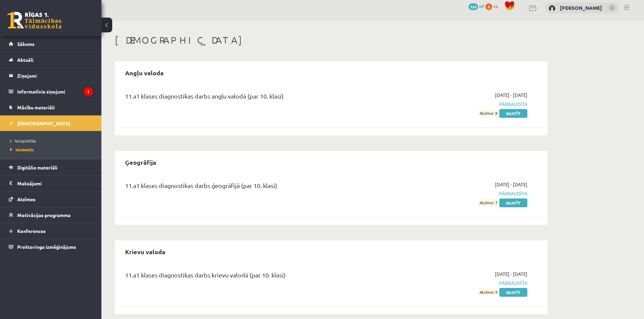
scroll to position [14, 0]
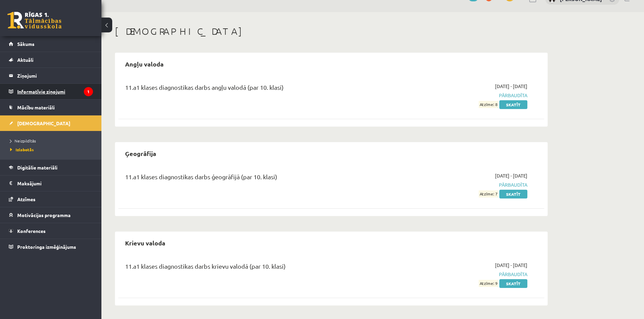
click at [47, 98] on legend "Informatīvie ziņojumi 1" at bounding box center [55, 92] width 76 height 16
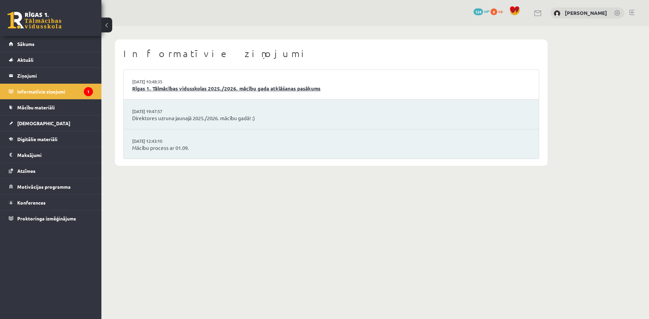
click at [169, 88] on link "Rīgas 1. Tālmācības vidusskolas 2025./2026. mācību gada atklāšanas pasākums" at bounding box center [331, 89] width 398 height 8
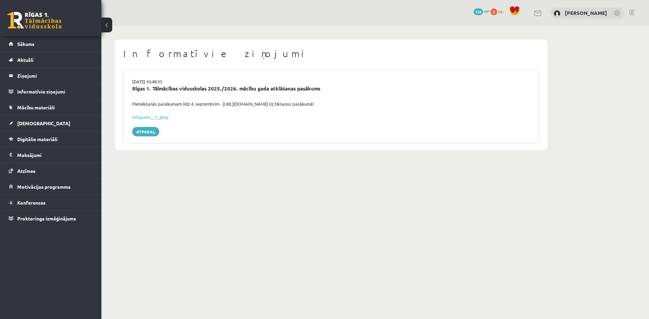
click at [189, 78] on div "[DATE] 10:48:35 Rīgas 1. Tālmācības vidusskolas 2025./2026. mācību gada atklāša…" at bounding box center [331, 107] width 416 height 74
click at [40, 82] on legend "Ziņojumi 0" at bounding box center [55, 76] width 76 height 16
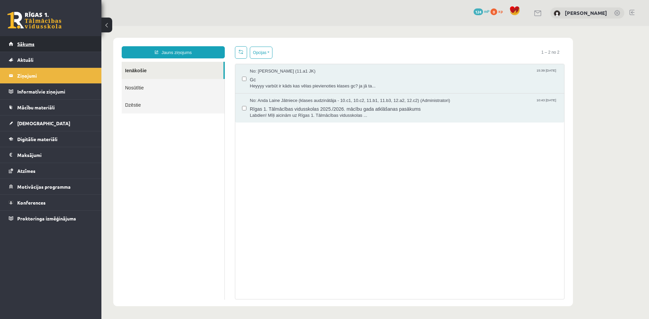
click at [37, 44] on link "Sākums" at bounding box center [51, 44] width 84 height 16
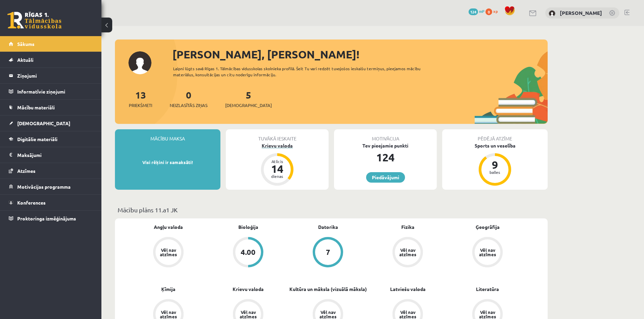
click at [274, 144] on div "Krievu valoda" at bounding box center [277, 145] width 103 height 7
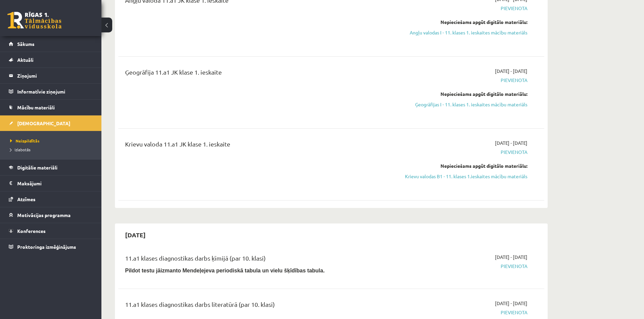
scroll to position [101, 0]
click at [76, 111] on link "Mācību materiāli" at bounding box center [51, 108] width 84 height 16
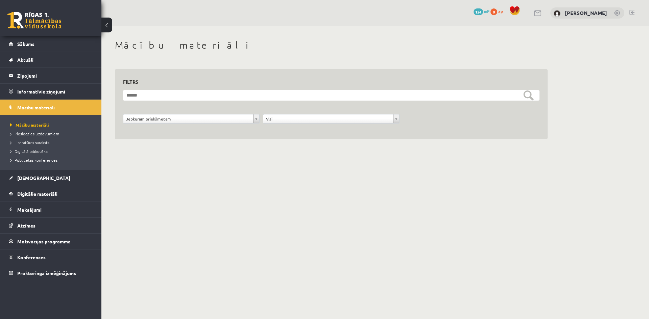
click at [51, 136] on link "Pieslēgties Uzdevumiem" at bounding box center [52, 134] width 85 height 6
click at [30, 127] on link "Mācību materiāli" at bounding box center [52, 125] width 85 height 6
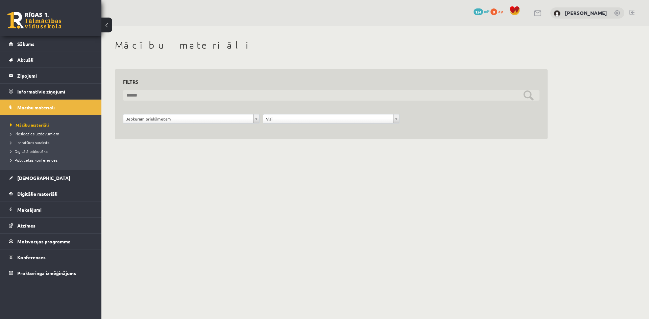
click at [206, 94] on input "text" at bounding box center [331, 95] width 416 height 10
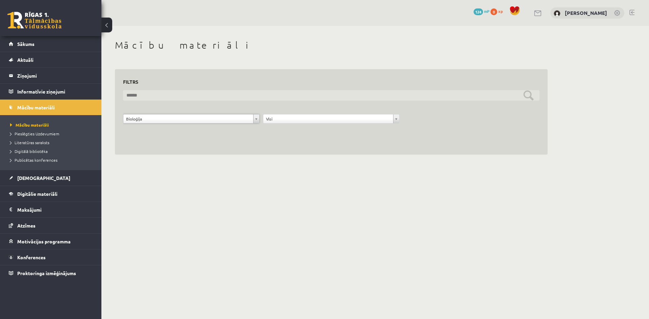
click at [534, 95] on input "text" at bounding box center [331, 95] width 416 height 10
click at [531, 94] on input "text" at bounding box center [331, 95] width 416 height 10
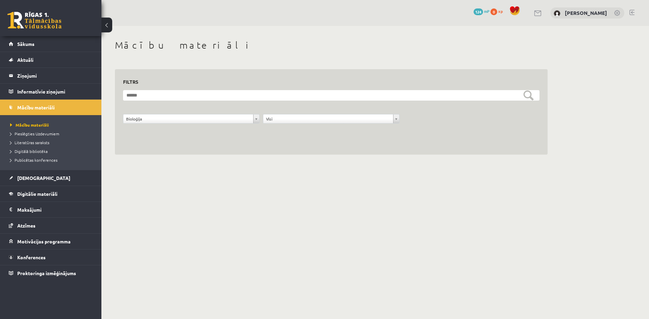
click at [503, 110] on form "**********" at bounding box center [331, 110] width 416 height 41
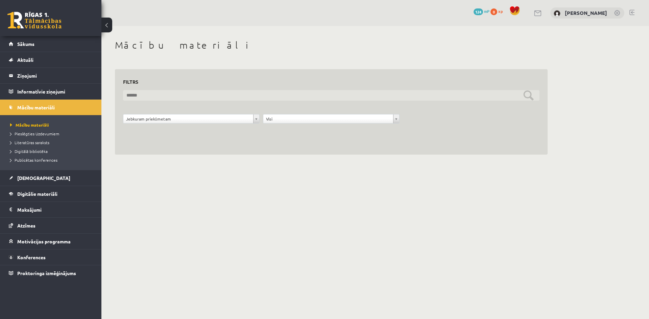
click at [156, 91] on input "text" at bounding box center [331, 95] width 416 height 10
type input "*******"
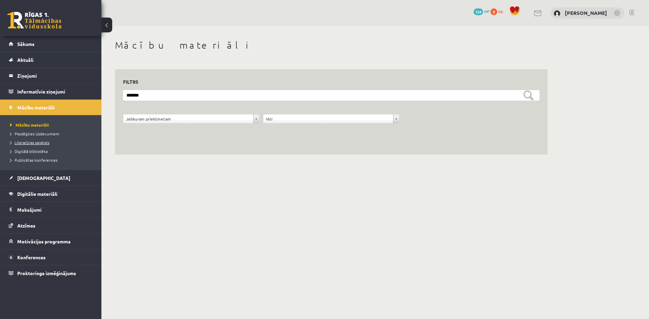
click at [40, 144] on span "Literatūras saraksts" at bounding box center [29, 142] width 39 height 5
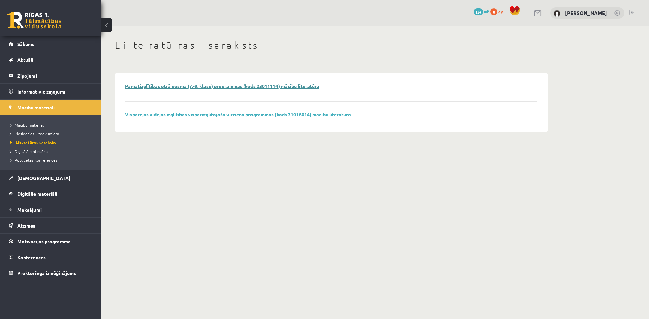
click at [226, 87] on link "Pamatizglītības otrā posma (7.-9. klase) programmas (kods 23011114) mācību lite…" at bounding box center [222, 86] width 194 height 6
click at [180, 114] on link "Vispārējās vidējās izglītības vispārizglītojošā virziena programmas (kods 31016…" at bounding box center [238, 115] width 226 height 6
click at [30, 151] on span "Digitālā bibliotēka" at bounding box center [29, 151] width 38 height 5
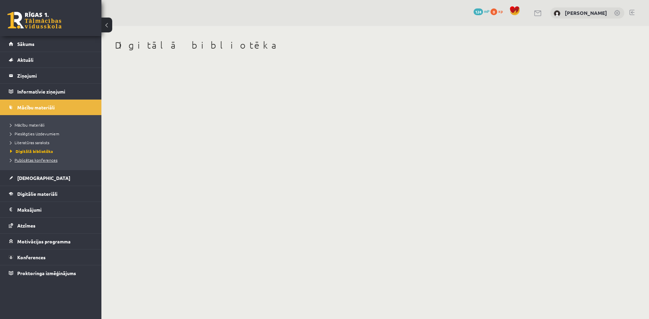
click at [38, 160] on span "Publicētas konferences" at bounding box center [33, 160] width 47 height 5
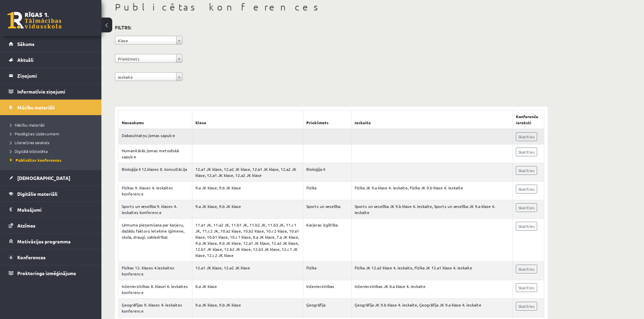
scroll to position [34, 0]
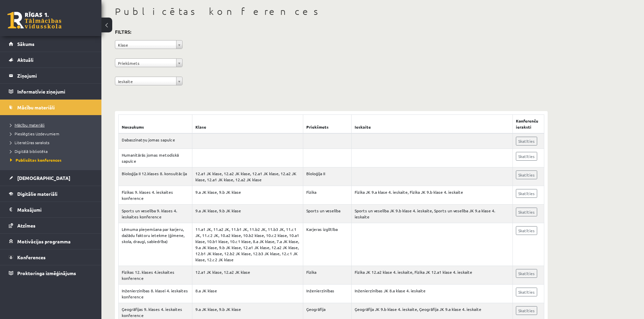
click at [41, 124] on span "Mācību materiāli" at bounding box center [27, 124] width 34 height 5
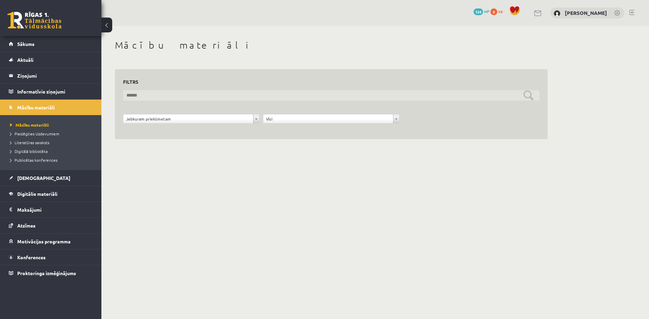
click at [432, 93] on input "text" at bounding box center [331, 95] width 416 height 10
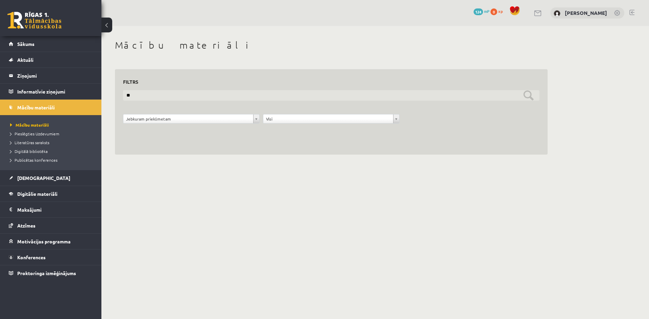
type input "*"
type input "**********"
click at [525, 96] on input "**********" at bounding box center [331, 95] width 416 height 10
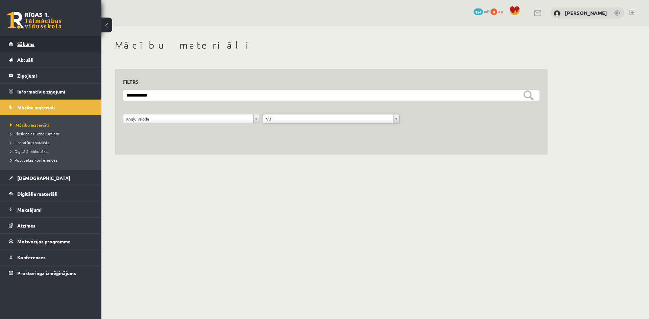
click at [28, 43] on span "Sākums" at bounding box center [25, 44] width 17 height 6
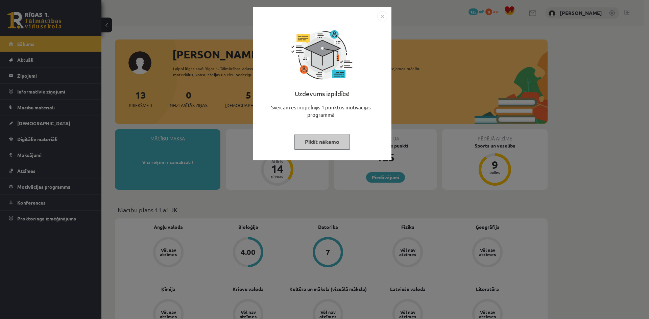
click at [321, 144] on button "Pildīt nākamo" at bounding box center [321, 142] width 55 height 16
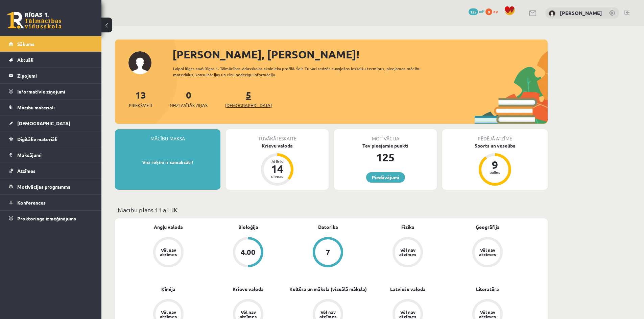
click at [238, 96] on link "5 [DEMOGRAPHIC_DATA]" at bounding box center [248, 99] width 47 height 20
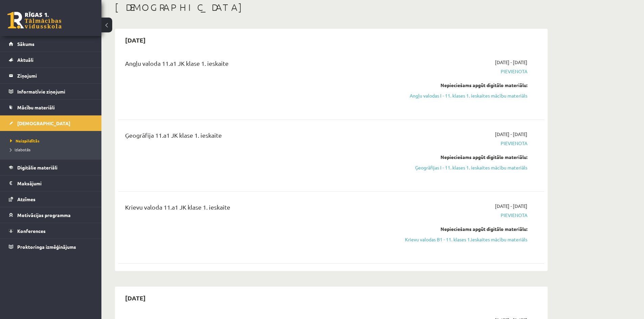
scroll to position [34, 0]
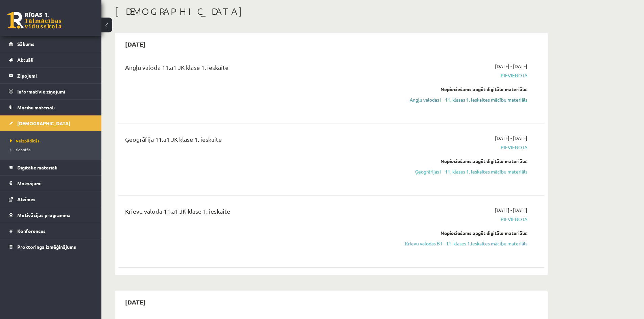
click at [467, 101] on link "Angļu valodas I - 11. klases 1. ieskaites mācību materiāls" at bounding box center [463, 99] width 127 height 7
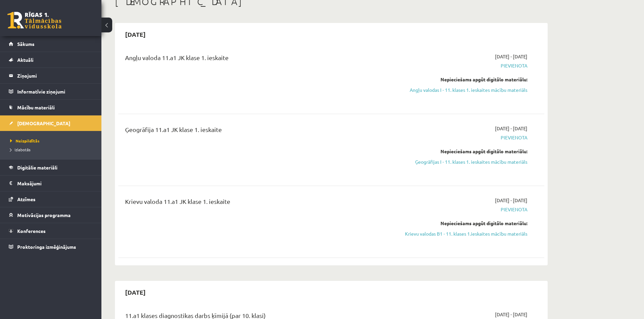
scroll to position [0, 0]
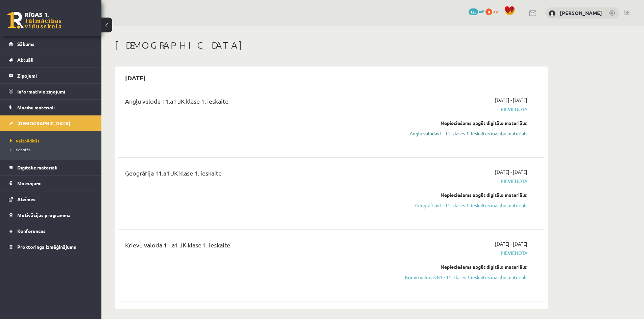
click at [459, 134] on link "Angļu valodas I - 11. klases 1. ieskaites mācību materiāls" at bounding box center [463, 133] width 127 height 7
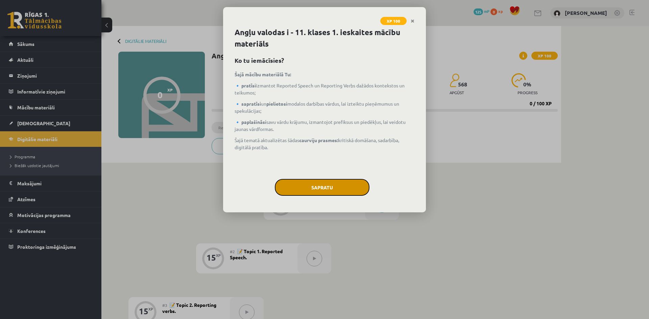
click at [324, 182] on button "Sapratu" at bounding box center [322, 187] width 95 height 17
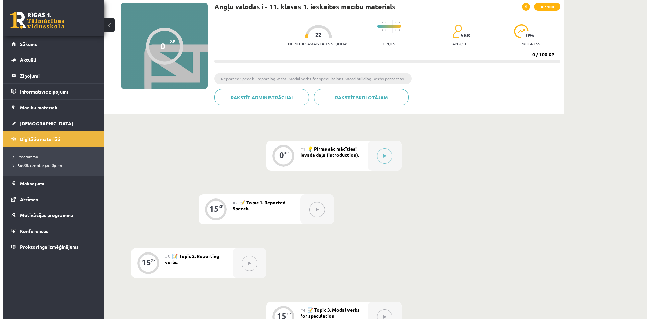
scroll to position [68, 0]
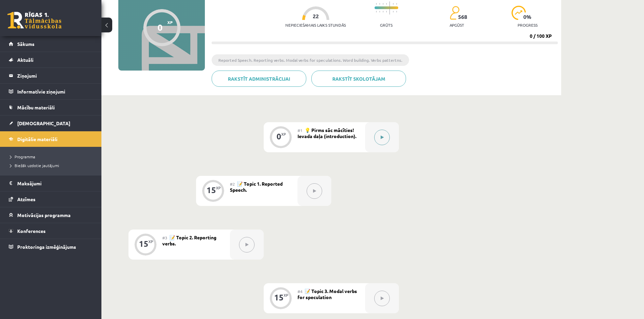
click at [382, 136] on icon at bounding box center [382, 138] width 3 height 4
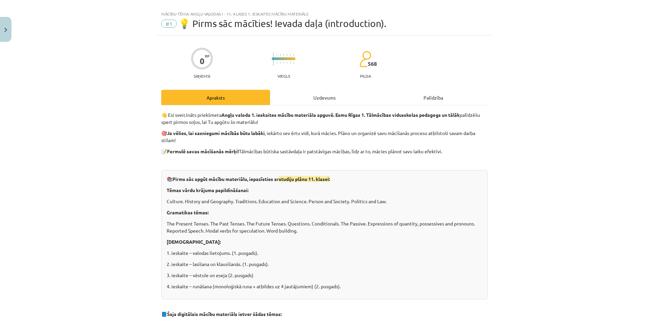
scroll to position [0, 0]
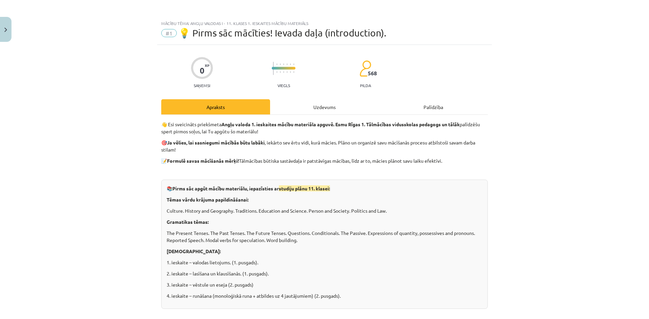
click at [309, 102] on div "Uzdevums" at bounding box center [324, 106] width 109 height 15
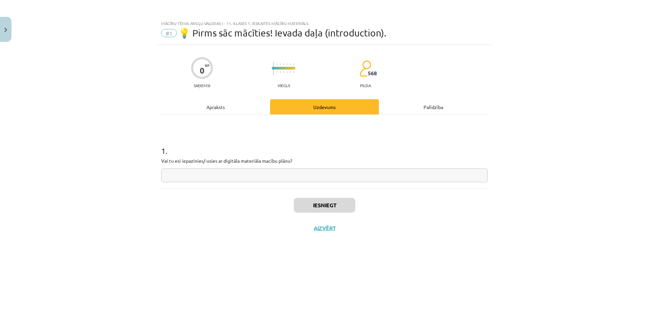
click at [231, 179] on input "text" at bounding box center [324, 176] width 327 height 14
type input "**"
click at [422, 102] on div "Palīdzība" at bounding box center [433, 106] width 109 height 15
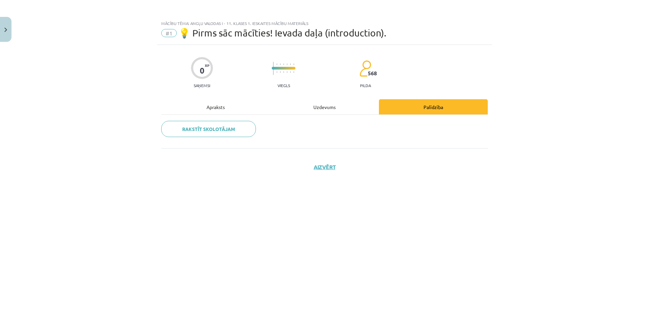
click at [300, 111] on div "Uzdevums" at bounding box center [324, 106] width 109 height 15
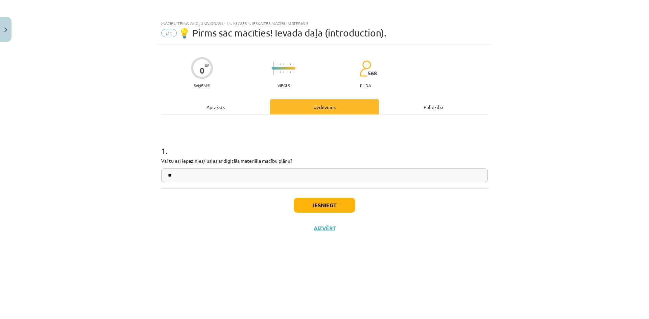
click at [222, 109] on div "Apraksts" at bounding box center [215, 106] width 109 height 15
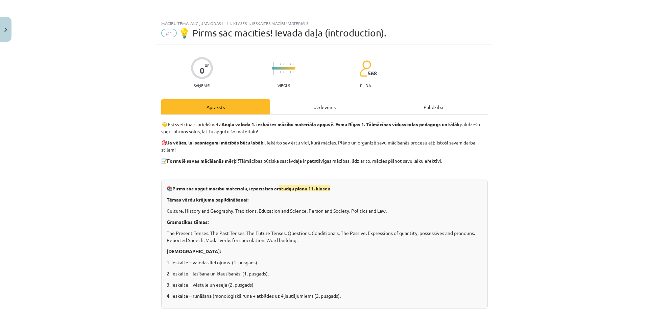
click at [308, 107] on div "Uzdevums" at bounding box center [324, 106] width 109 height 15
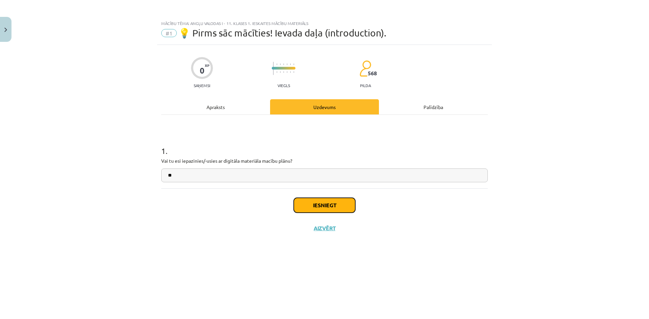
click at [312, 201] on button "Iesniegt" at bounding box center [325, 205] width 62 height 15
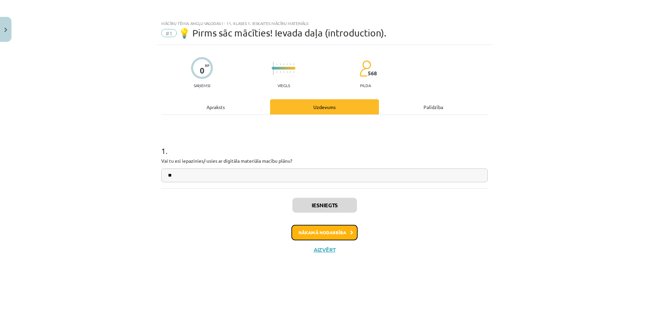
click at [316, 234] on button "Nākamā nodarbība" at bounding box center [324, 233] width 66 height 16
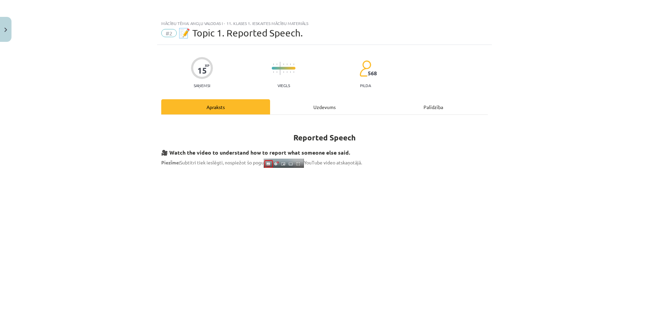
click at [300, 111] on div "Uzdevums" at bounding box center [324, 106] width 109 height 15
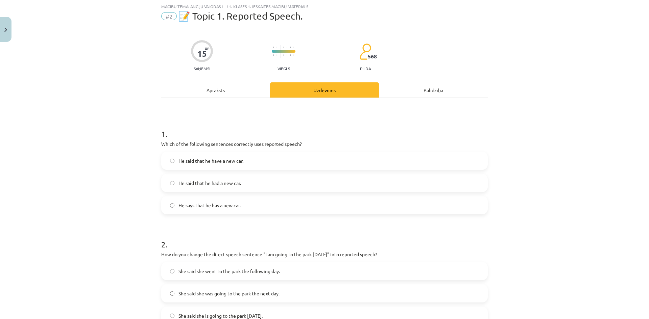
click at [222, 90] on div "Apraksts" at bounding box center [215, 89] width 109 height 15
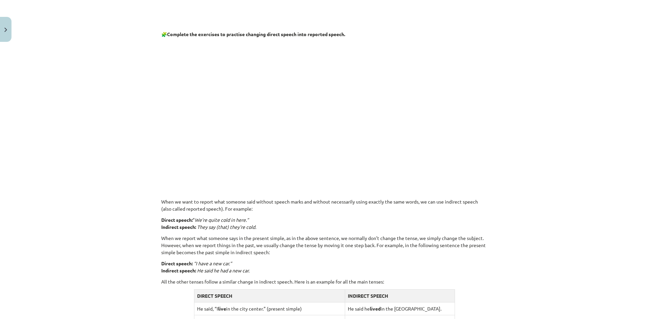
scroll to position [254, 0]
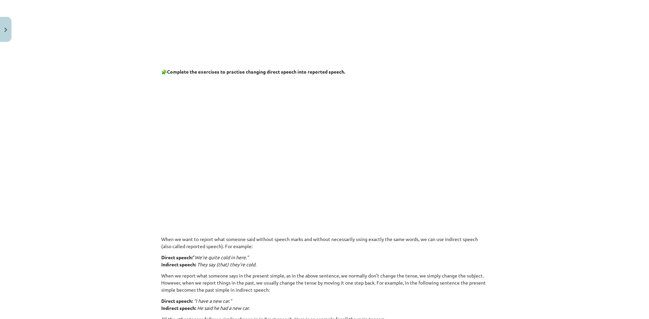
click at [445, 186] on p at bounding box center [324, 144] width 327 height 130
click at [430, 134] on p at bounding box center [324, 144] width 327 height 130
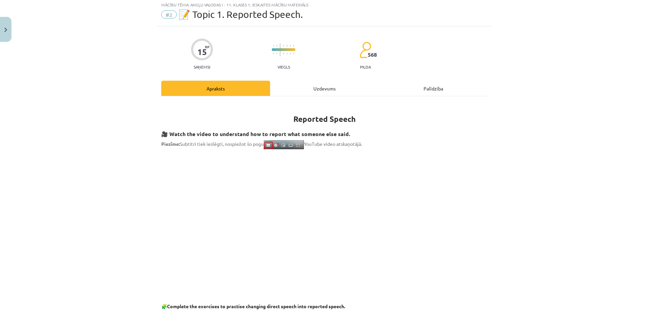
scroll to position [0, 0]
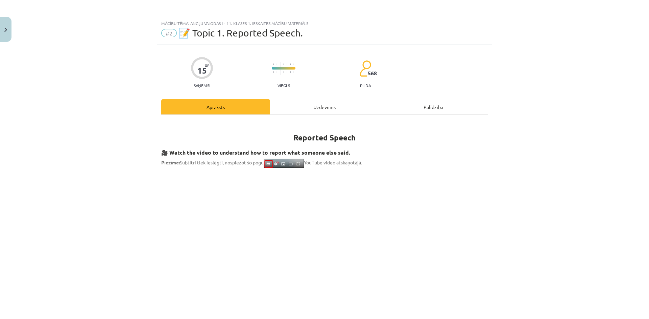
click at [310, 110] on div "Uzdevums" at bounding box center [324, 106] width 109 height 15
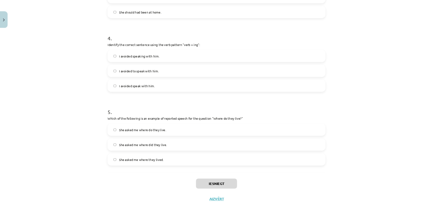
scroll to position [433, 0]
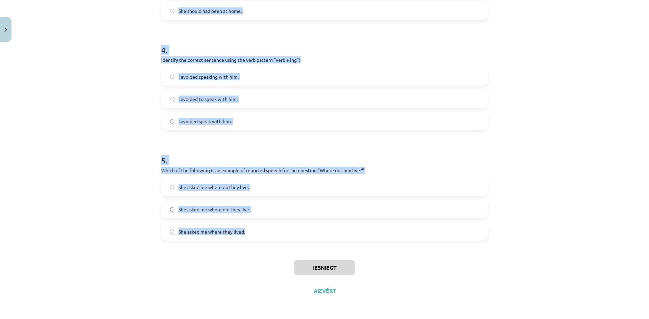
drag, startPoint x: 163, startPoint y: 100, endPoint x: 254, endPoint y: 229, distance: 157.2
copy form "Which of the following sentences correctly uses reported speech? He said that h…"
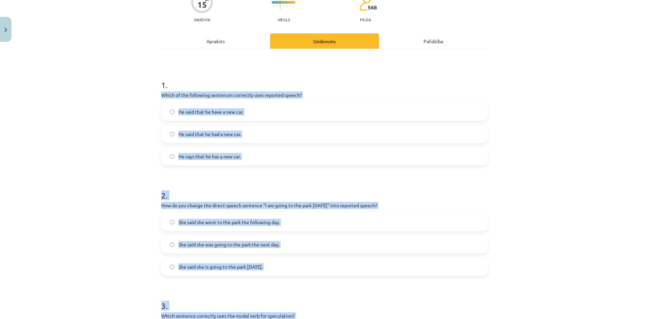
scroll to position [0, 0]
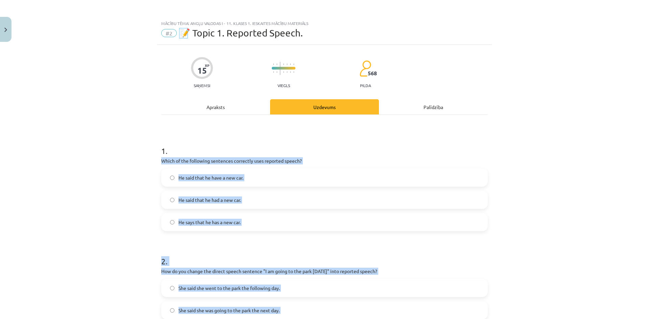
copy form "Which of the following sentences correctly uses reported speech? He said that h…"
click at [106, 200] on div "Mācību tēma: Angļu valodas i - 11. klases 1. ieskaites mācību materiāls #2 📝 To…" at bounding box center [324, 159] width 649 height 319
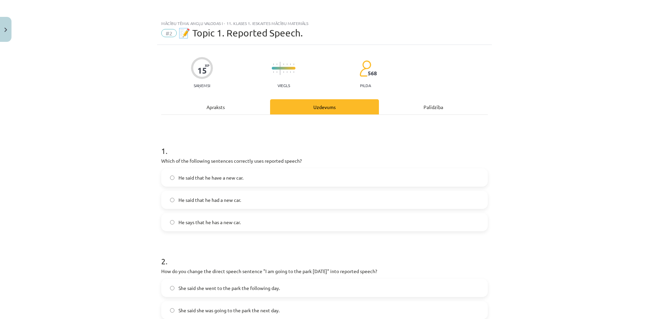
click at [223, 201] on span "He said that he had a new car." at bounding box center [209, 200] width 63 height 7
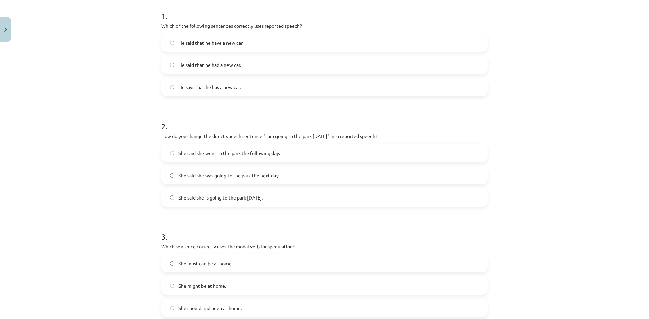
scroll to position [169, 0]
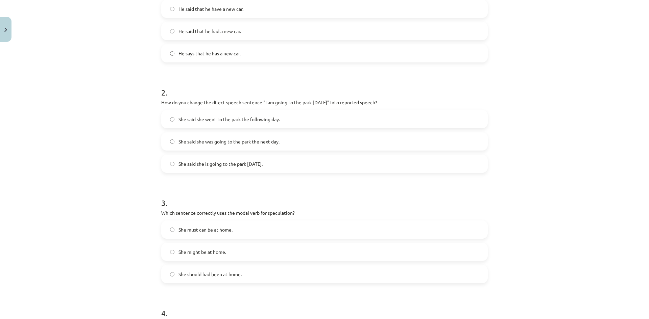
click at [216, 134] on label "She said she was going to the park the next day." at bounding box center [324, 141] width 325 height 17
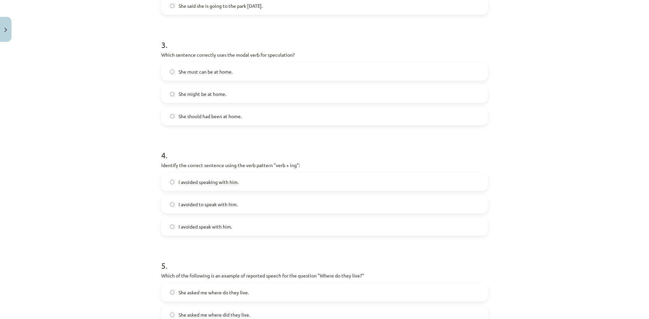
scroll to position [304, 0]
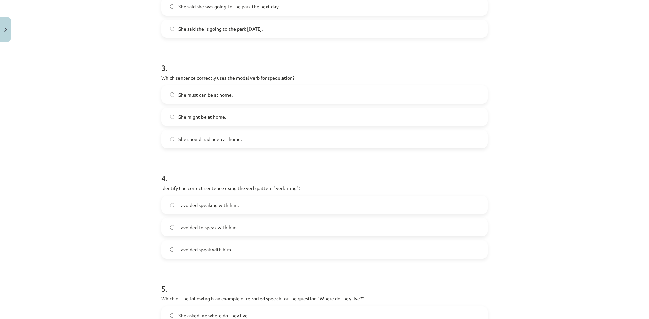
click at [211, 119] on span "She might be at home." at bounding box center [202, 117] width 48 height 7
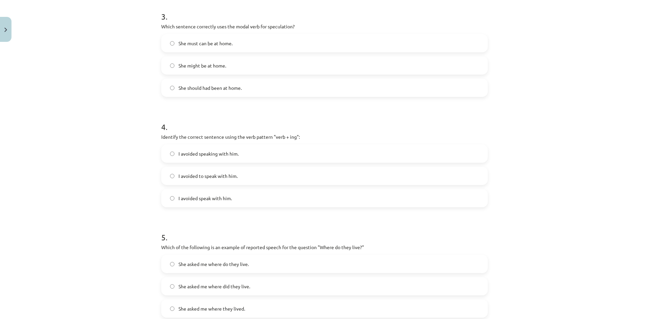
scroll to position [406, 0]
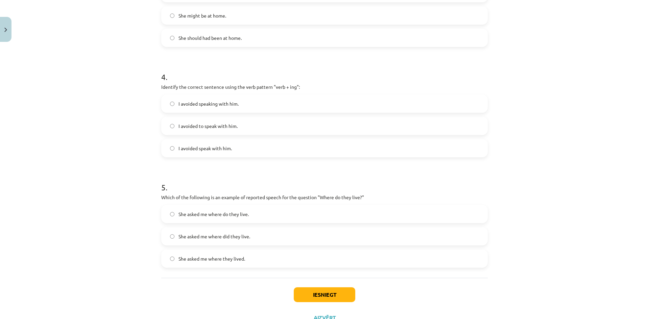
click at [174, 95] on label "I avoided speaking with him." at bounding box center [324, 103] width 325 height 17
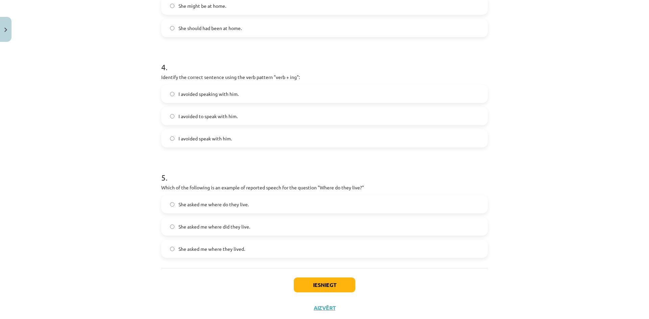
scroll to position [433, 0]
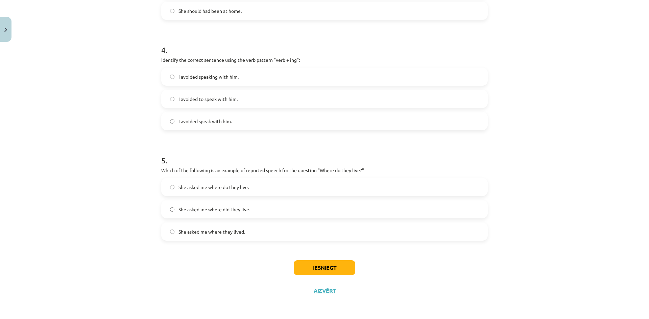
click at [231, 236] on label "She asked me where they lived." at bounding box center [324, 231] width 325 height 17
click at [330, 268] on button "Iesniegt" at bounding box center [325, 268] width 62 height 15
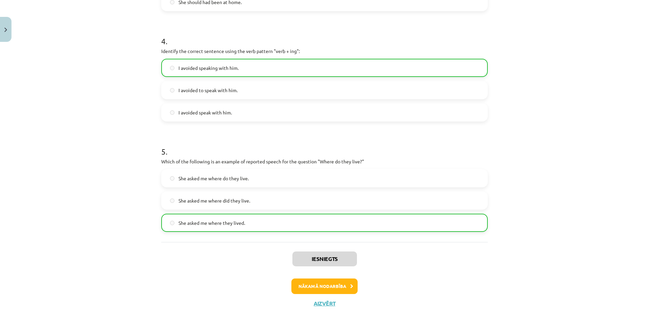
scroll to position [454, 0]
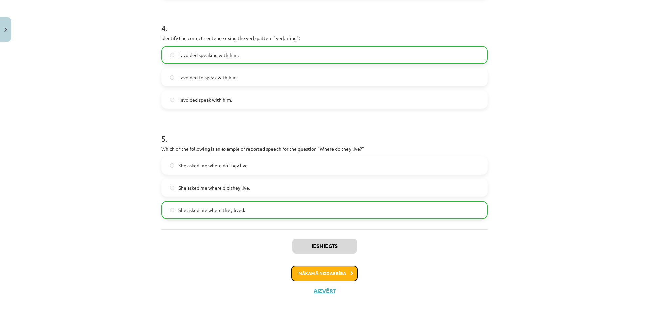
click at [321, 272] on button "Nākamā nodarbība" at bounding box center [324, 274] width 66 height 16
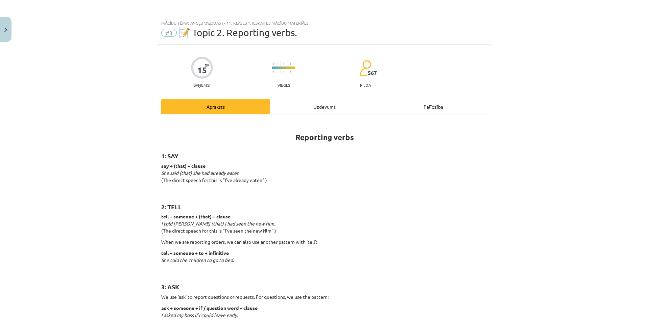
scroll to position [0, 0]
click at [309, 111] on div "Uzdevums" at bounding box center [324, 106] width 109 height 15
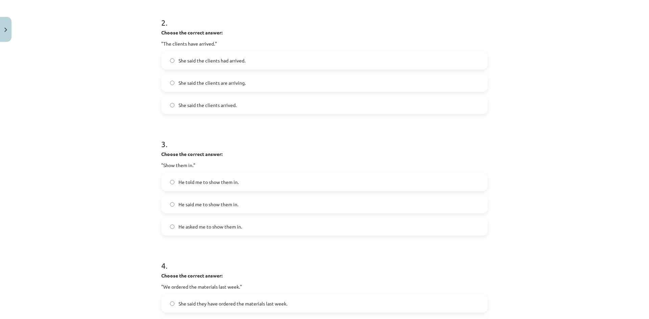
scroll to position [488, 0]
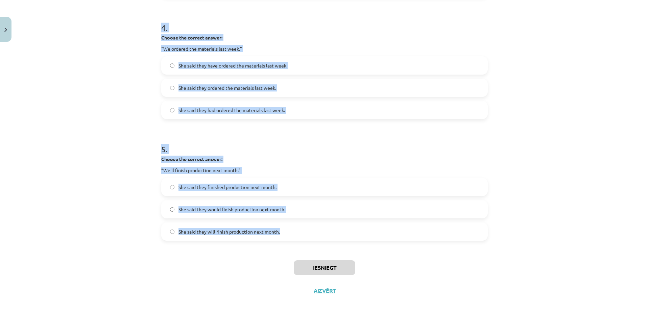
drag, startPoint x: 158, startPoint y: 111, endPoint x: 279, endPoint y: 232, distance: 170.9
copy form "Choose the correct answer: "I'm ready for the meeting." He said he'll be ready …"
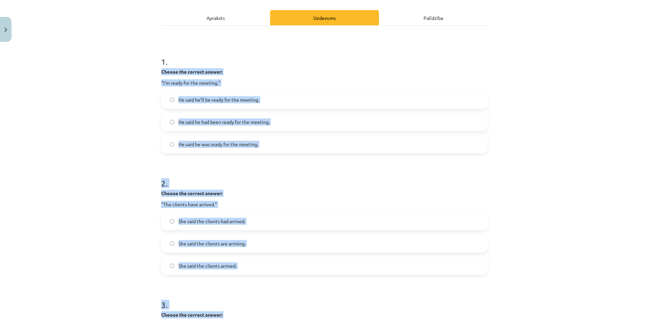
scroll to position [83, 0]
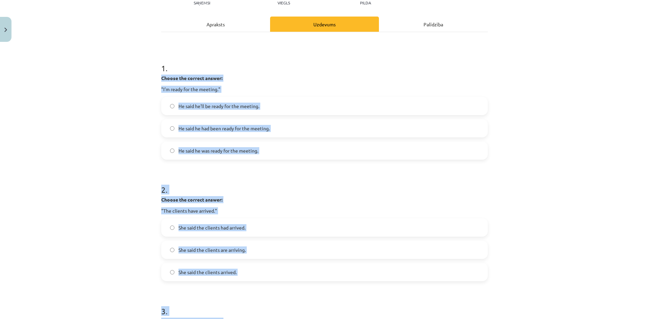
click at [114, 179] on div "Mācību tēma: Angļu valodas i - 11. klases 1. ieskaites mācību materiāls #3 📝 To…" at bounding box center [324, 159] width 649 height 319
click at [166, 142] on label "He said he was ready for the meeting." at bounding box center [324, 150] width 325 height 17
click at [166, 151] on label "He said he was ready for the meeting." at bounding box center [324, 150] width 325 height 17
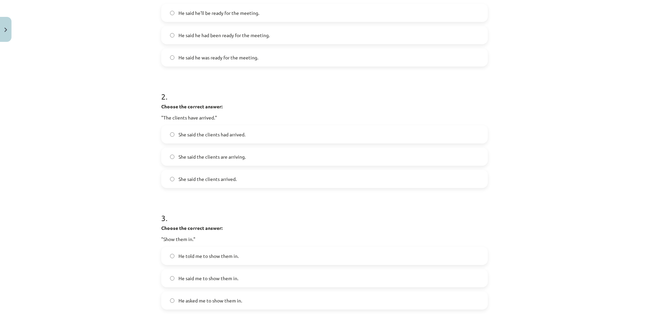
scroll to position [218, 0]
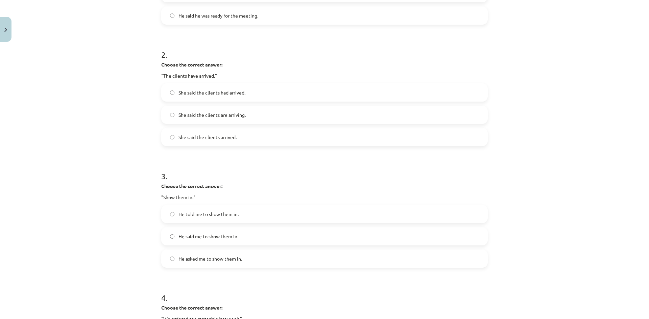
click at [193, 92] on span "She said the clients had arrived." at bounding box center [211, 92] width 67 height 7
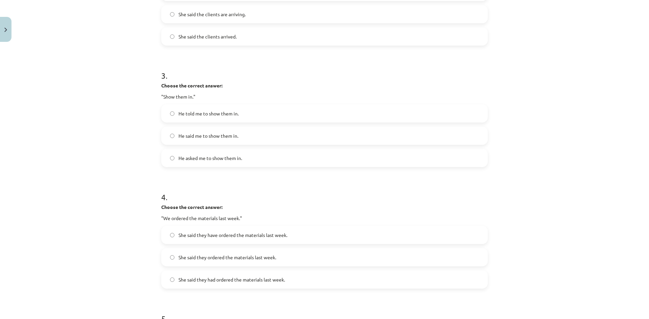
scroll to position [319, 0]
click at [167, 106] on label "He told me to show them in." at bounding box center [324, 112] width 325 height 17
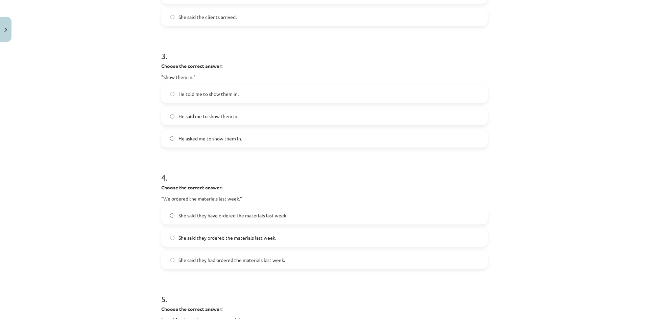
scroll to position [455, 0]
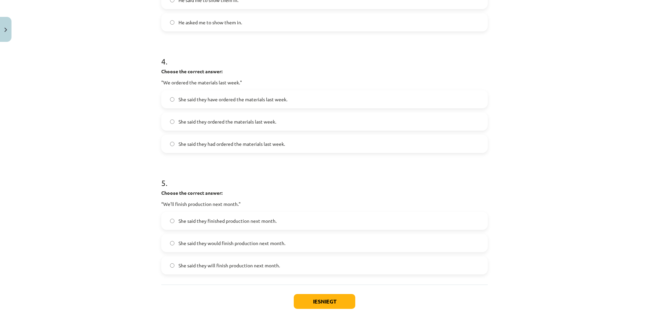
click at [197, 142] on span "She said they had ordered the materials last week." at bounding box center [231, 144] width 106 height 7
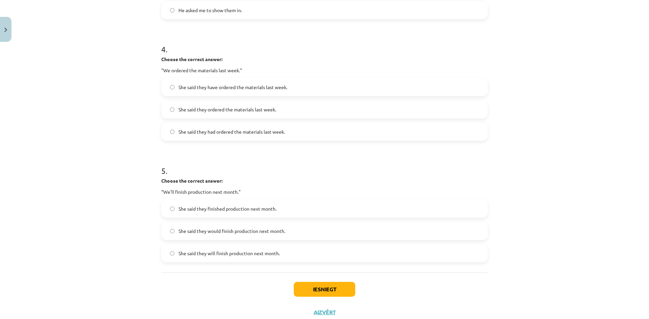
scroll to position [488, 0]
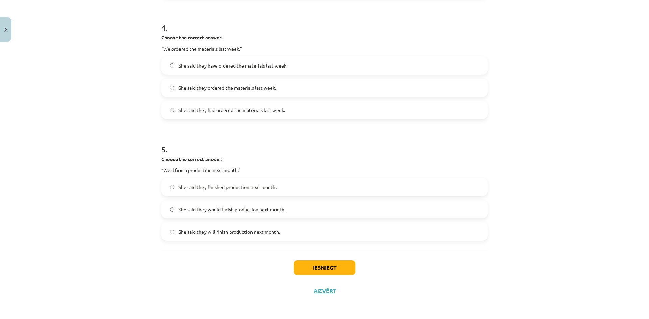
click at [201, 235] on span "She said they will finish production next month." at bounding box center [228, 232] width 101 height 7
click at [207, 215] on label "She said they would finish production next month." at bounding box center [324, 209] width 325 height 17
click at [320, 265] on button "Iesniegt" at bounding box center [325, 268] width 62 height 15
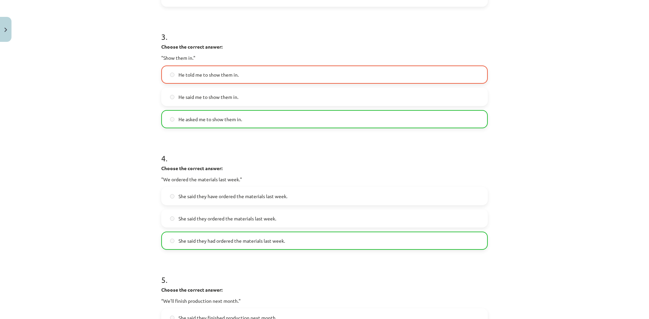
scroll to position [510, 0]
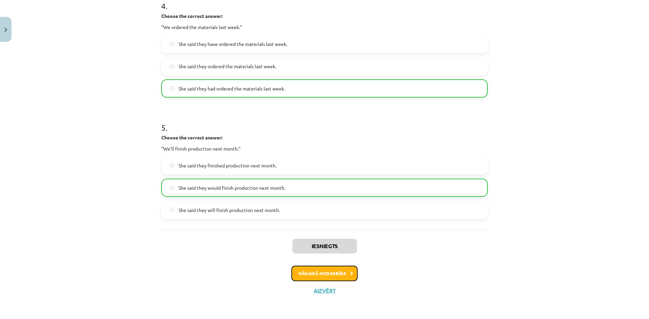
click at [325, 274] on button "Nākamā nodarbība" at bounding box center [324, 274] width 66 height 16
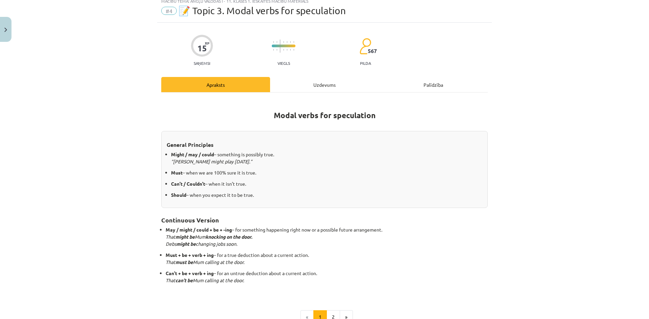
scroll to position [0, 0]
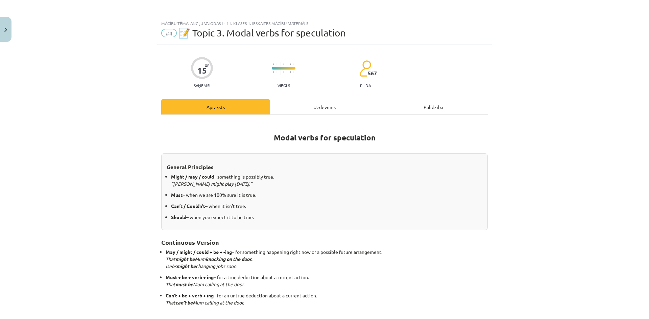
click at [307, 102] on div "Uzdevums" at bounding box center [324, 106] width 109 height 15
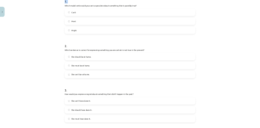
scroll to position [433, 0]
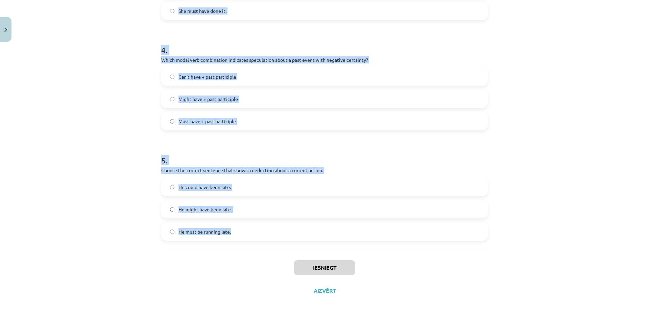
drag, startPoint x: 158, startPoint y: 76, endPoint x: 254, endPoint y: 238, distance: 188.4
copy form "Which modal verb would you use to speculate about something that is possibly tr…"
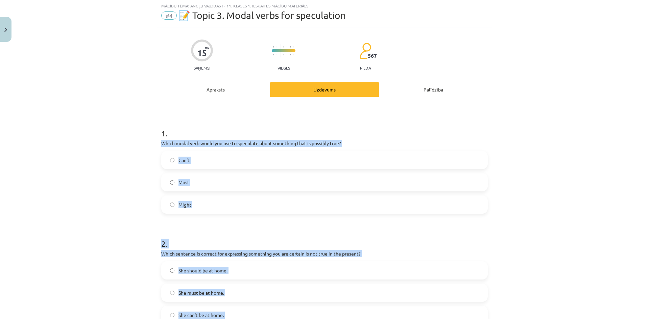
scroll to position [0, 0]
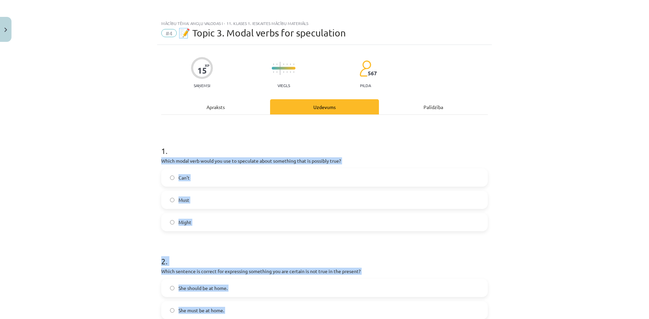
click at [196, 158] on p "Which modal verb would you use to speculate about something that is possibly tr…" at bounding box center [324, 161] width 327 height 7
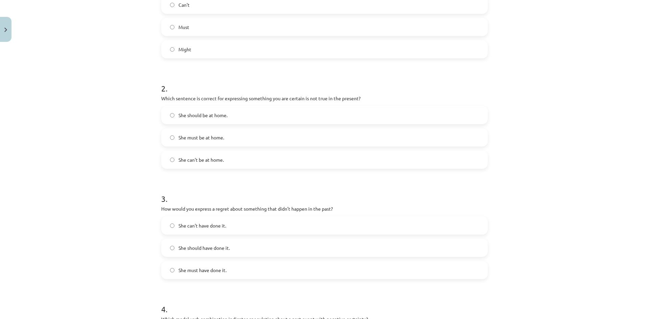
scroll to position [203, 0]
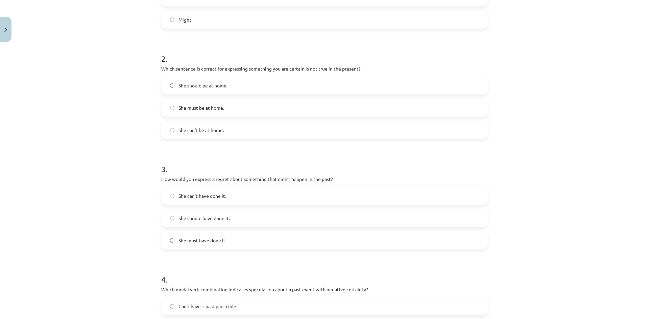
click at [187, 127] on span "She can't be at home." at bounding box center [200, 130] width 45 height 7
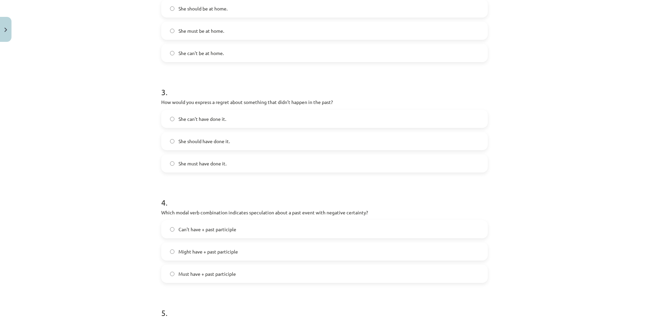
scroll to position [304, 0]
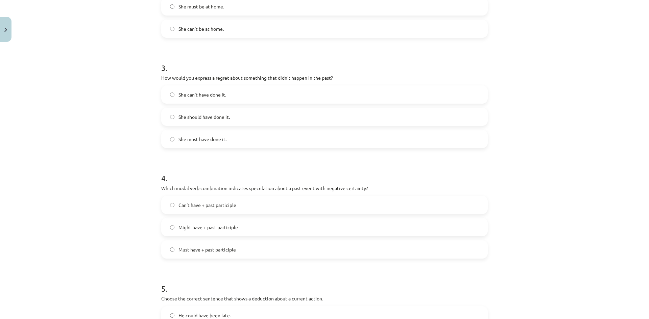
click at [185, 117] on span "She should have done it." at bounding box center [203, 117] width 51 height 7
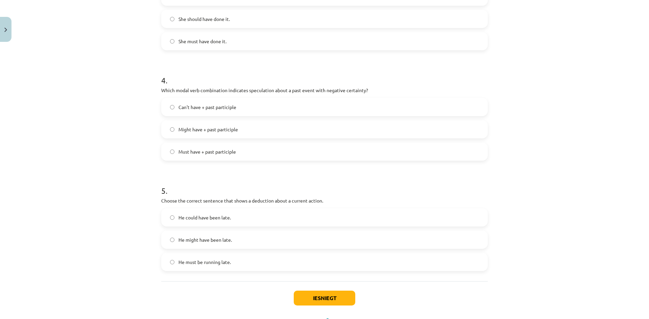
scroll to position [406, 0]
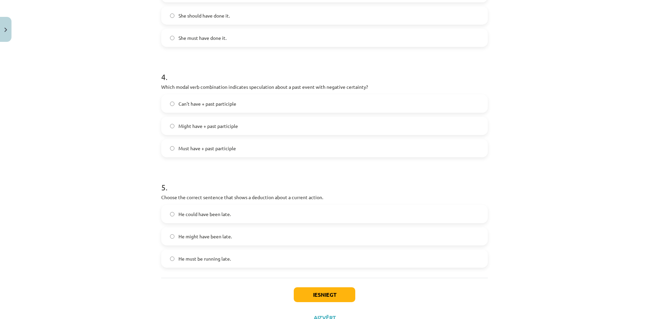
click at [192, 108] on label "Can't have + past participle" at bounding box center [324, 103] width 325 height 17
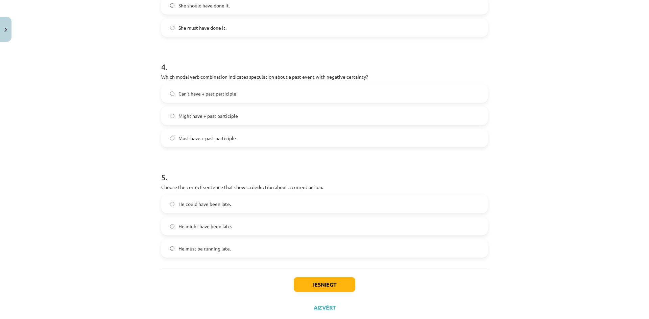
scroll to position [433, 0]
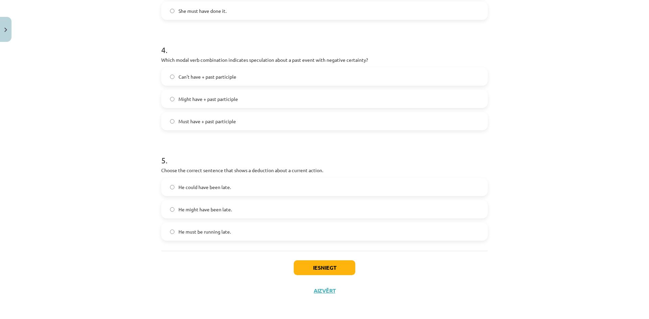
click at [213, 235] on span "He must be running late." at bounding box center [204, 232] width 52 height 7
click at [331, 269] on button "Iesniegt" at bounding box center [325, 268] width 62 height 15
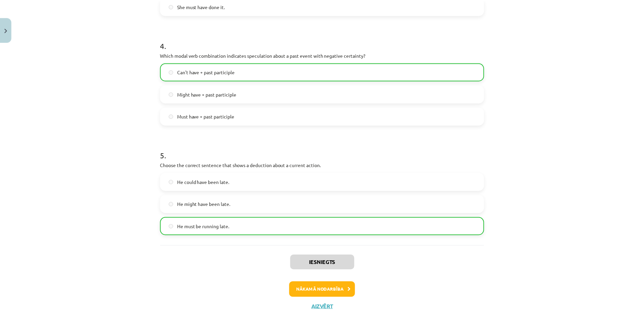
scroll to position [454, 0]
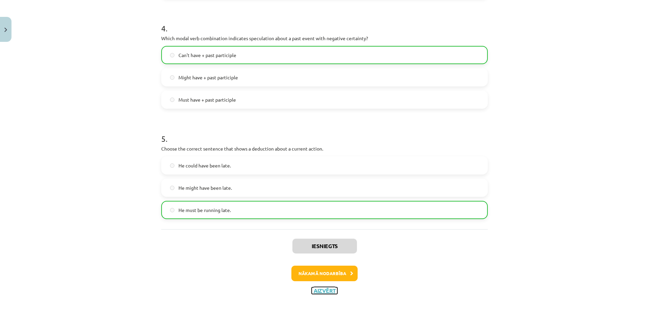
click at [318, 291] on button "Aizvērt" at bounding box center [325, 291] width 26 height 7
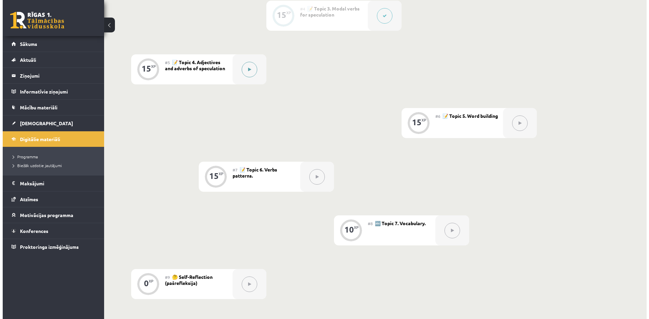
scroll to position [348, 0]
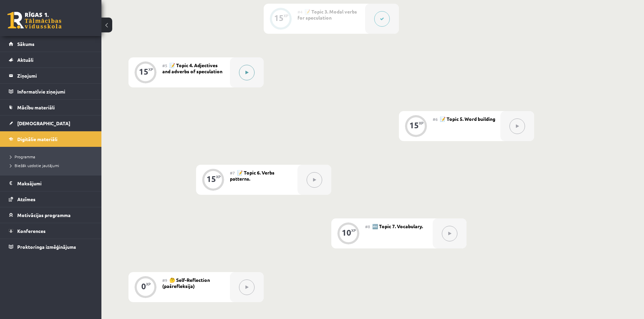
click at [242, 77] on button at bounding box center [247, 73] width 16 height 16
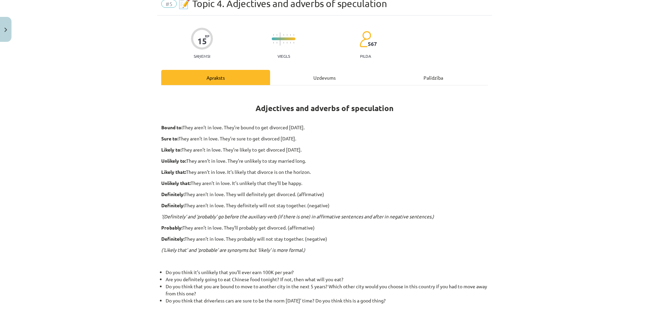
scroll to position [0, 0]
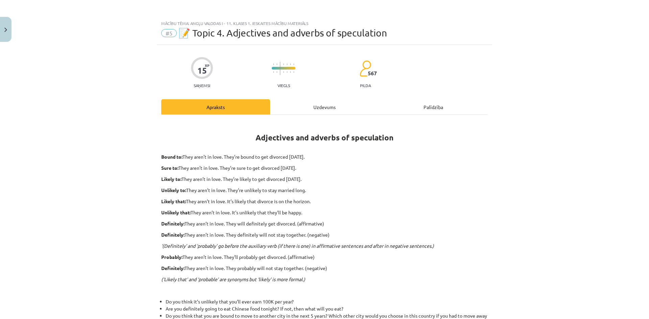
click at [304, 110] on div "Uzdevums" at bounding box center [324, 106] width 109 height 15
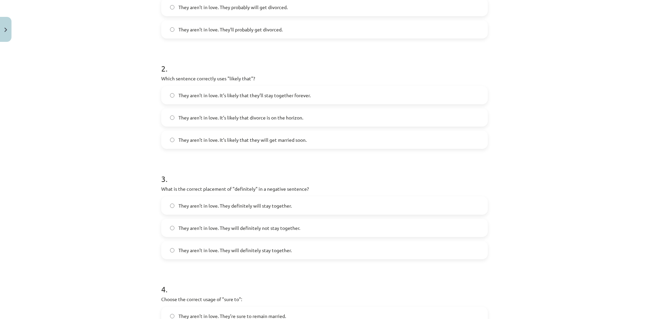
scroll to position [444, 0]
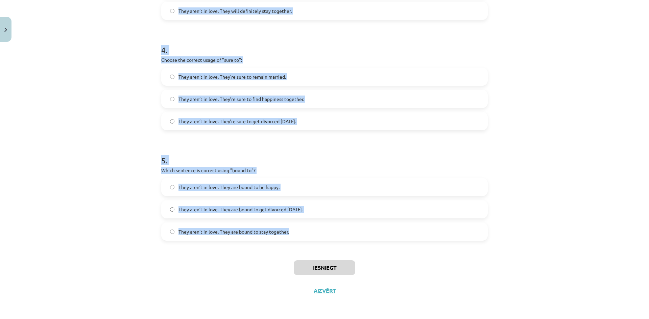
drag, startPoint x: 160, startPoint y: 77, endPoint x: 290, endPoint y: 235, distance: 203.7
copy form "Loremi dol sitamet consecte adipi "elitsedd" ei te incididuntu laboree: Dolo ma…"
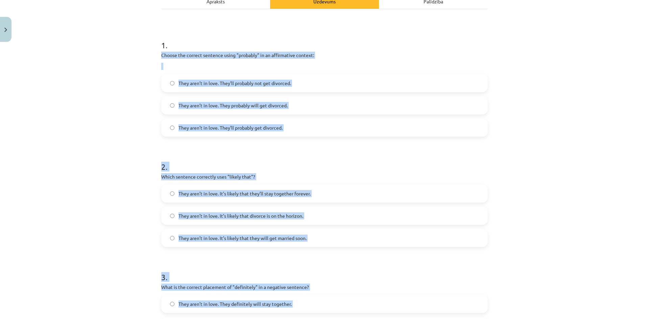
scroll to position [0, 0]
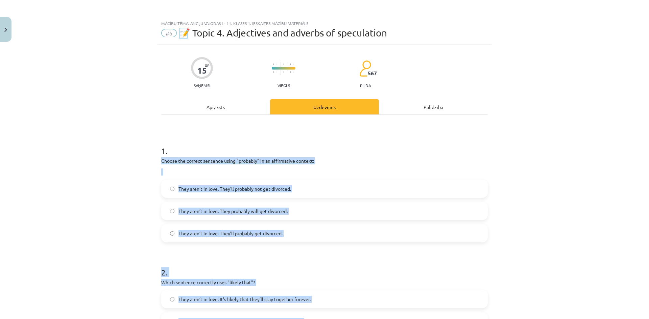
click at [236, 159] on p "Choose the correct sentence using "probably" in an affirmative context:" at bounding box center [324, 161] width 327 height 7
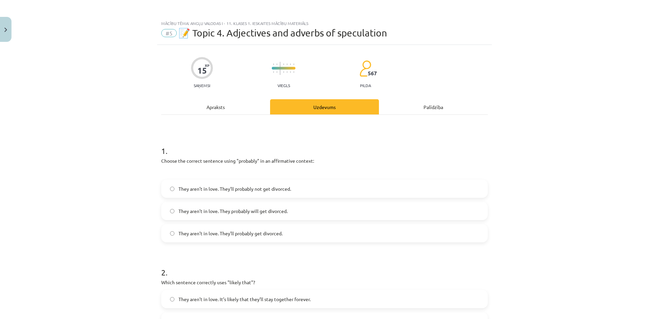
click at [245, 236] on span "They aren’t in love. They’ll probably get divorced." at bounding box center [230, 233] width 104 height 7
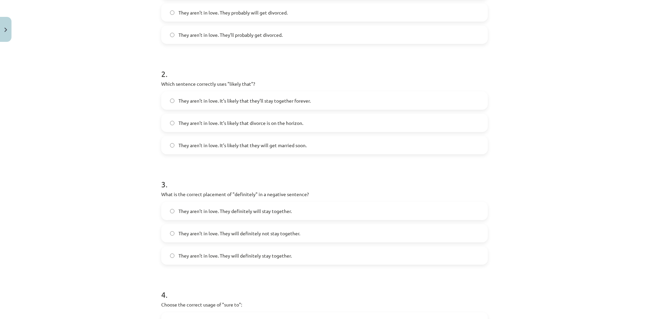
scroll to position [203, 0]
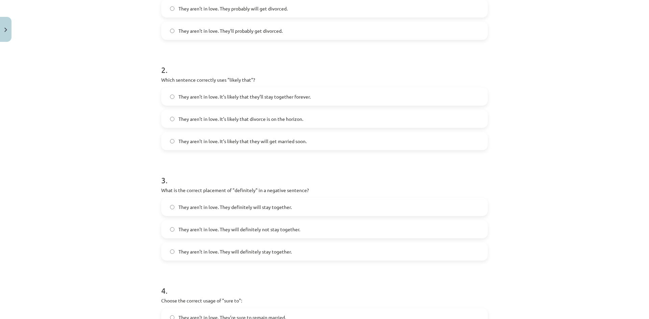
click at [196, 121] on span "They aren’t in love. It’s likely that divorce is on the horizon." at bounding box center [240, 119] width 125 height 7
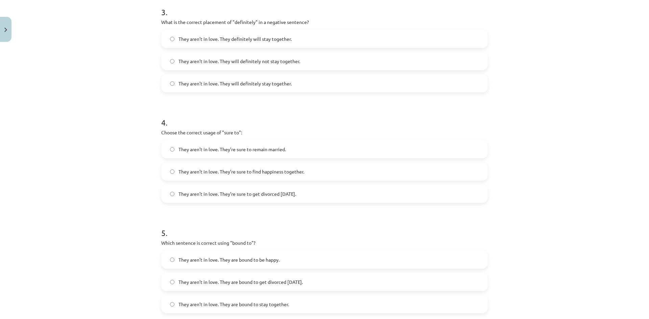
scroll to position [372, 0]
click at [234, 59] on span "They aren’t in love. They will definitely not stay together." at bounding box center [239, 60] width 122 height 7
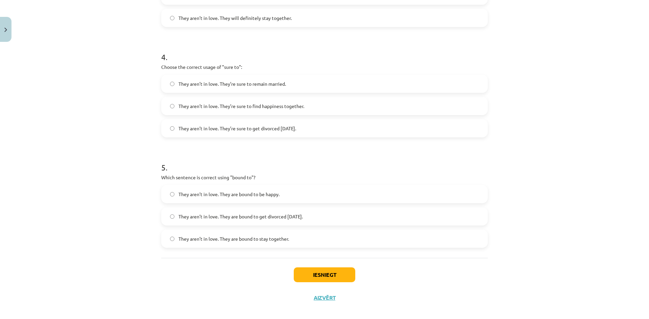
scroll to position [439, 0]
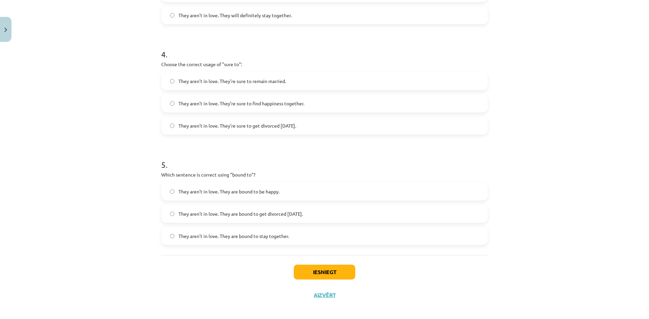
click at [218, 131] on label "They aren’t in love. They’re sure to get divorced [DATE]." at bounding box center [324, 125] width 325 height 17
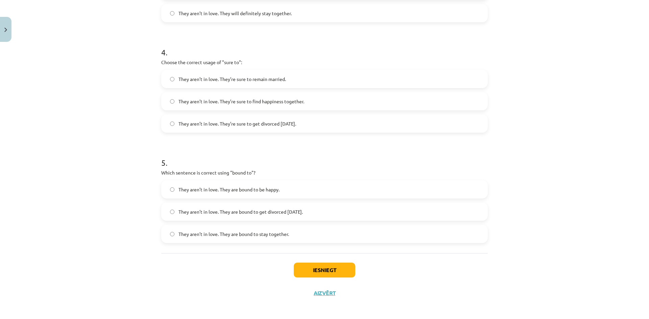
scroll to position [444, 0]
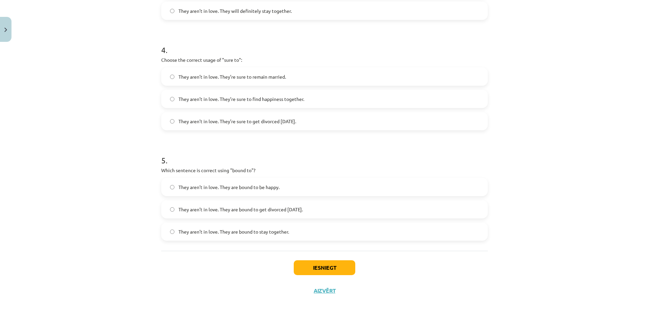
click at [241, 213] on span "They aren’t in love. They are bound to get divorced [DATE]." at bounding box center [240, 209] width 124 height 7
click at [324, 266] on button "Iesniegt" at bounding box center [325, 268] width 62 height 15
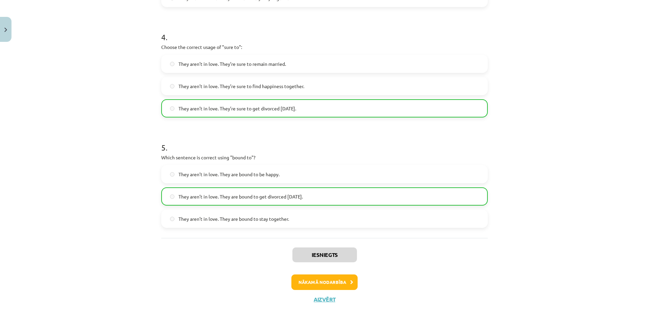
scroll to position [466, 0]
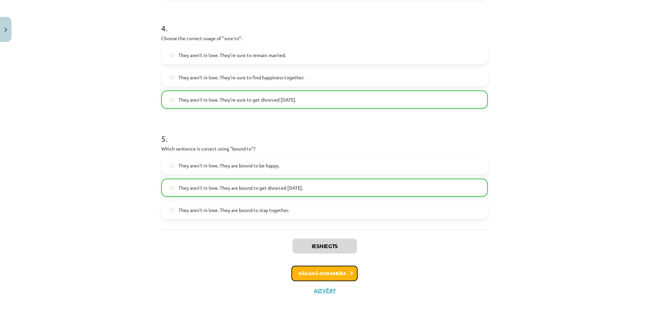
click at [329, 270] on button "Nākamā nodarbība" at bounding box center [324, 274] width 66 height 16
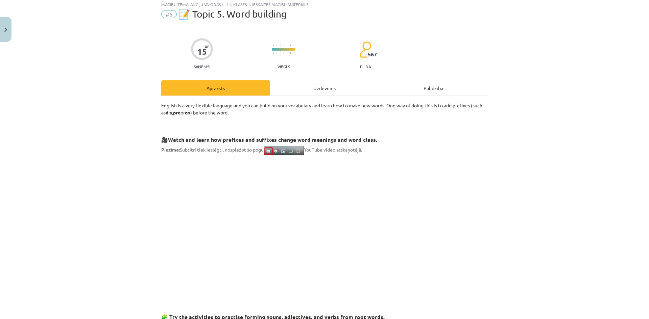
scroll to position [17, 0]
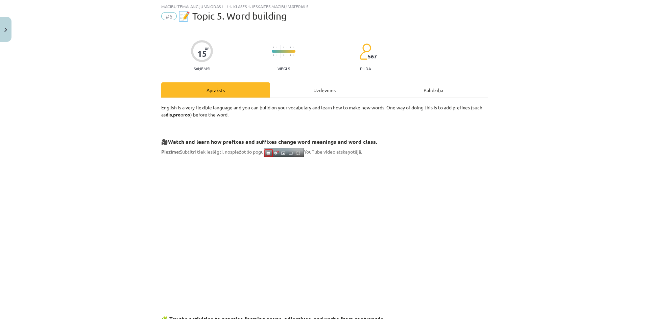
click at [310, 94] on div "Uzdevums" at bounding box center [324, 89] width 109 height 15
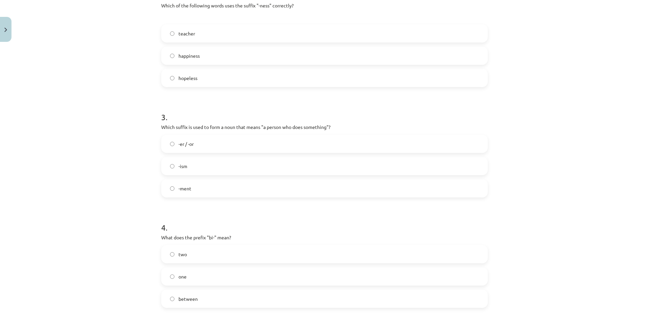
scroll to position [444, 0]
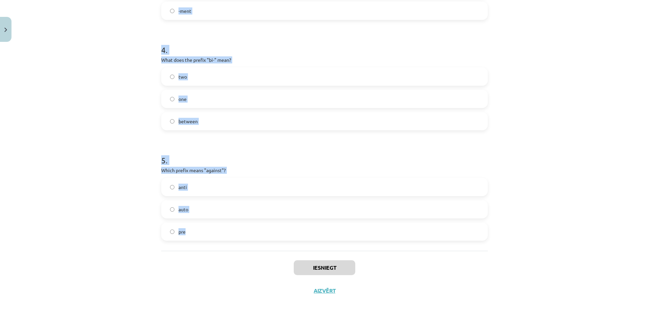
drag, startPoint x: 159, startPoint y: 108, endPoint x: 246, endPoint y: 232, distance: 151.5
copy form "What does the prefix "sub-" mean? above under across 2 . Which of the following…"
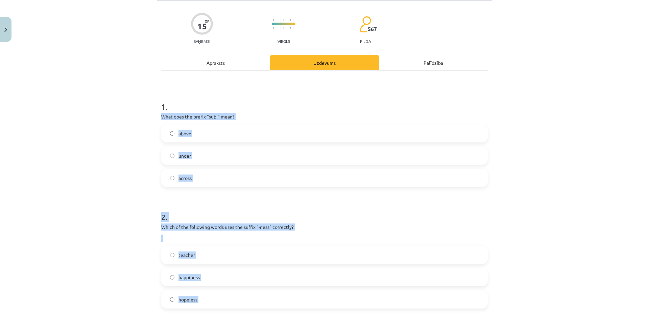
scroll to position [30, 0]
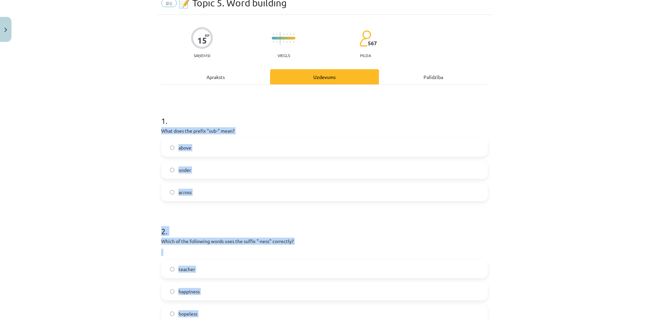
click at [191, 132] on p "What does the prefix "sub-" mean?" at bounding box center [324, 130] width 327 height 7
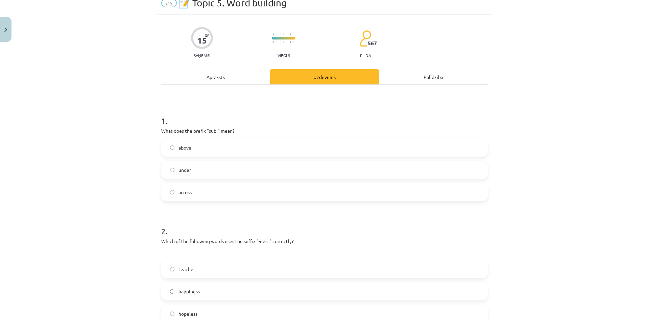
click at [204, 168] on label "under" at bounding box center [324, 170] width 325 height 17
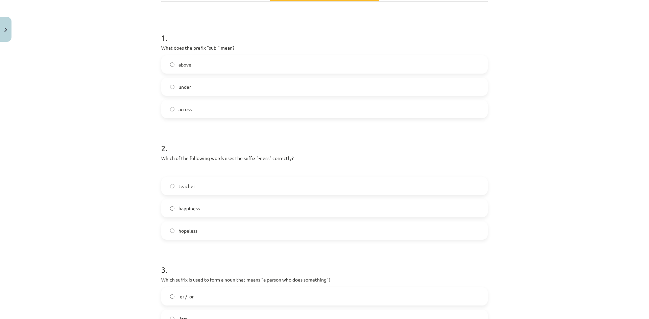
scroll to position [132, 0]
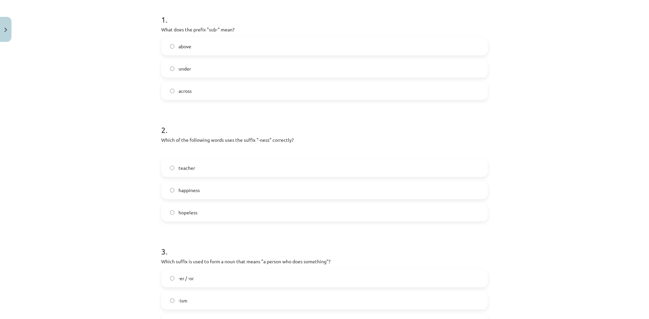
click at [167, 190] on label "happiness" at bounding box center [324, 190] width 325 height 17
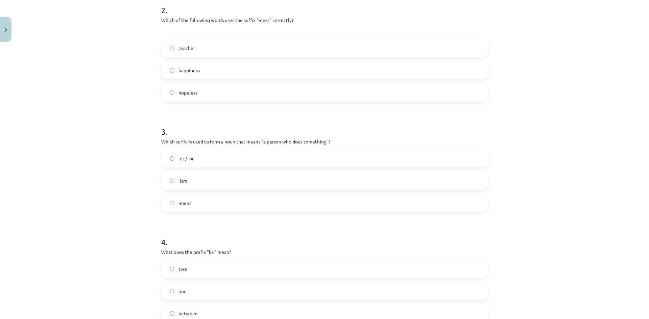
scroll to position [267, 0]
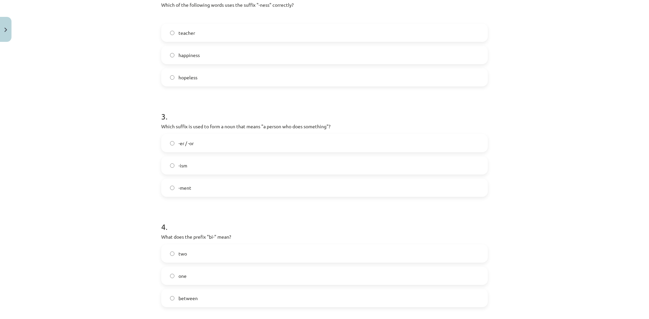
click at [200, 142] on label "-er / -or" at bounding box center [324, 143] width 325 height 17
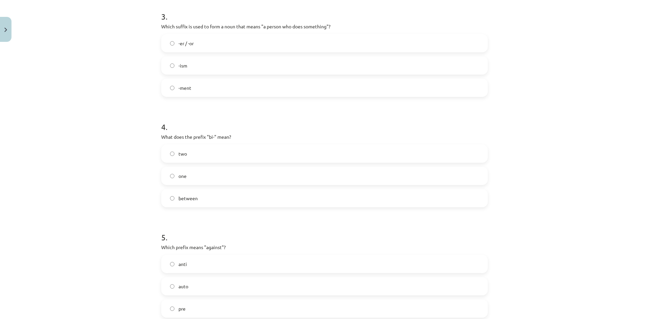
scroll to position [368, 0]
click at [186, 153] on label "two" at bounding box center [324, 152] width 325 height 17
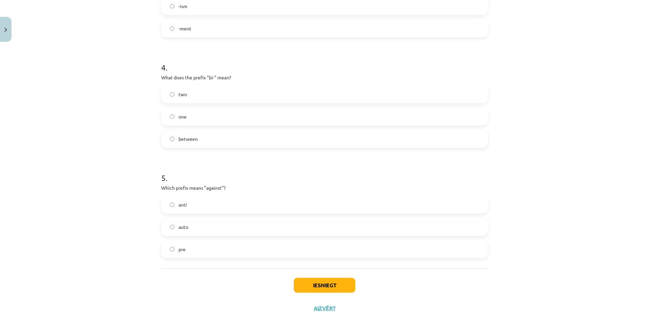
scroll to position [444, 0]
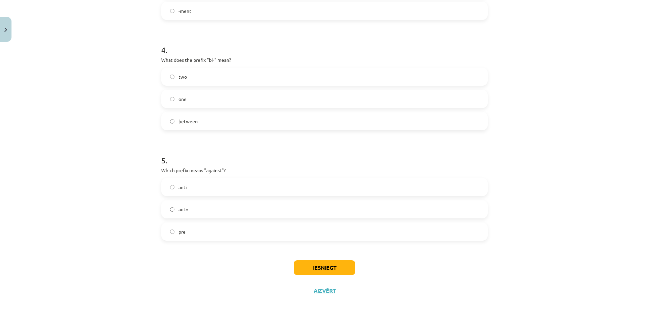
click at [192, 179] on label "anti" at bounding box center [324, 187] width 325 height 17
click at [330, 269] on button "Iesniegt" at bounding box center [325, 268] width 62 height 15
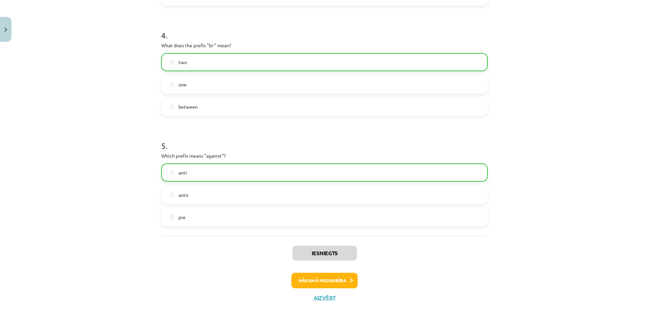
scroll to position [466, 0]
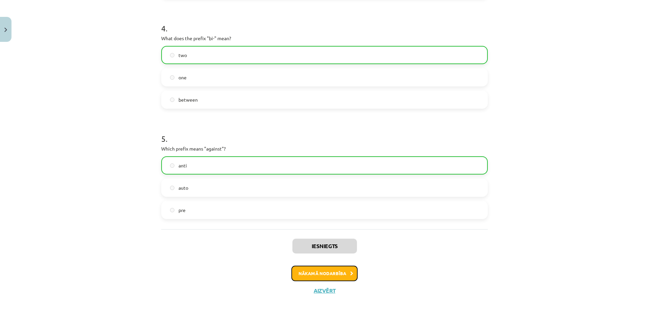
click at [319, 272] on button "Nākamā nodarbība" at bounding box center [324, 274] width 66 height 16
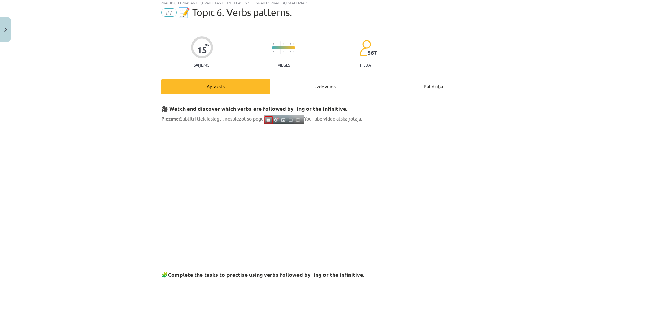
scroll to position [17, 0]
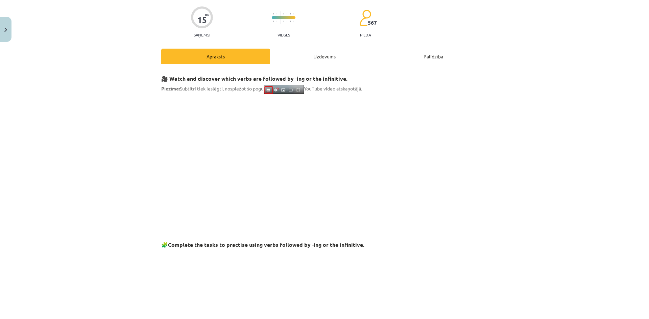
click at [304, 60] on div "Uzdevums" at bounding box center [324, 56] width 109 height 15
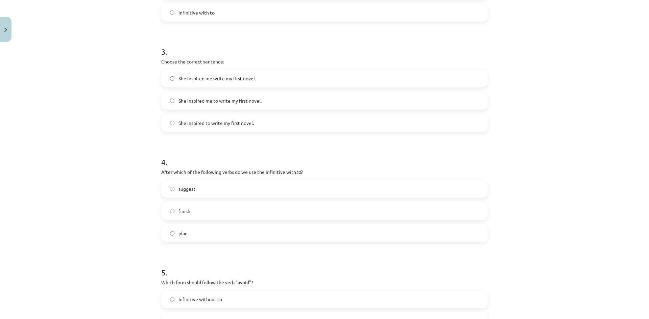
scroll to position [433, 0]
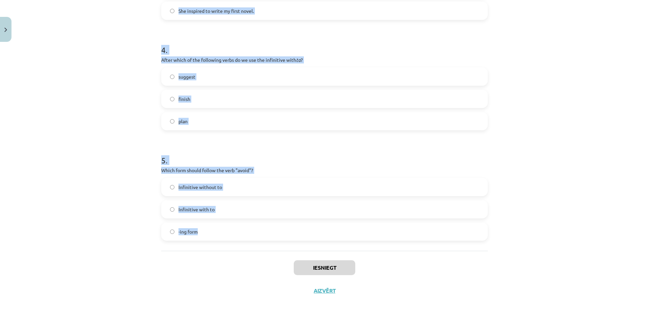
drag, startPoint x: 158, startPoint y: 161, endPoint x: 231, endPoint y: 237, distance: 105.5
copy form "What is the difference in meaning between "stop talking" and "stop to talk"? Bo…"
click at [225, 173] on p "Which form should follow the verb "avoid"?" at bounding box center [324, 170] width 327 height 7
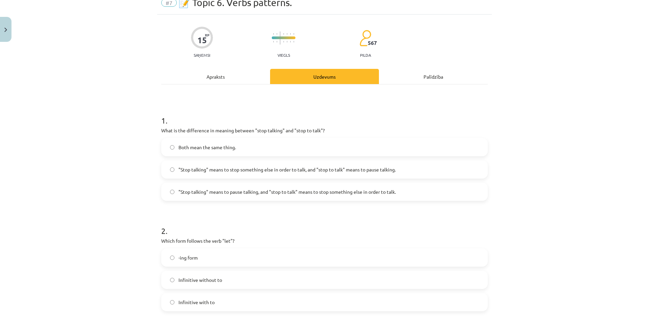
scroll to position [0, 0]
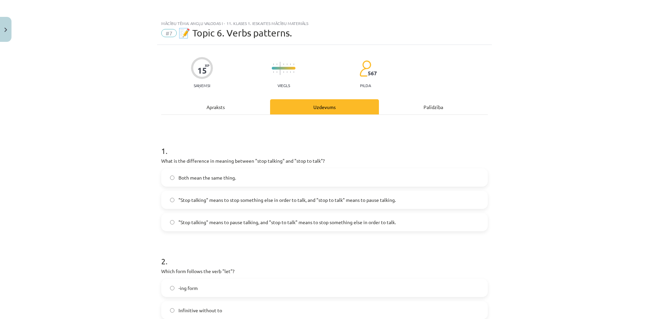
click at [285, 227] on label ""Stop talking" means to pause talking, and "stop to talk" means to stop somethi…" at bounding box center [324, 222] width 325 height 17
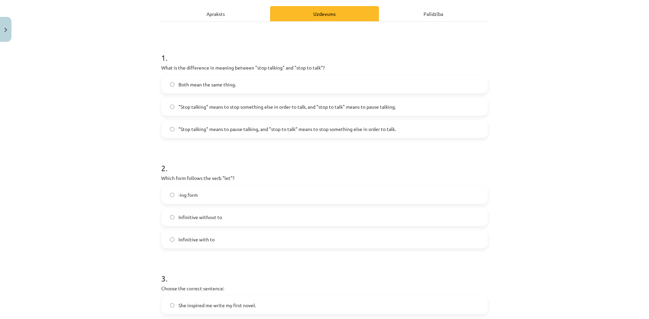
scroll to position [135, 0]
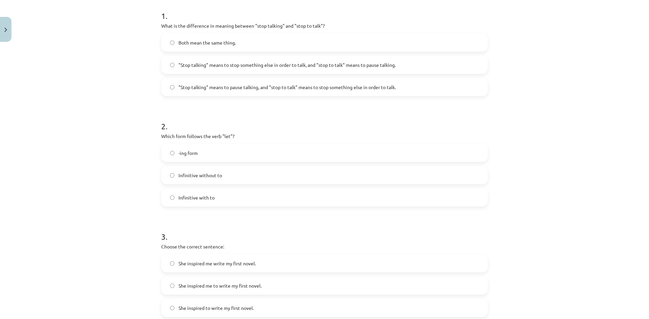
click at [183, 176] on span "Infinitive without to" at bounding box center [200, 175] width 44 height 7
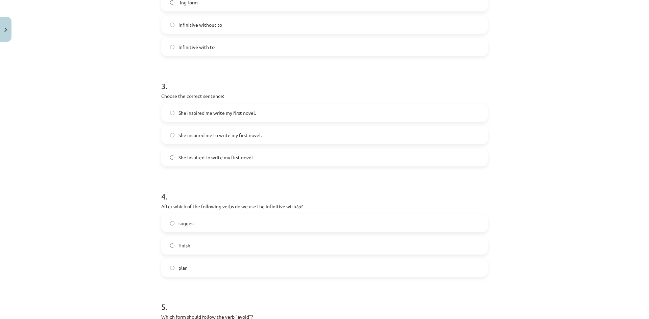
scroll to position [304, 0]
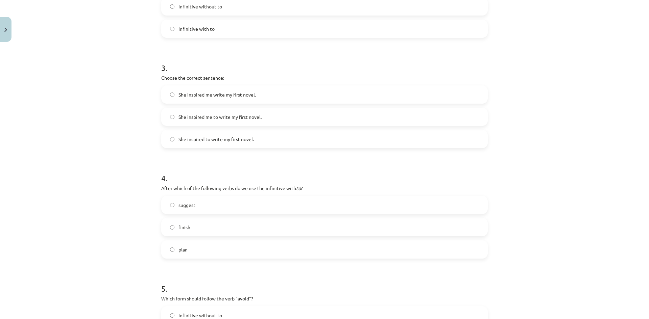
click at [187, 114] on span "She inspired me to write my first novel." at bounding box center [219, 117] width 83 height 7
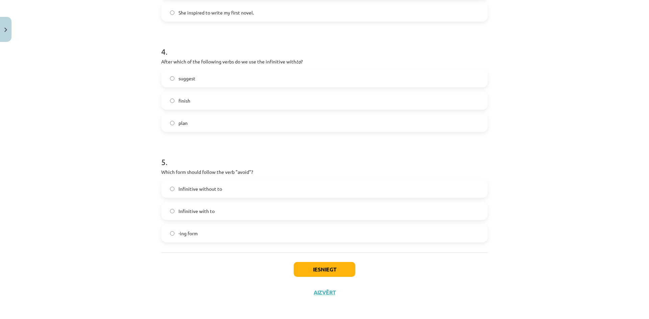
scroll to position [433, 0]
click at [200, 232] on label "-ing form" at bounding box center [324, 231] width 325 height 17
click at [322, 263] on button "Iesniegt" at bounding box center [325, 268] width 62 height 15
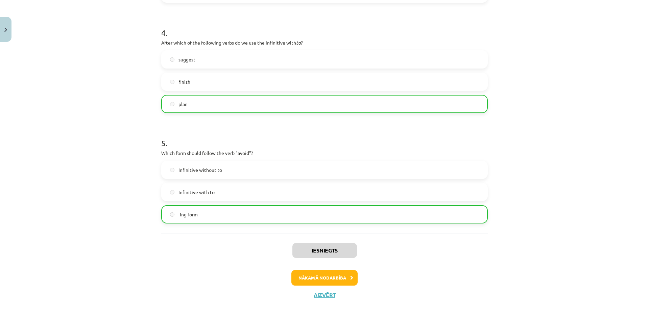
scroll to position [454, 0]
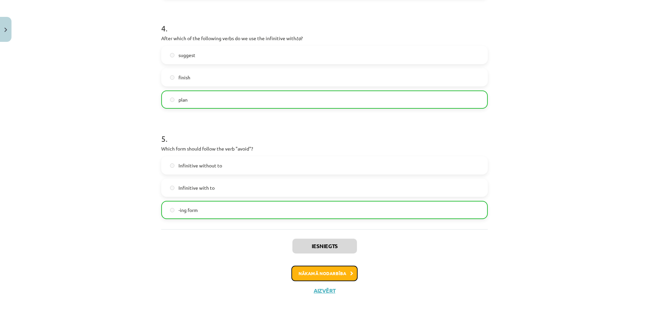
click at [322, 278] on button "Nākamā nodarbība" at bounding box center [324, 274] width 66 height 16
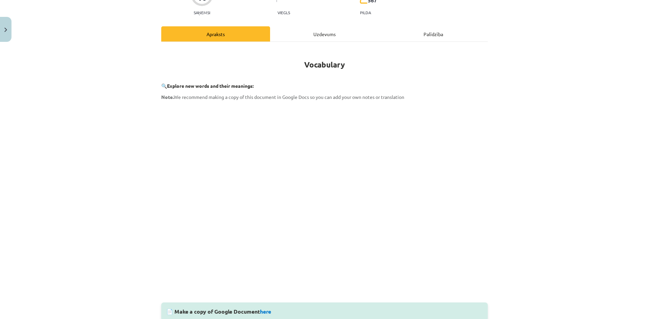
scroll to position [17, 0]
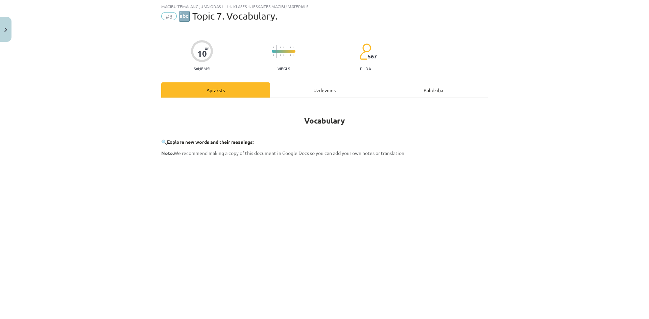
click at [316, 90] on div "Uzdevums" at bounding box center [324, 89] width 109 height 15
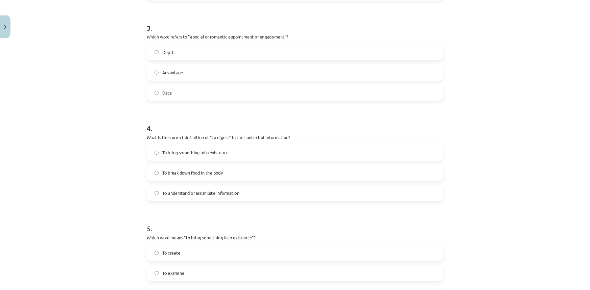
scroll to position [455, 0]
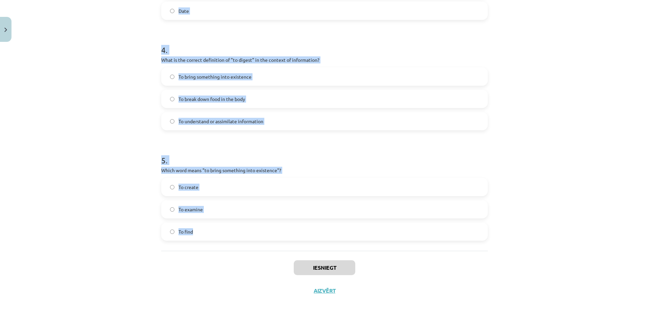
drag, startPoint x: 158, startPoint y: 109, endPoint x: 240, endPoint y: 248, distance: 161.2
copy form "Which of the following means "the surroundings or conditions in which a person,…"
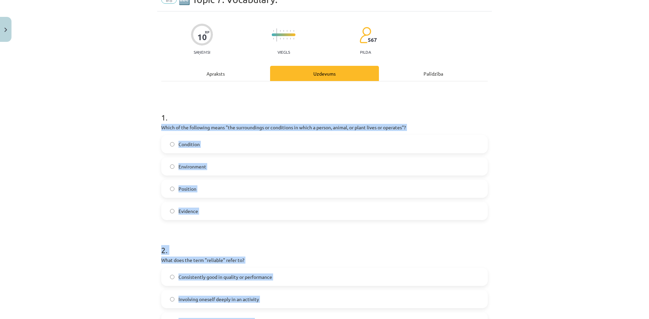
scroll to position [0, 0]
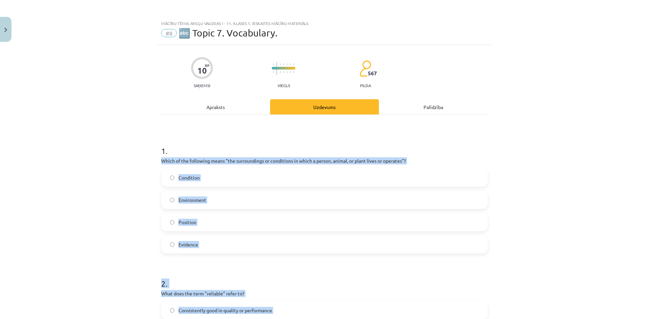
click at [236, 159] on p "Which of the following means "the surroundings or conditions in which a person,…" at bounding box center [324, 161] width 327 height 7
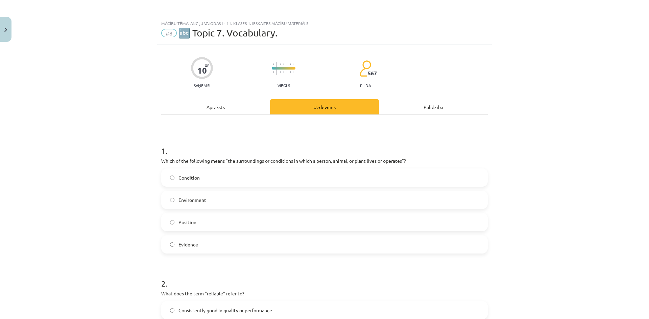
click at [211, 199] on label "Environment" at bounding box center [324, 200] width 325 height 17
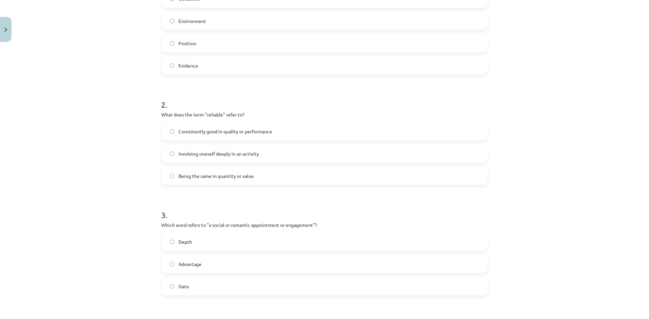
scroll to position [203, 0]
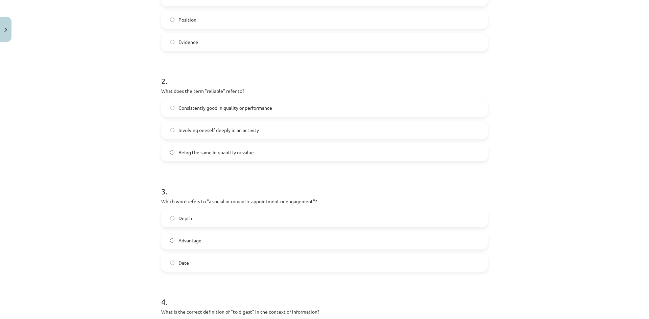
click at [188, 111] on span "Consistently good in quality or performance" at bounding box center [225, 107] width 94 height 7
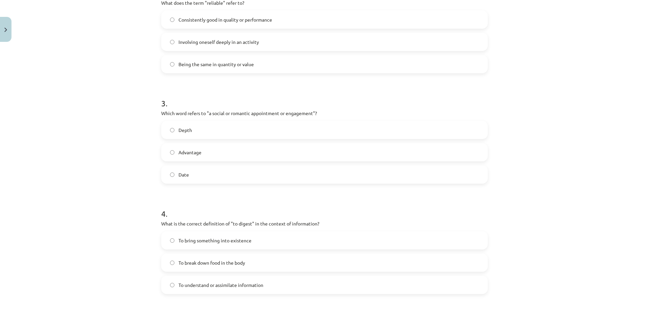
scroll to position [304, 0]
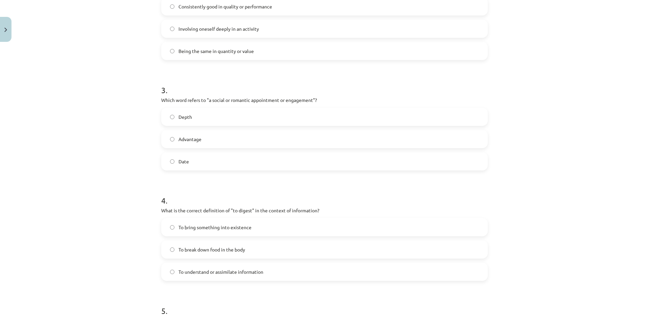
click at [189, 164] on label "Date" at bounding box center [324, 161] width 325 height 17
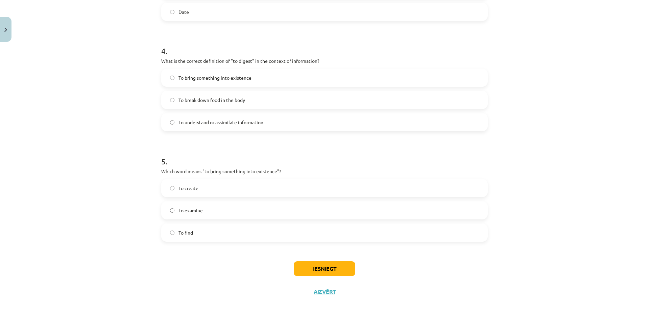
scroll to position [455, 0]
click at [186, 126] on label "To understand or assimilate information" at bounding box center [324, 121] width 325 height 17
click at [206, 188] on label "To create" at bounding box center [324, 187] width 325 height 17
click at [334, 266] on button "Iesniegt" at bounding box center [325, 268] width 62 height 15
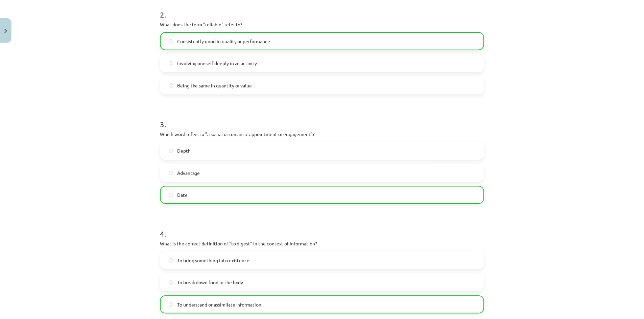
scroll to position [477, 0]
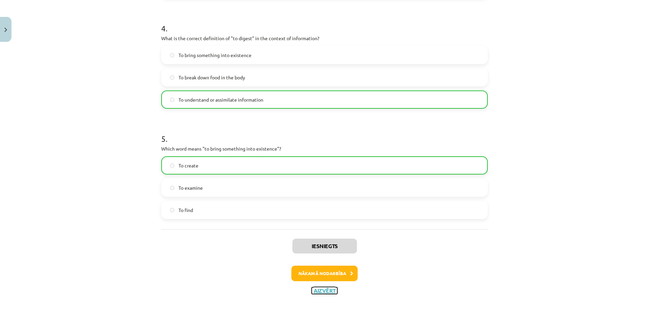
click at [326, 291] on button "Aizvērt" at bounding box center [325, 291] width 26 height 7
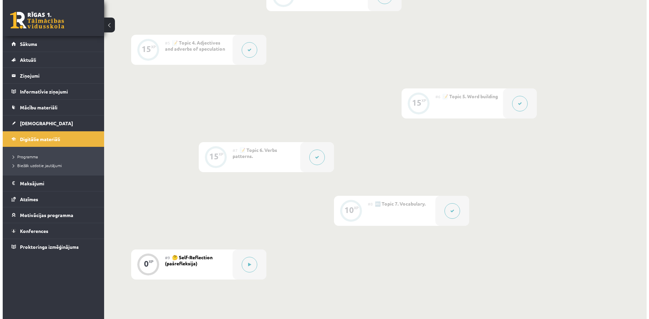
scroll to position [382, 0]
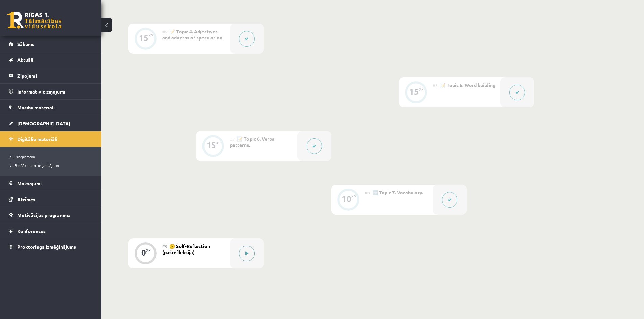
click at [249, 257] on button at bounding box center [247, 254] width 16 height 16
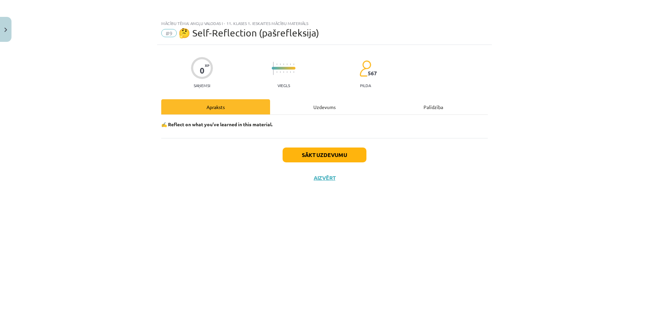
click at [317, 109] on div "Uzdevums" at bounding box center [324, 106] width 109 height 15
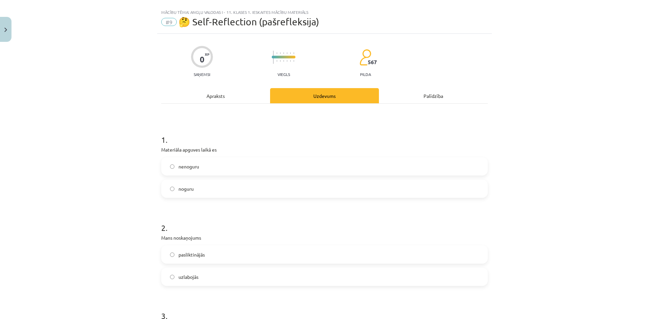
scroll to position [34, 0]
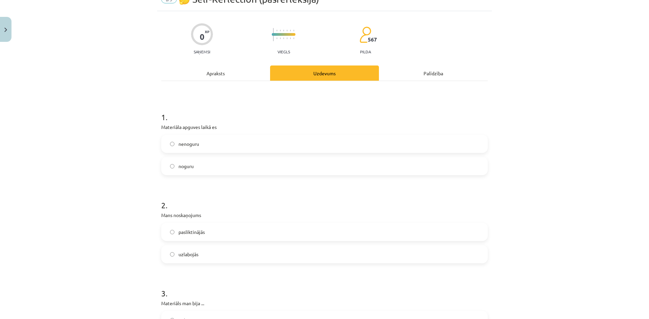
click at [182, 145] on span "nenoguru" at bounding box center [188, 144] width 21 height 7
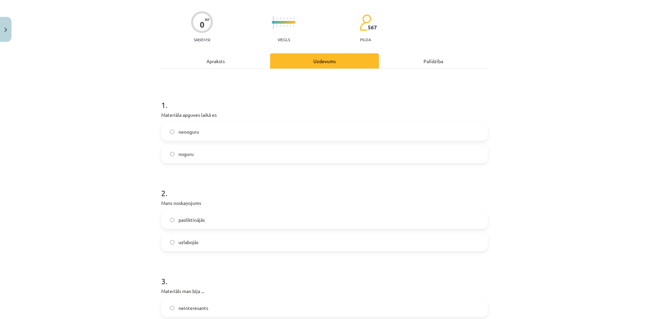
scroll to position [135, 0]
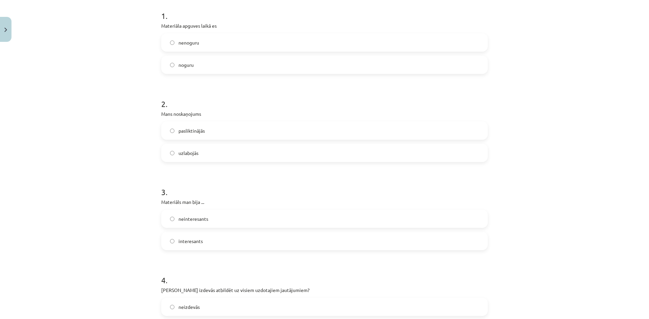
click at [166, 154] on label "uzlabojās" at bounding box center [324, 153] width 325 height 17
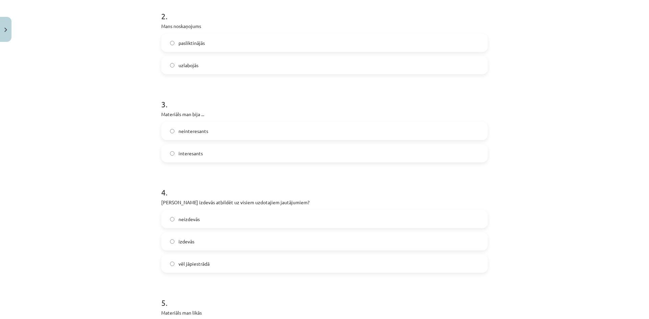
scroll to position [237, 0]
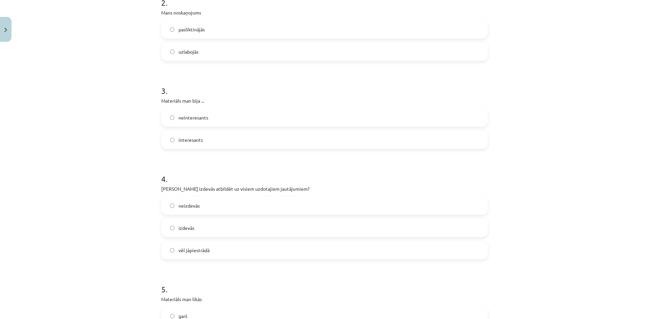
click at [177, 148] on label "interesants" at bounding box center [324, 140] width 325 height 17
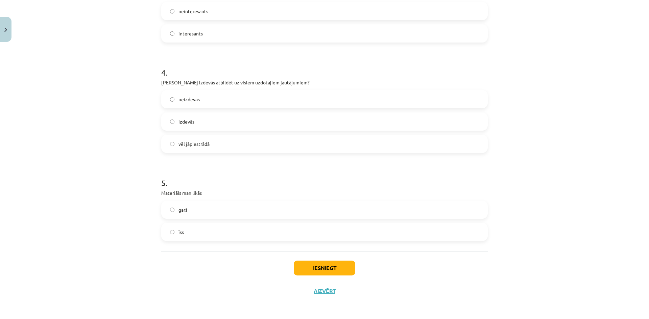
scroll to position [343, 0]
click at [181, 235] on span "īss" at bounding box center [180, 232] width 5 height 7
click at [343, 267] on button "Iesniegt" at bounding box center [325, 268] width 62 height 15
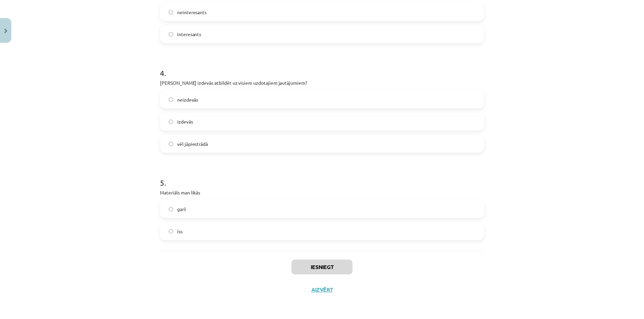
scroll to position [381, 0]
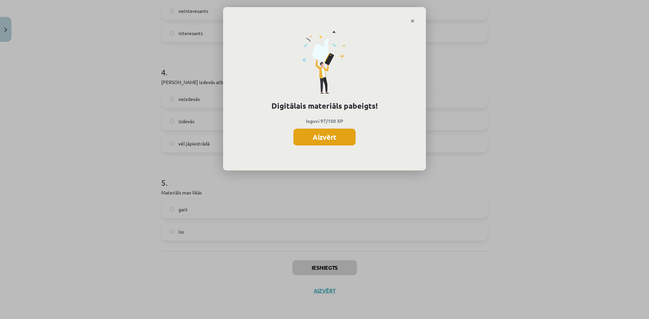
click at [343, 138] on button "Aizvērt" at bounding box center [324, 137] width 62 height 17
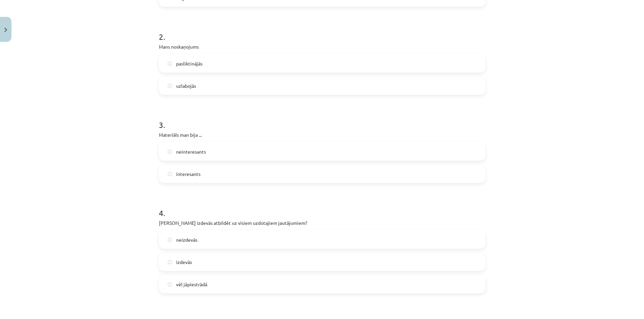
scroll to position [343, 0]
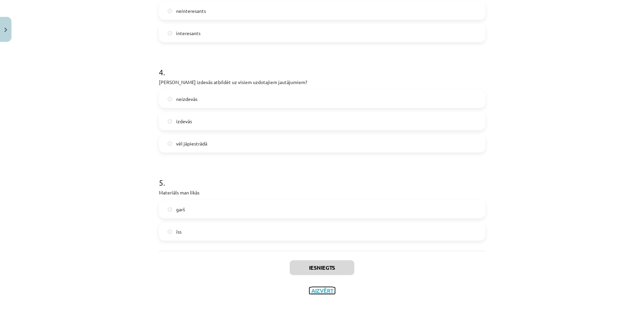
click at [317, 291] on button "Aizvērt" at bounding box center [322, 291] width 26 height 7
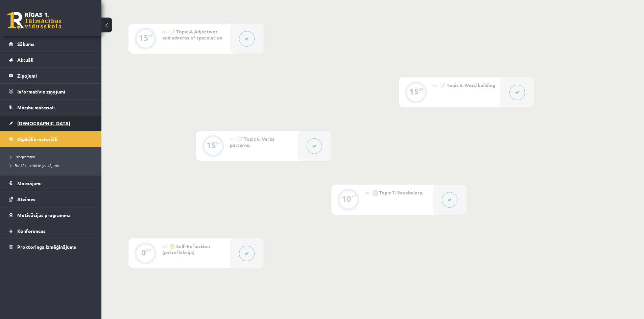
click at [34, 122] on span "[DEMOGRAPHIC_DATA]" at bounding box center [43, 123] width 53 height 6
